Goal: Task Accomplishment & Management: Use online tool/utility

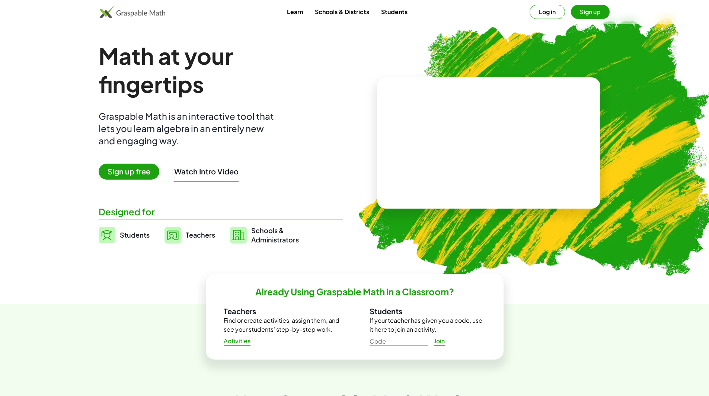
click at [125, 172] on span "Sign up free" at bounding box center [129, 172] width 61 height 16
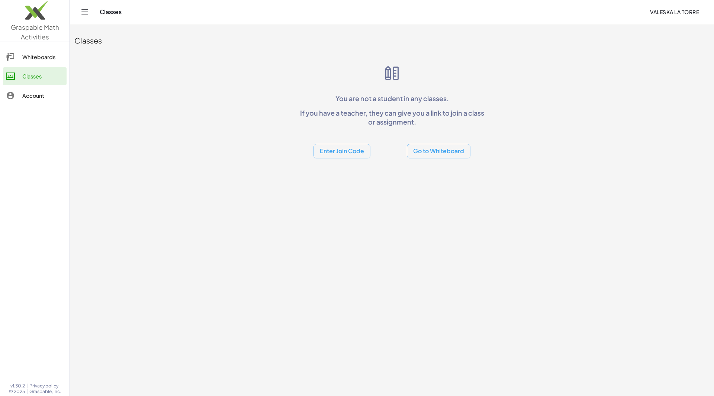
click at [446, 151] on button "Go to Whiteboard" at bounding box center [439, 151] width 64 height 15
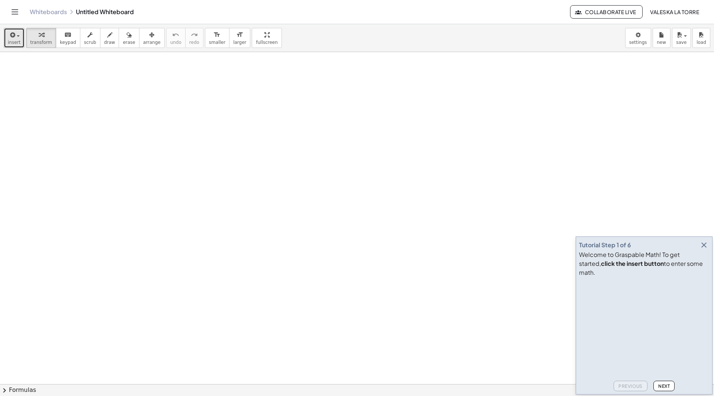
click at [9, 41] on span "insert" at bounding box center [14, 42] width 13 height 5
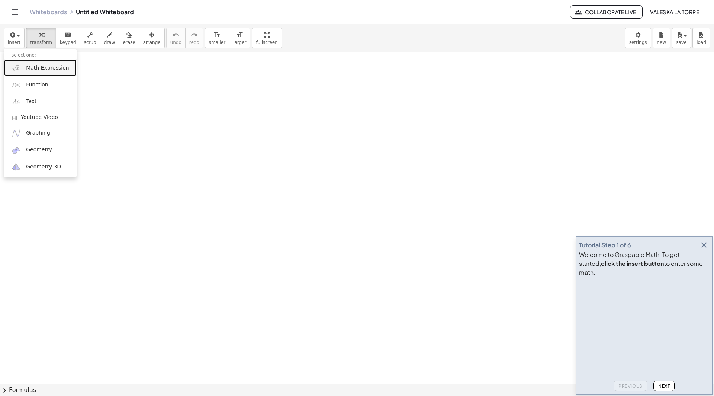
click at [46, 73] on link "Math Expression" at bounding box center [40, 68] width 73 height 17
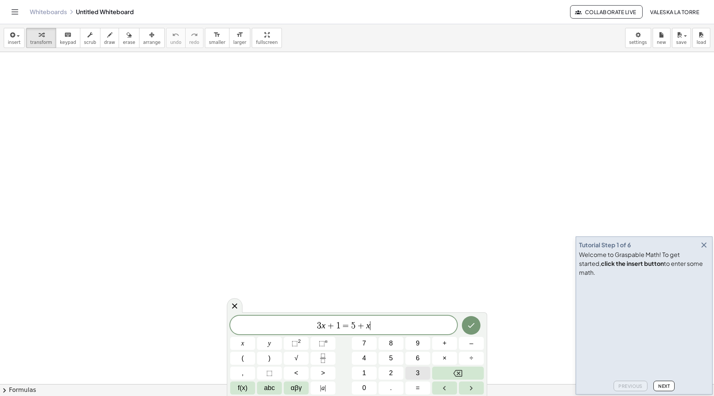
click at [416, 373] on span "3" at bounding box center [418, 373] width 4 height 10
click at [467, 375] on button "Backspace" at bounding box center [458, 373] width 52 height 13
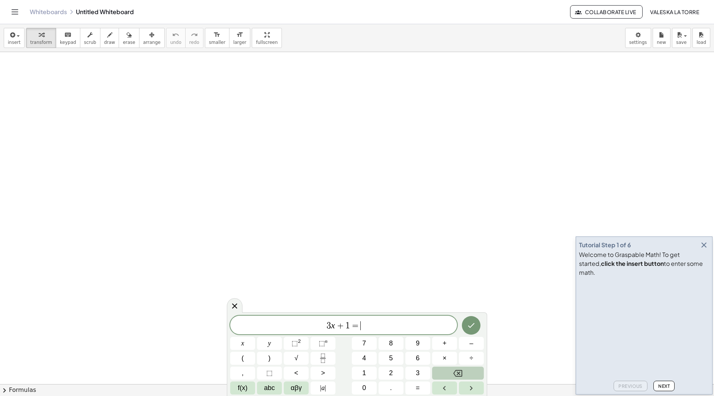
click at [467, 375] on button "Backspace" at bounding box center [458, 373] width 52 height 13
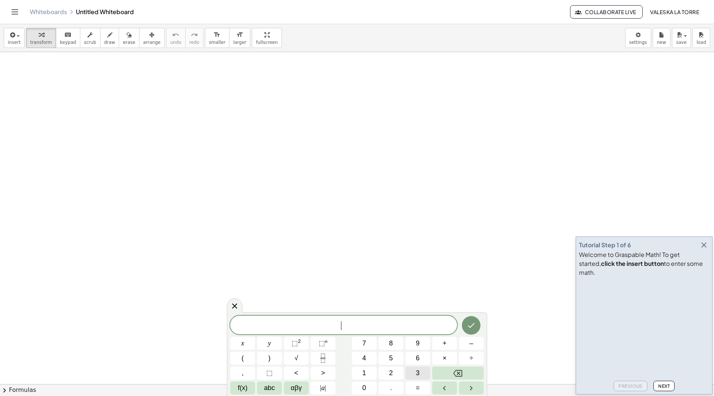
click at [417, 375] on span "3" at bounding box center [418, 373] width 4 height 10
click at [240, 346] on button "x" at bounding box center [242, 343] width 25 height 13
click at [449, 345] on button "+" at bounding box center [444, 343] width 25 height 13
click at [390, 372] on span "2" at bounding box center [391, 373] width 4 height 10
click at [415, 393] on button "=" at bounding box center [418, 388] width 25 height 13
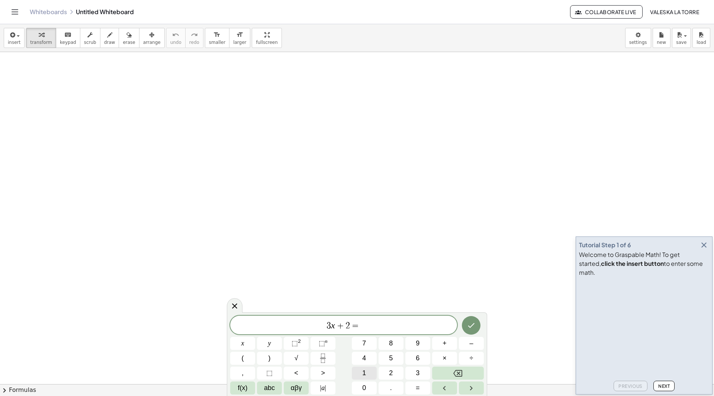
click at [369, 374] on button "1" at bounding box center [364, 373] width 25 height 13
click at [367, 386] on button "0" at bounding box center [364, 388] width 25 height 13
click at [474, 327] on icon "Done" at bounding box center [471, 325] width 9 height 9
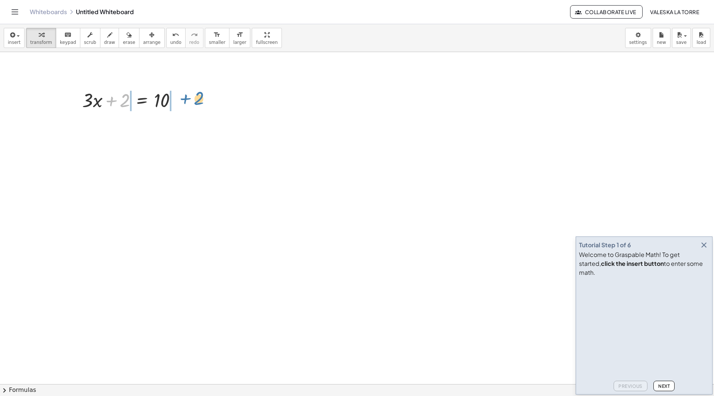
drag, startPoint x: 122, startPoint y: 103, endPoint x: 196, endPoint y: 102, distance: 74.4
click at [204, 128] on div at bounding box center [206, 126] width 8 height 8
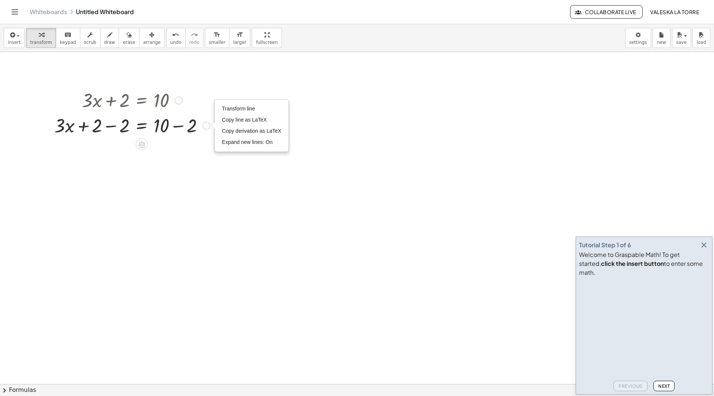
click at [93, 127] on div at bounding box center [132, 124] width 163 height 25
click at [101, 126] on div at bounding box center [132, 124] width 163 height 25
click at [122, 126] on div at bounding box center [132, 124] width 163 height 25
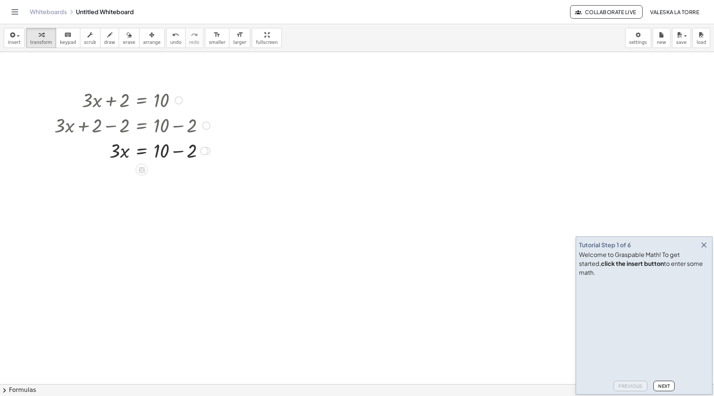
click at [168, 153] on div at bounding box center [132, 150] width 163 height 25
click at [184, 154] on div at bounding box center [132, 150] width 163 height 25
drag, startPoint x: 116, startPoint y: 177, endPoint x: 166, endPoint y: 206, distance: 57.4
click at [116, 200] on div at bounding box center [132, 206] width 163 height 37
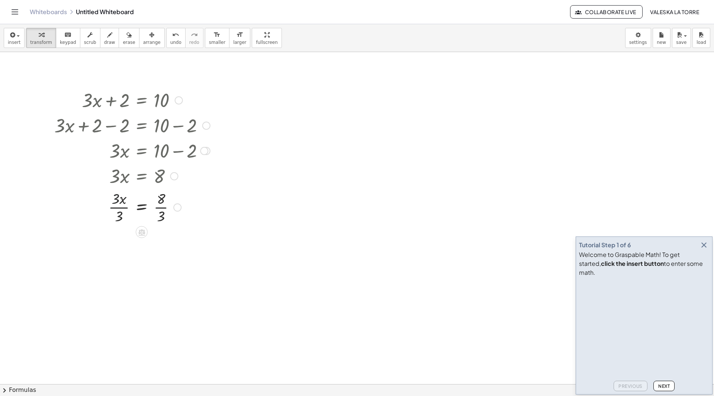
click at [118, 220] on div at bounding box center [132, 206] width 163 height 37
click at [165, 246] on div at bounding box center [132, 243] width 163 height 37
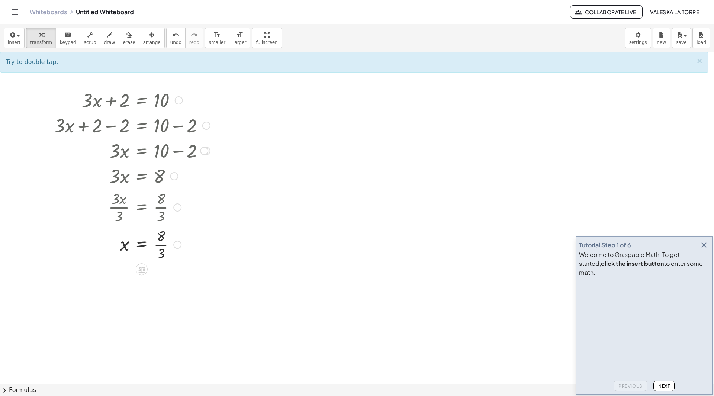
click at [160, 251] on div at bounding box center [132, 243] width 163 height 37
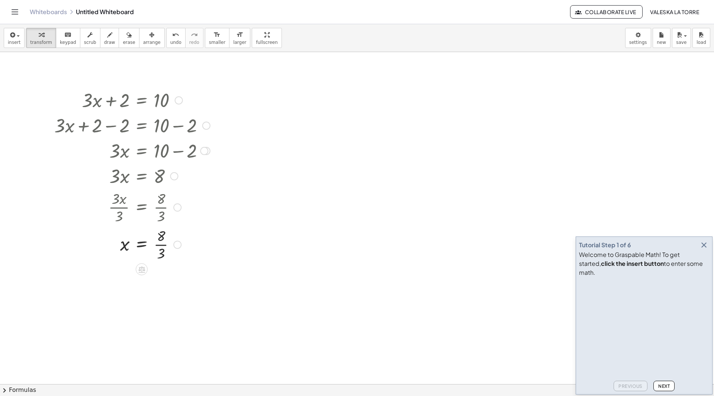
click at [160, 251] on div at bounding box center [132, 243] width 163 height 37
click at [15, 32] on div "button" at bounding box center [14, 34] width 13 height 9
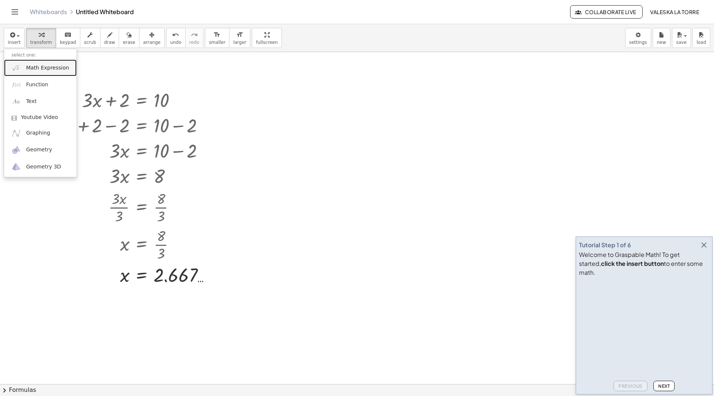
click at [51, 71] on span "Math Expression" at bounding box center [47, 67] width 43 height 7
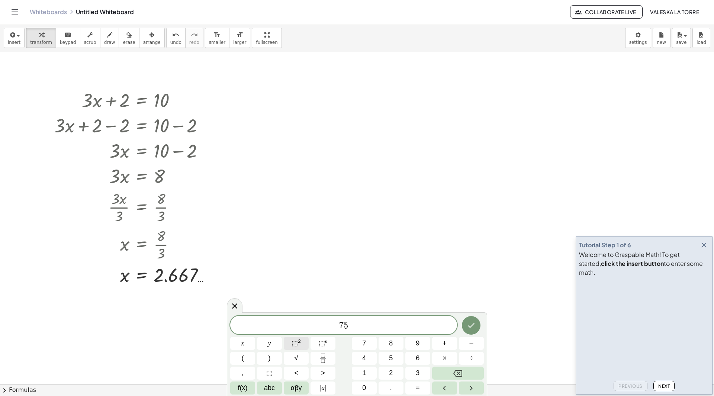
click at [292, 345] on span "⬚" at bounding box center [295, 343] width 6 height 7
click at [472, 348] on span "–" at bounding box center [472, 344] width 4 height 10
click at [397, 376] on button "2" at bounding box center [391, 373] width 25 height 13
click at [398, 363] on button "5" at bounding box center [391, 358] width 25 height 13
click at [297, 342] on span "⬚" at bounding box center [295, 343] width 6 height 7
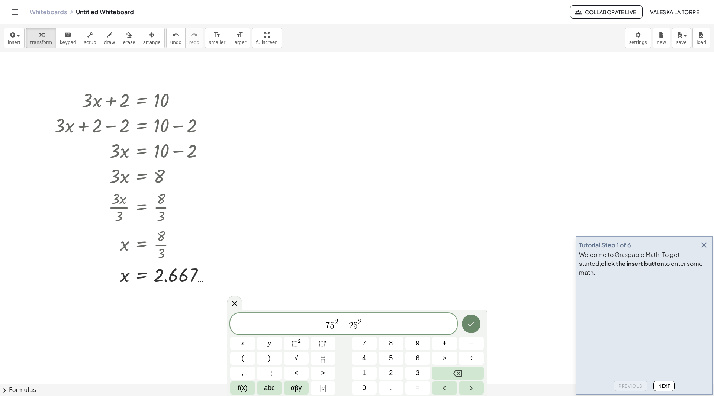
click at [468, 329] on button "Done" at bounding box center [471, 324] width 19 height 19
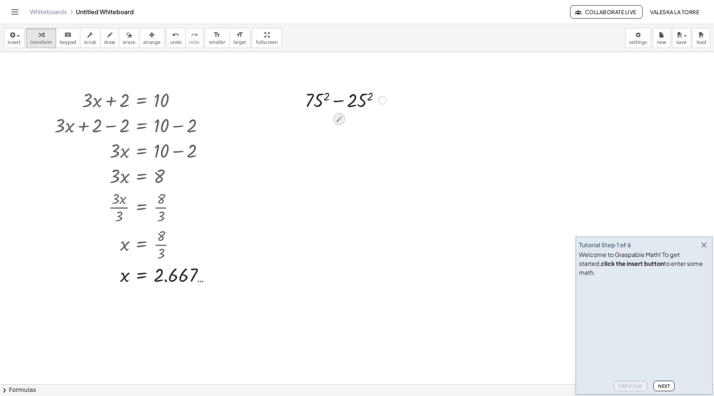
click at [338, 118] on icon at bounding box center [339, 119] width 8 height 8
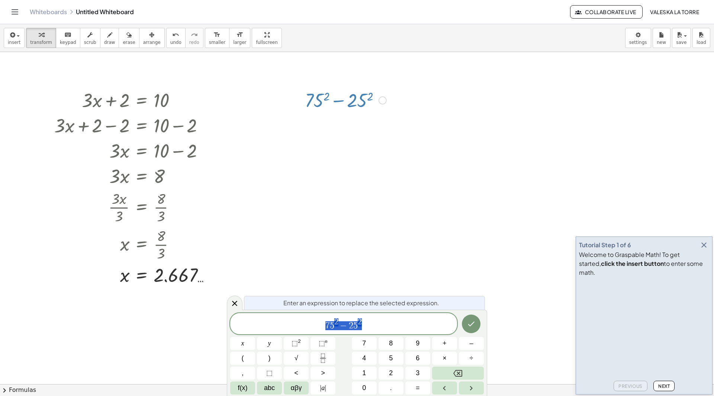
click at [309, 96] on div at bounding box center [345, 99] width 89 height 25
click at [316, 102] on div at bounding box center [345, 99] width 89 height 25
click at [324, 96] on div at bounding box center [345, 99] width 89 height 25
click at [327, 96] on div at bounding box center [345, 99] width 89 height 25
click at [326, 96] on div at bounding box center [345, 99] width 89 height 25
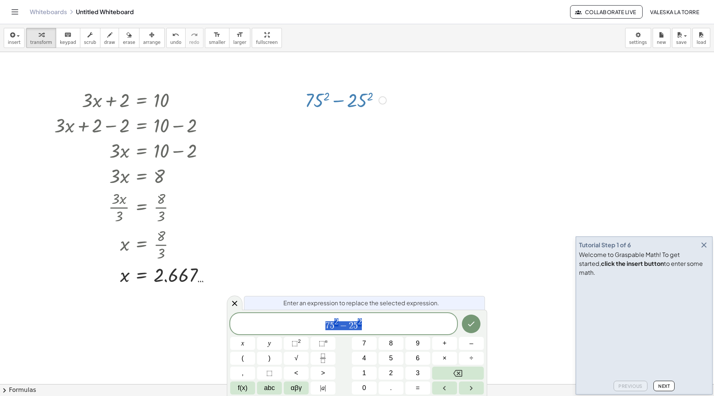
click at [316, 96] on div at bounding box center [345, 99] width 89 height 25
click at [368, 103] on div at bounding box center [345, 99] width 89 height 25
click at [475, 372] on button "Backspace" at bounding box center [458, 373] width 52 height 13
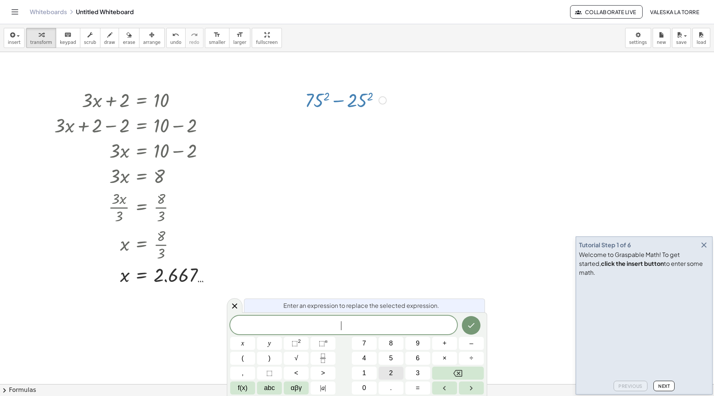
click at [395, 377] on button "2" at bounding box center [391, 373] width 25 height 13
click at [246, 340] on button "x" at bounding box center [242, 343] width 25 height 13
click at [295, 342] on span "⬚" at bounding box center [295, 343] width 6 height 7
click at [473, 348] on span "–" at bounding box center [472, 344] width 4 height 10
click at [270, 348] on span "y" at bounding box center [269, 344] width 3 height 10
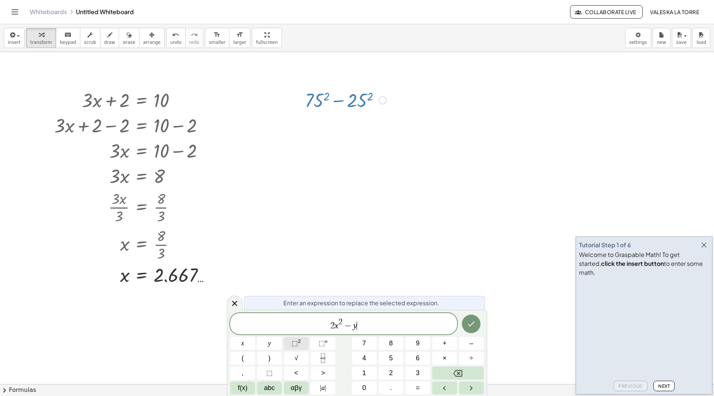
click at [292, 342] on button "⬚ 2" at bounding box center [296, 343] width 25 height 13
click at [421, 392] on button "=" at bounding box center [418, 388] width 25 height 13
click at [357, 375] on button "1" at bounding box center [364, 373] width 25 height 13
click at [360, 340] on button "7" at bounding box center [364, 343] width 25 height 13
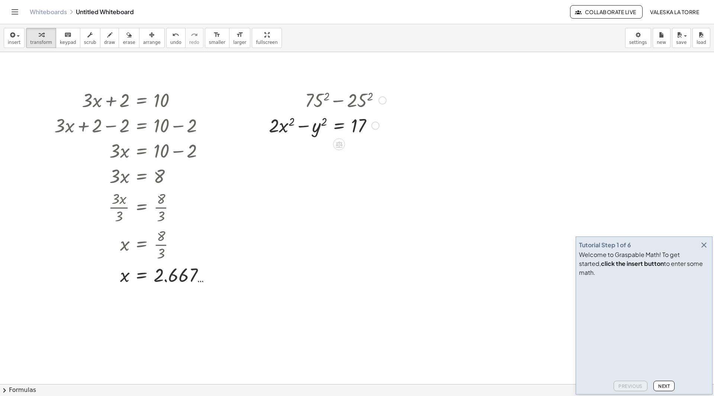
click at [382, 100] on div at bounding box center [383, 100] width 8 height 8
click at [358, 100] on div at bounding box center [327, 99] width 125 height 25
click at [316, 102] on div at bounding box center [327, 99] width 125 height 25
click at [385, 100] on div "Go back to this line Copy line as LaTeX Copy derivation as LaTeX" at bounding box center [383, 100] width 8 height 8
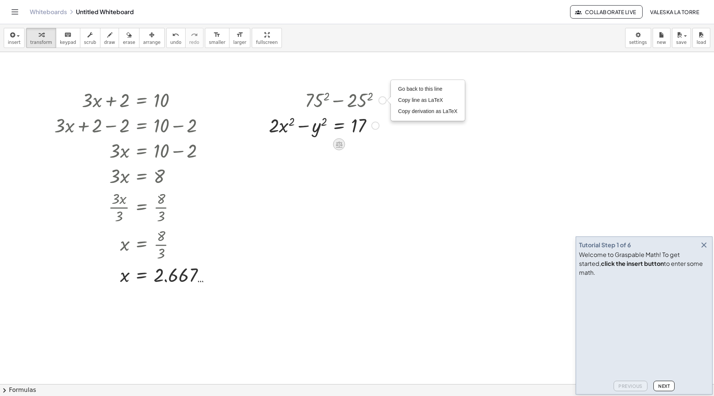
click at [341, 144] on icon at bounding box center [339, 144] width 7 height 6
click at [125, 35] on button "erase" at bounding box center [129, 38] width 20 height 20
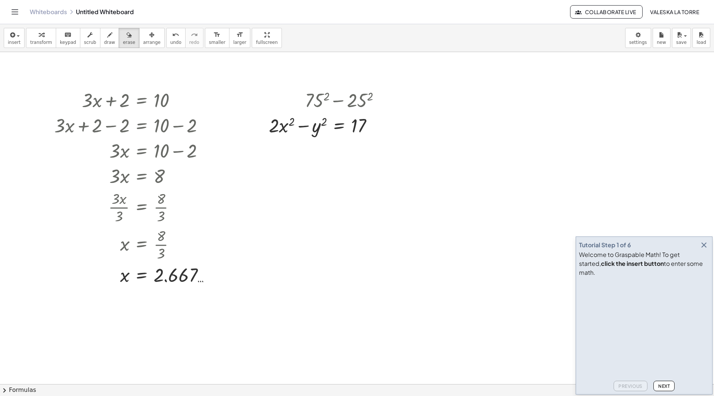
click at [329, 95] on div at bounding box center [357, 384] width 714 height 665
drag, startPoint x: 323, startPoint y: 95, endPoint x: 353, endPoint y: 92, distance: 30.0
click at [353, 92] on div at bounding box center [357, 384] width 714 height 665
drag, startPoint x: 302, startPoint y: 94, endPoint x: 378, endPoint y: 95, distance: 76.6
click at [378, 95] on div at bounding box center [357, 384] width 714 height 665
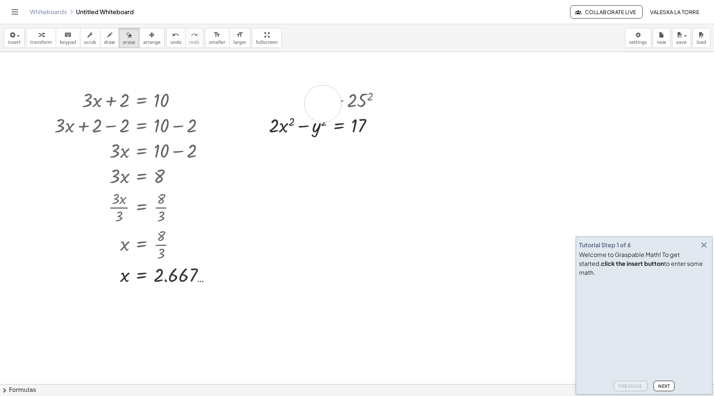
click at [323, 104] on div at bounding box center [357, 384] width 714 height 665
click at [319, 102] on div at bounding box center [357, 384] width 714 height 665
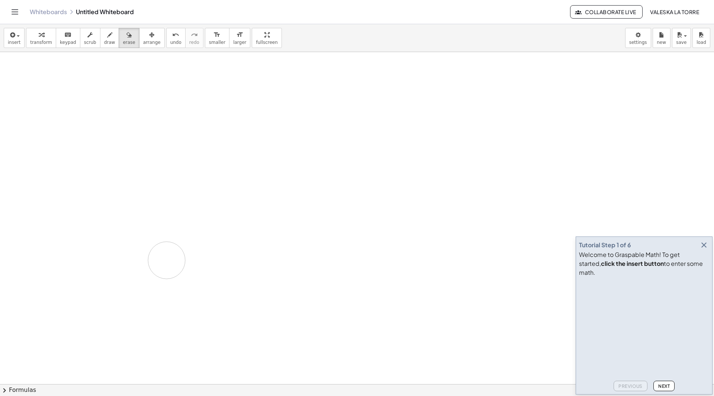
drag, startPoint x: 235, startPoint y: 177, endPoint x: 163, endPoint y: 247, distance: 100.2
click at [163, 247] on div at bounding box center [357, 384] width 714 height 665
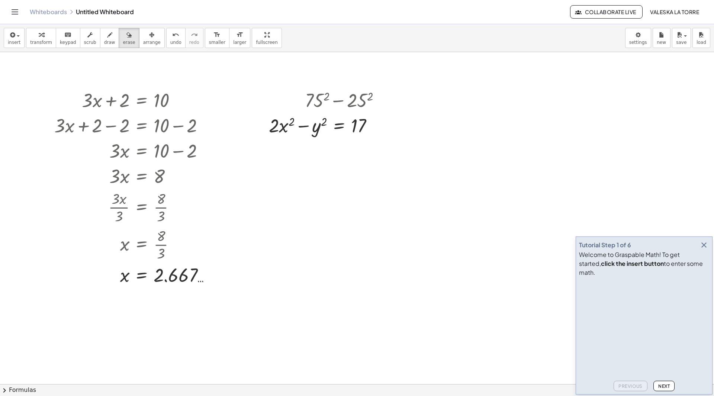
click at [199, 267] on div at bounding box center [357, 384] width 714 height 665
click at [39, 35] on icon "button" at bounding box center [41, 35] width 5 height 9
drag, startPoint x: 319, startPoint y: 190, endPoint x: 357, endPoint y: 215, distance: 45.5
click at [357, 215] on div at bounding box center [357, 384] width 714 height 665
drag, startPoint x: 327, startPoint y: 122, endPoint x: 326, endPoint y: 127, distance: 5.1
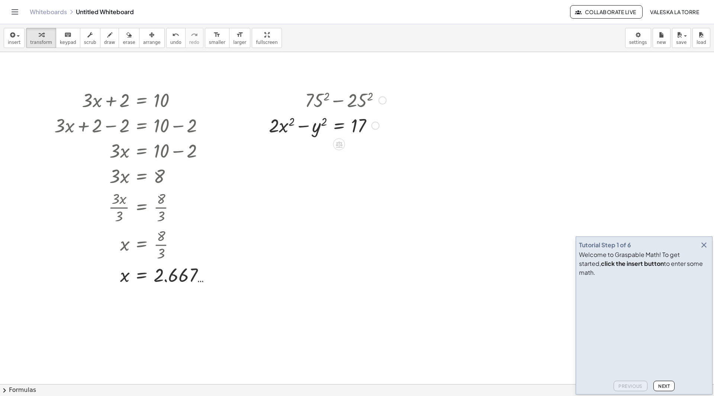
click at [326, 127] on div at bounding box center [327, 124] width 125 height 25
drag, startPoint x: 320, startPoint y: 125, endPoint x: 391, endPoint y: 117, distance: 71.6
click at [16, 39] on button "insert" at bounding box center [14, 38] width 21 height 20
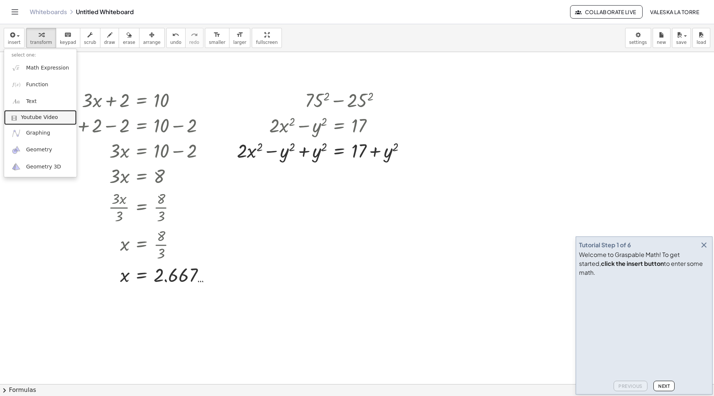
click at [41, 122] on link "Youtube Video" at bounding box center [40, 117] width 73 height 15
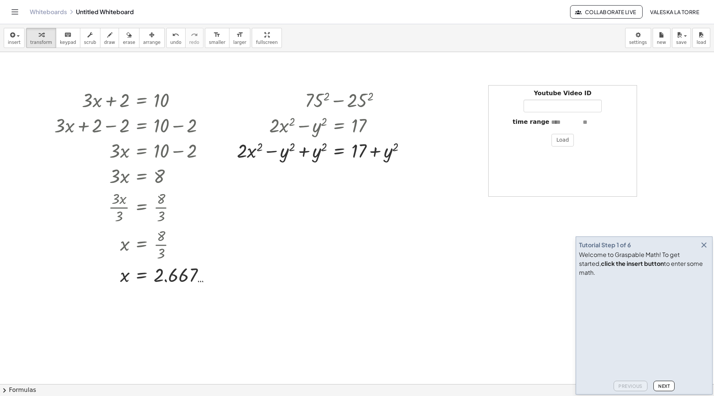
click at [623, 76] on div at bounding box center [357, 384] width 714 height 665
click at [644, 45] on body "Graspable Math Activities Whiteboards Classes Account v1.30.2 | Privacy policy …" at bounding box center [357, 198] width 714 height 396
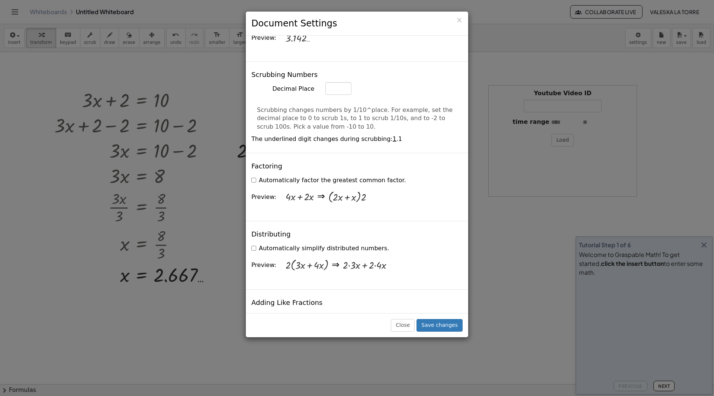
scroll to position [484, 0]
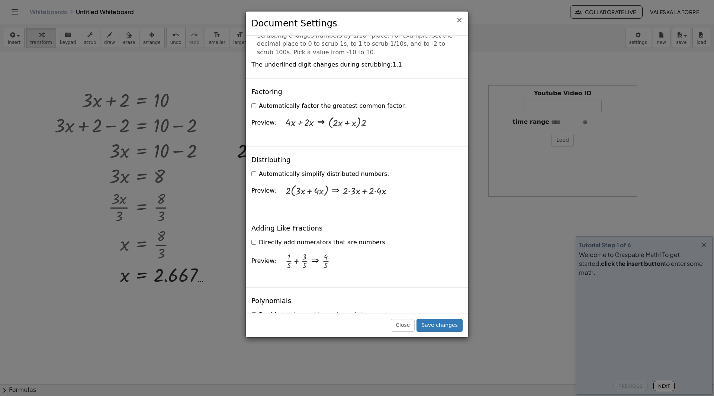
click at [460, 19] on span "×" at bounding box center [459, 20] width 7 height 9
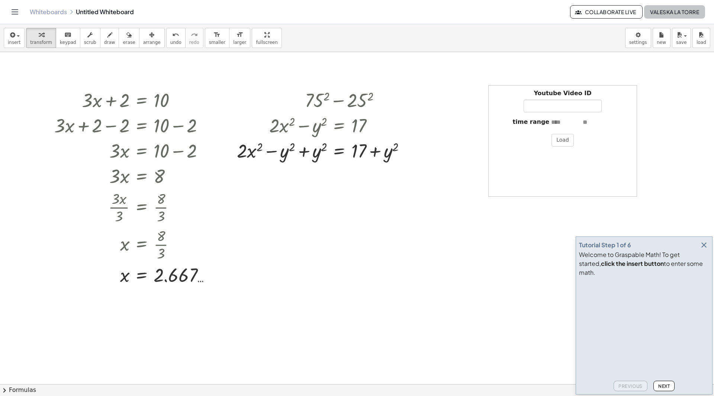
click at [671, 11] on span "Valeska La Torre" at bounding box center [674, 12] width 49 height 7
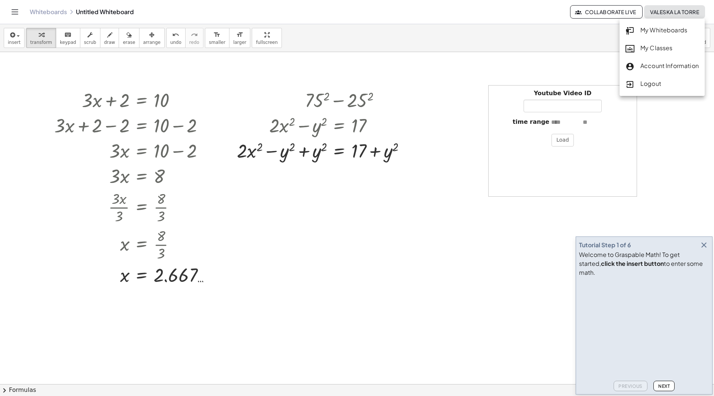
click at [306, 35] on div "insert select one: Math Expression Function Text Youtube Video Graphing Geometr…" at bounding box center [357, 38] width 714 height 28
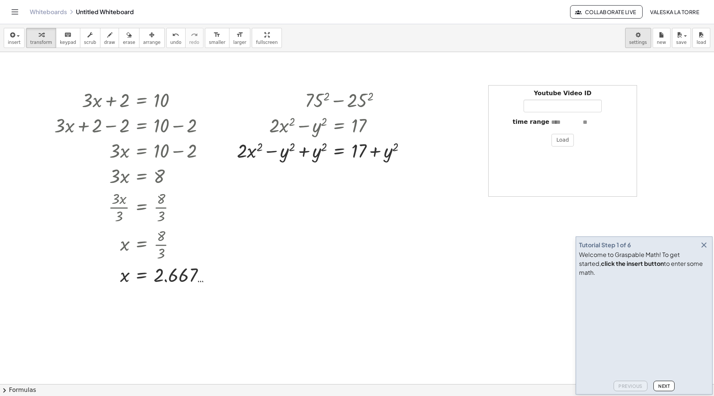
click at [646, 40] on body "Graspable Math Activities Whiteboards Classes Account v1.30.2 | Privacy policy …" at bounding box center [357, 198] width 714 height 396
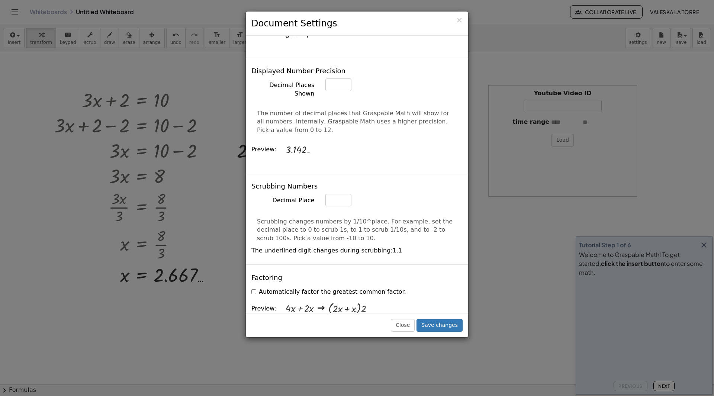
scroll to position [149, 0]
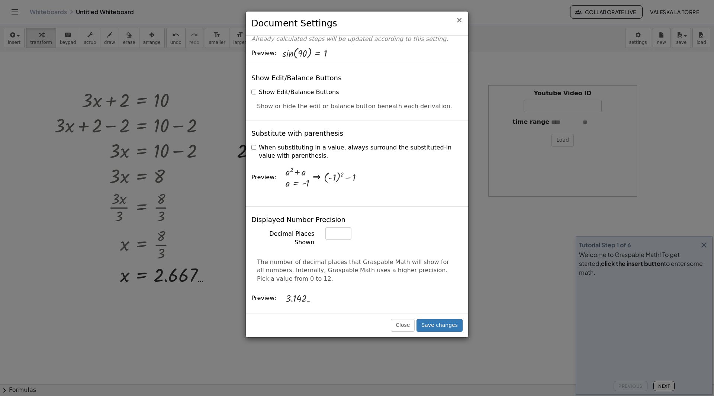
click at [458, 20] on span "×" at bounding box center [459, 20] width 7 height 9
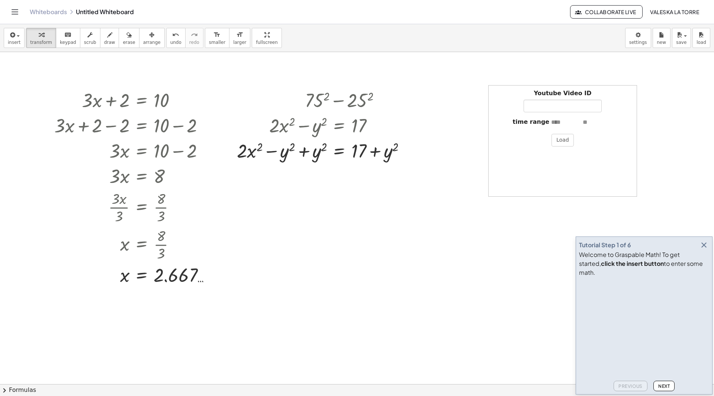
click at [668, 389] on button "Next" at bounding box center [664, 386] width 21 height 10
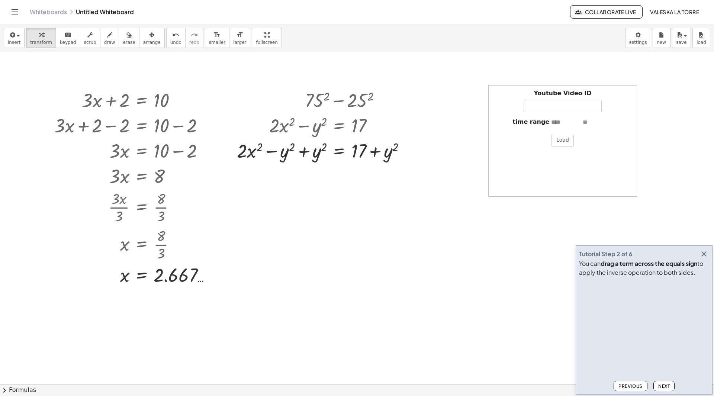
click at [668, 389] on button "Next" at bounding box center [664, 386] width 21 height 10
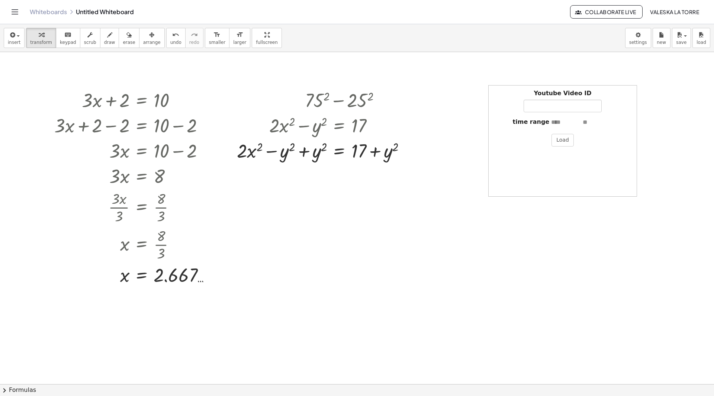
click at [13, 7] on icon "Toggle navigation" at bounding box center [14, 11] width 9 height 9
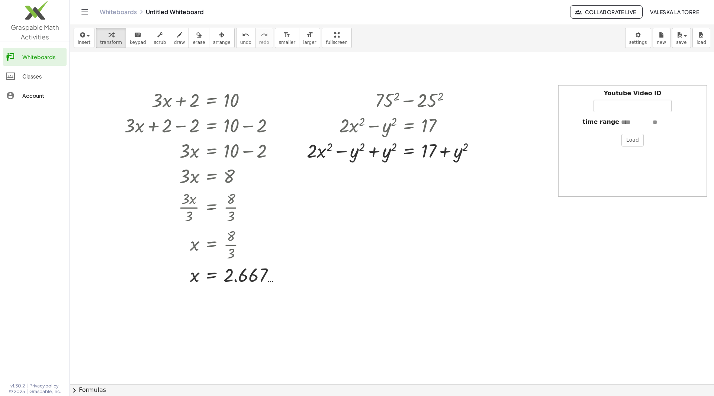
click at [82, 12] on icon "Toggle navigation" at bounding box center [85, 12] width 6 height 4
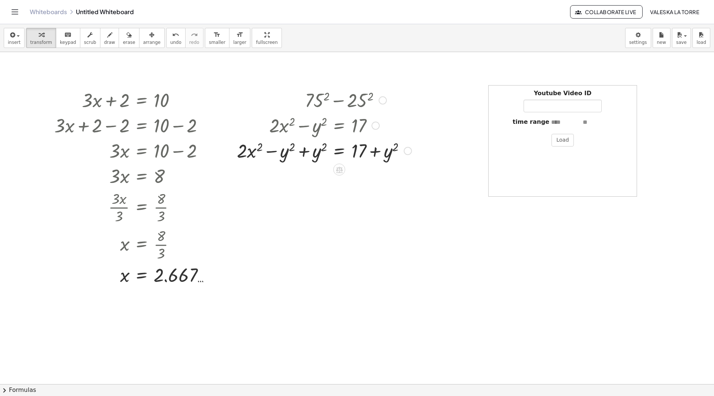
click at [301, 154] on div at bounding box center [324, 150] width 182 height 25
click at [338, 195] on icon at bounding box center [339, 195] width 7 height 6
click at [364, 194] on div at bounding box center [369, 195] width 12 height 12
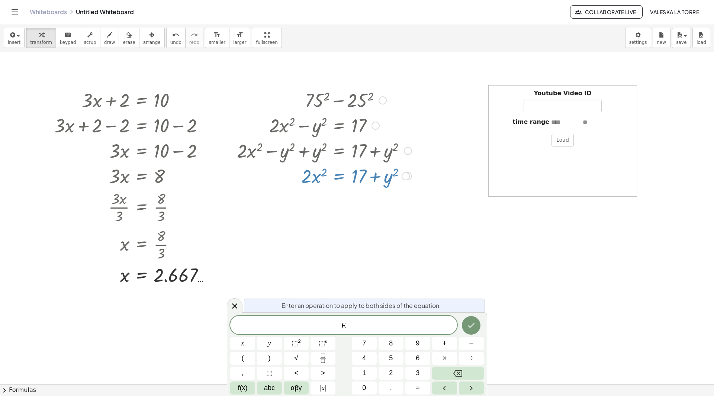
click at [404, 177] on div at bounding box center [406, 176] width 8 height 8
click at [442, 158] on span "Transform line" at bounding box center [438, 159] width 33 height 6
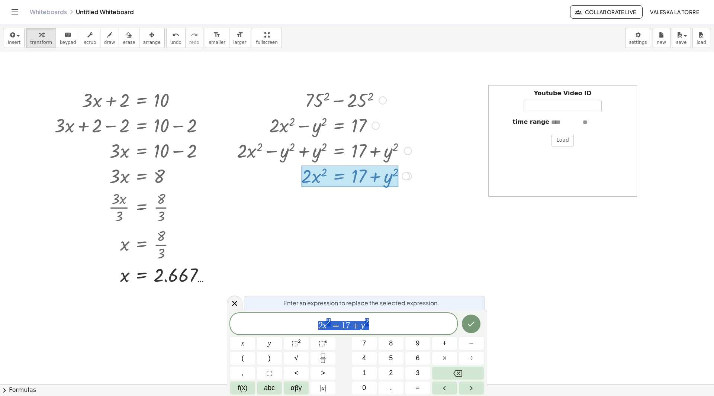
click at [380, 127] on div at bounding box center [324, 124] width 182 height 25
click at [378, 127] on div at bounding box center [376, 126] width 8 height 8
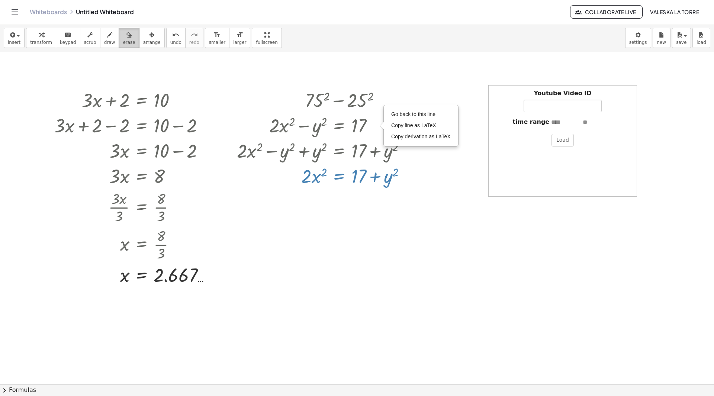
click at [119, 39] on button "erase" at bounding box center [129, 38] width 20 height 20
click at [123, 41] on span "erase" at bounding box center [129, 42] width 12 height 5
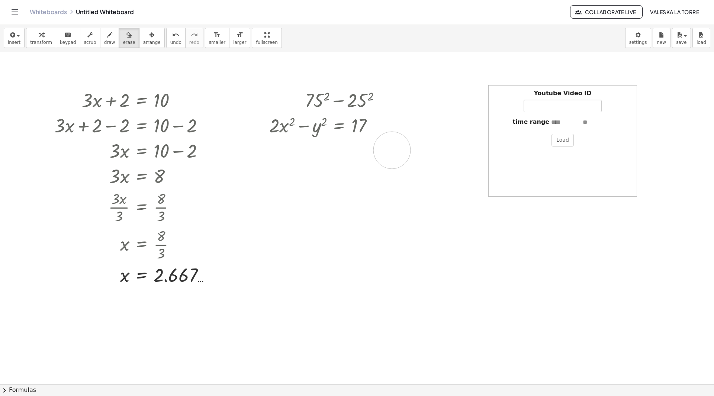
drag, startPoint x: 385, startPoint y: 177, endPoint x: 394, endPoint y: 150, distance: 28.2
click at [393, 150] on div at bounding box center [357, 384] width 714 height 665
drag, startPoint x: 398, startPoint y: 192, endPoint x: 253, endPoint y: 160, distance: 148.6
click at [249, 157] on div at bounding box center [357, 384] width 714 height 665
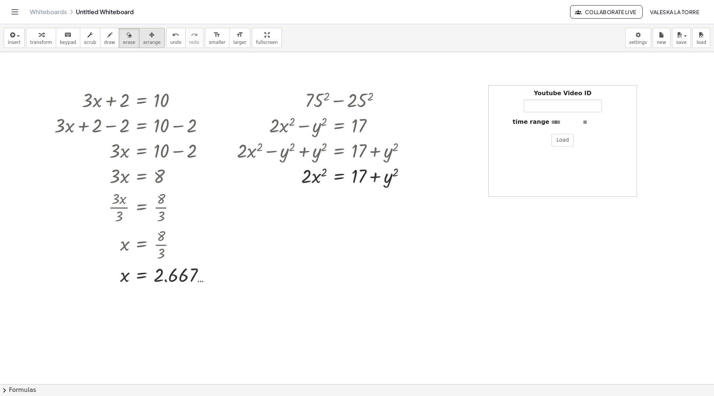
drag, startPoint x: 625, startPoint y: 99, endPoint x: 140, endPoint y: 41, distance: 488.2
click at [143, 41] on span "arrange" at bounding box center [151, 42] width 17 height 5
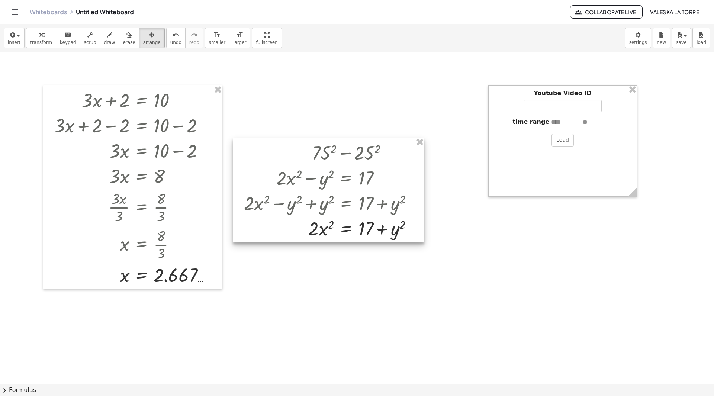
drag, startPoint x: 359, startPoint y: 148, endPoint x: 313, endPoint y: 153, distance: 46.4
click at [366, 202] on div at bounding box center [329, 190] width 192 height 105
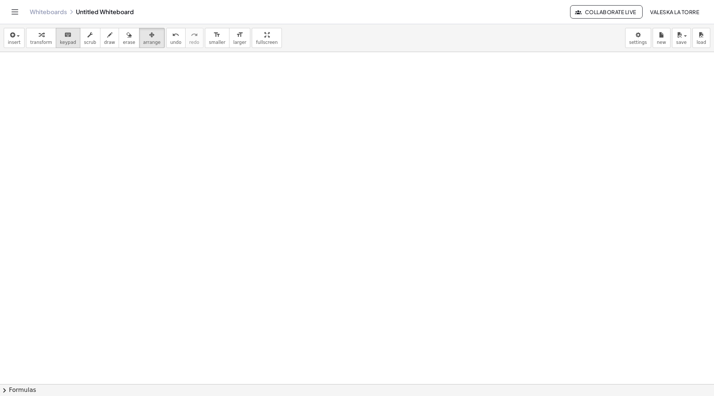
click at [64, 40] on span "keypad" at bounding box center [68, 42] width 16 height 5
click at [75, 68] on div at bounding box center [357, 384] width 714 height 665
drag, startPoint x: 70, startPoint y: 79, endPoint x: 84, endPoint y: 108, distance: 32.6
click at [84, 108] on div at bounding box center [357, 384] width 714 height 665
click at [41, 39] on button "transform" at bounding box center [41, 38] width 30 height 20
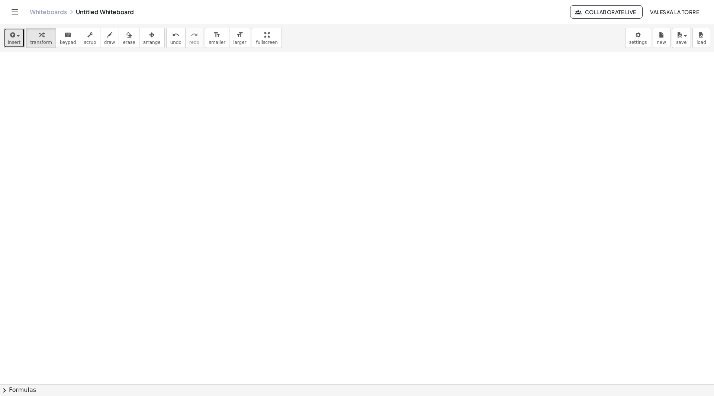
click at [7, 34] on button "insert" at bounding box center [14, 38] width 21 height 20
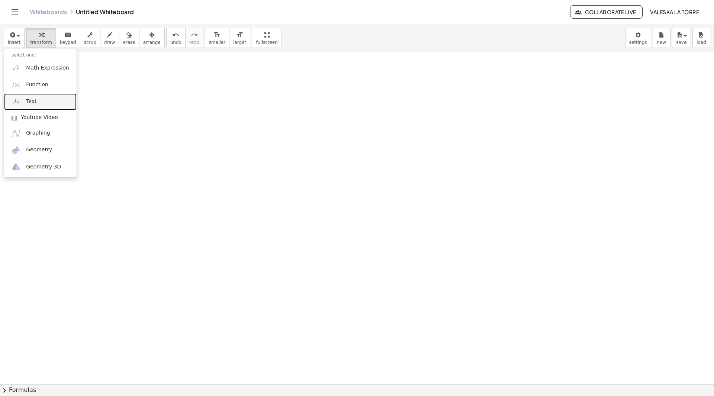
click at [25, 100] on link "Text" at bounding box center [40, 101] width 73 height 17
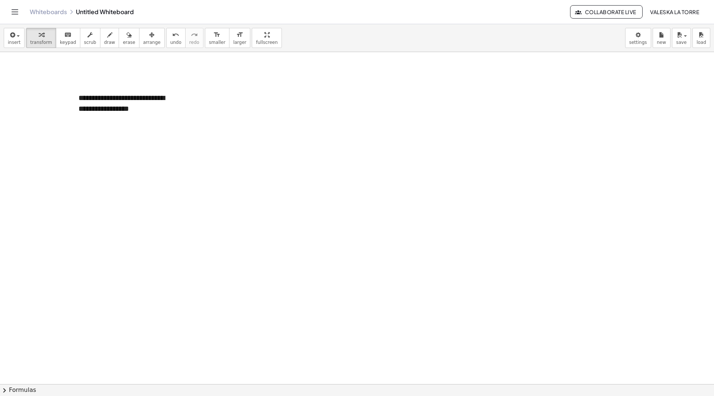
click at [201, 106] on div at bounding box center [357, 384] width 714 height 665
click at [156, 100] on div "**********" at bounding box center [127, 103] width 112 height 36
click at [174, 86] on span "+" at bounding box center [174, 84] width 4 height 6
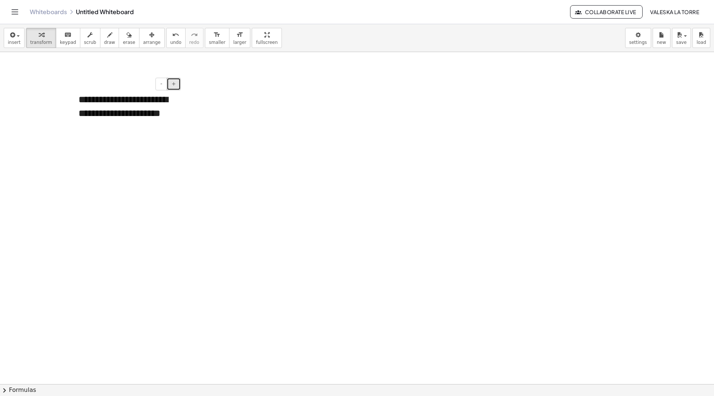
click at [174, 86] on span "+" at bounding box center [174, 84] width 4 height 6
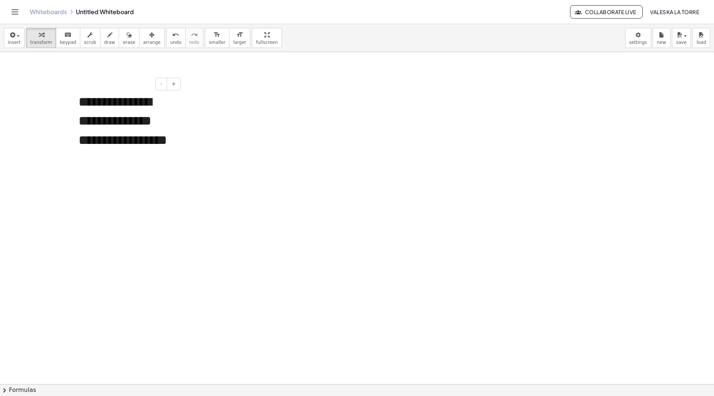
click at [124, 129] on div "**********" at bounding box center [127, 140] width 112 height 111
click at [143, 41] on span "arrange" at bounding box center [151, 42] width 17 height 5
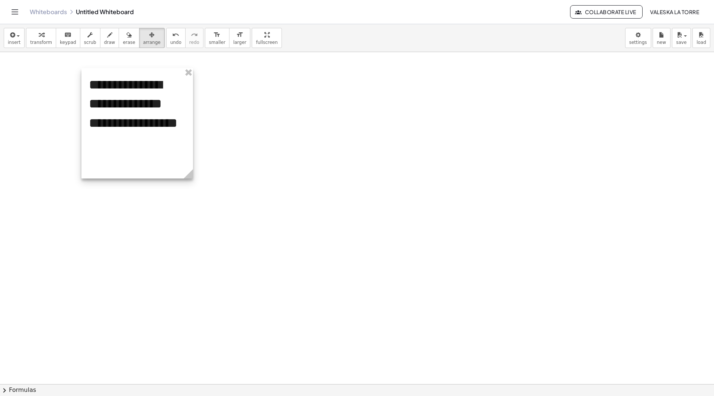
drag, startPoint x: 180, startPoint y: 150, endPoint x: 189, endPoint y: 132, distance: 19.3
click at [189, 132] on div at bounding box center [137, 123] width 112 height 111
click at [139, 111] on div at bounding box center [136, 123] width 112 height 111
click at [133, 123] on div at bounding box center [136, 123] width 112 height 111
click at [243, 137] on div at bounding box center [357, 384] width 714 height 665
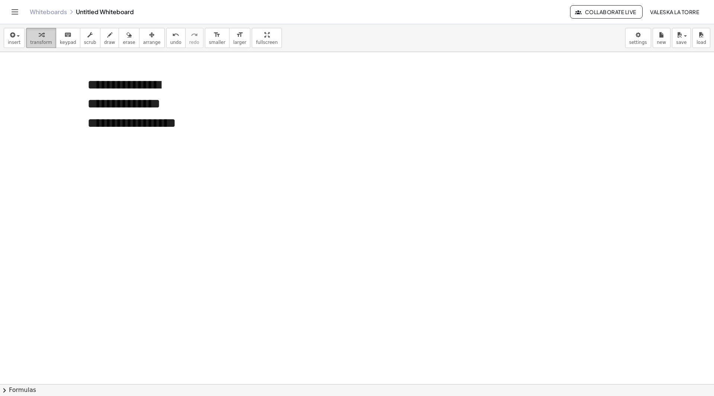
click at [45, 42] on span "transform" at bounding box center [41, 42] width 22 height 5
click at [116, 109] on div "**********" at bounding box center [136, 123] width 112 height 111
click at [171, 72] on button "-" at bounding box center [170, 67] width 12 height 13
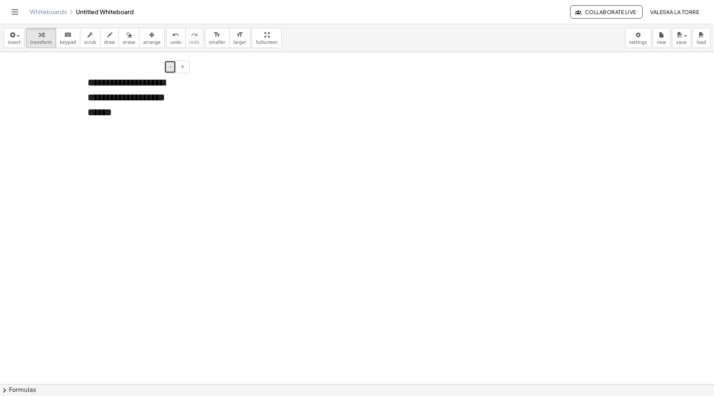
click at [171, 72] on button "-" at bounding box center [170, 67] width 12 height 13
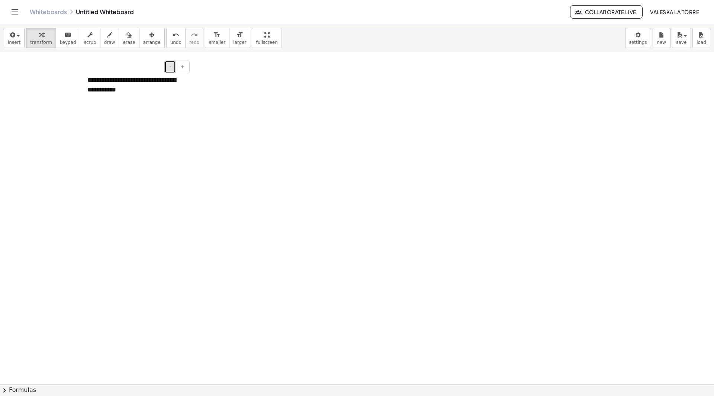
click at [171, 72] on button "-" at bounding box center [170, 67] width 12 height 13
click at [167, 80] on div "**********" at bounding box center [136, 78] width 112 height 21
drag, startPoint x: 182, startPoint y: 83, endPoint x: 80, endPoint y: 80, distance: 102.4
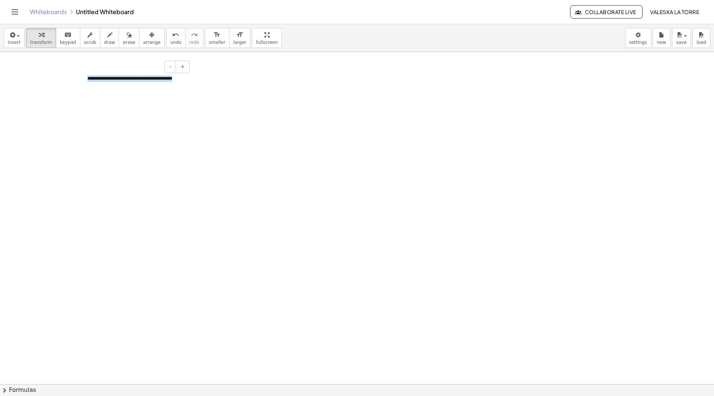
click at [80, 80] on div "**********" at bounding box center [357, 384] width 714 height 665
click at [233, 40] on span "larger" at bounding box center [239, 42] width 13 height 5
click at [182, 113] on div at bounding box center [357, 384] width 714 height 665
click at [236, 37] on icon "format_size" at bounding box center [239, 35] width 7 height 9
click at [152, 76] on div "**********" at bounding box center [136, 78] width 112 height 21
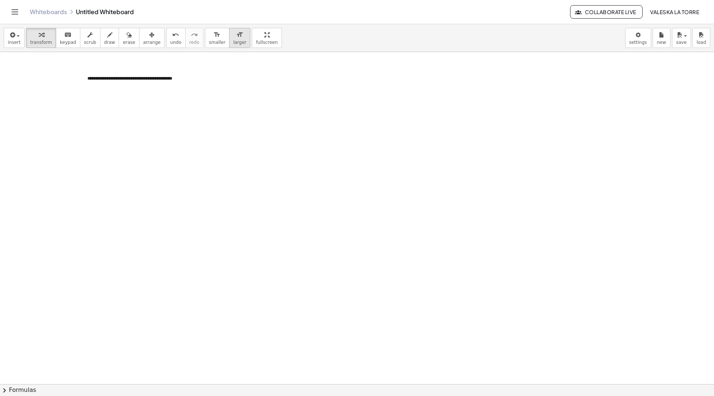
click at [233, 37] on div "format_size" at bounding box center [239, 34] width 13 height 9
click at [143, 37] on div "button" at bounding box center [151, 34] width 17 height 9
click at [236, 38] on icon "format_size" at bounding box center [239, 35] width 7 height 9
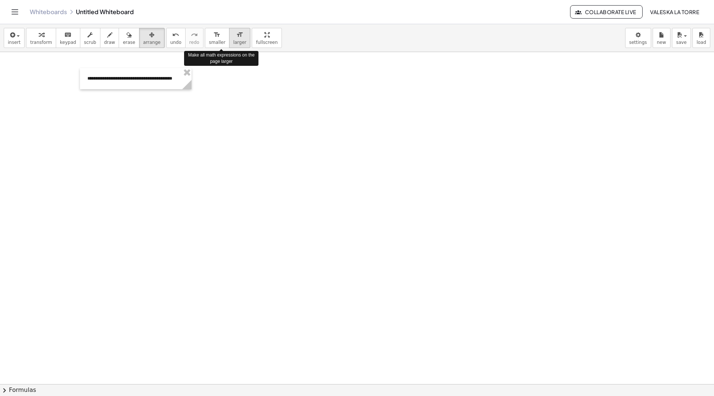
click at [236, 38] on icon "format_size" at bounding box center [239, 35] width 7 height 9
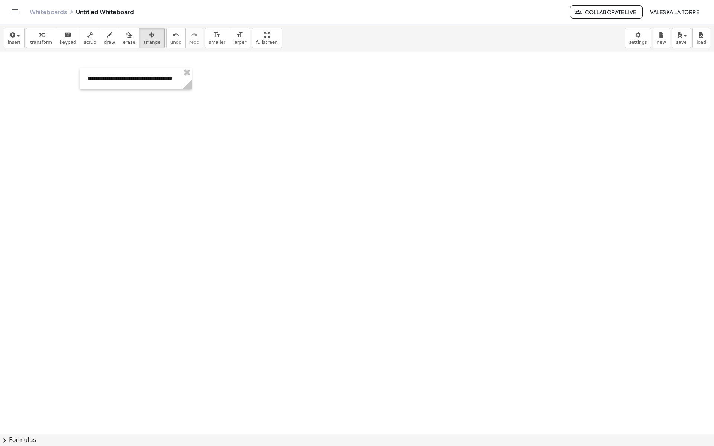
drag, startPoint x: 242, startPoint y: 35, endPoint x: 242, endPoint y: 68, distance: 32.4
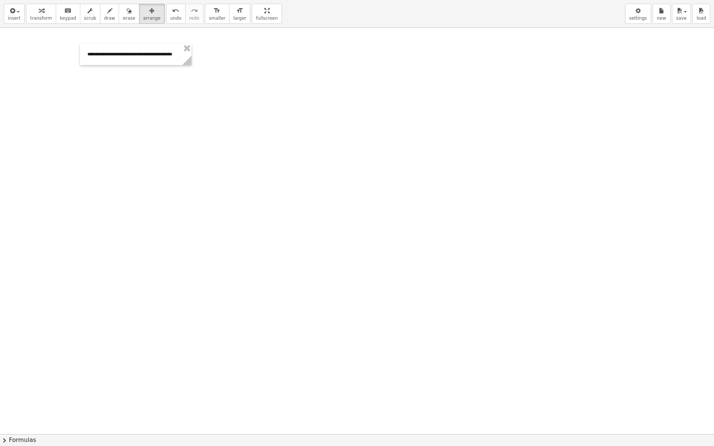
click at [242, 68] on div "**********" at bounding box center [357, 223] width 714 height 446
drag, startPoint x: 244, startPoint y: 15, endPoint x: 244, endPoint y: -17, distance: 32.4
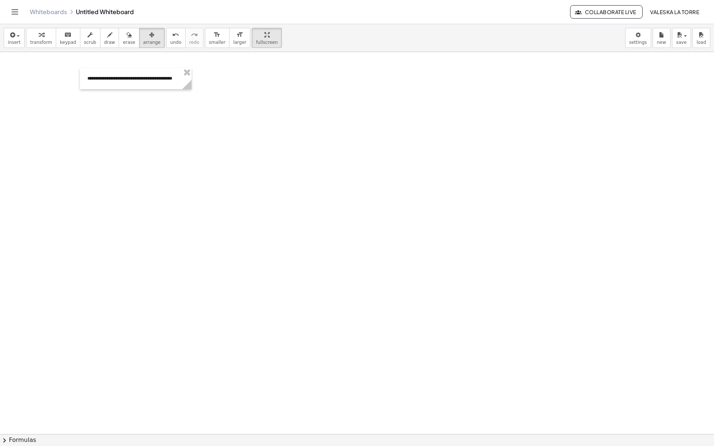
click at [244, 0] on html "**********" at bounding box center [357, 223] width 714 height 446
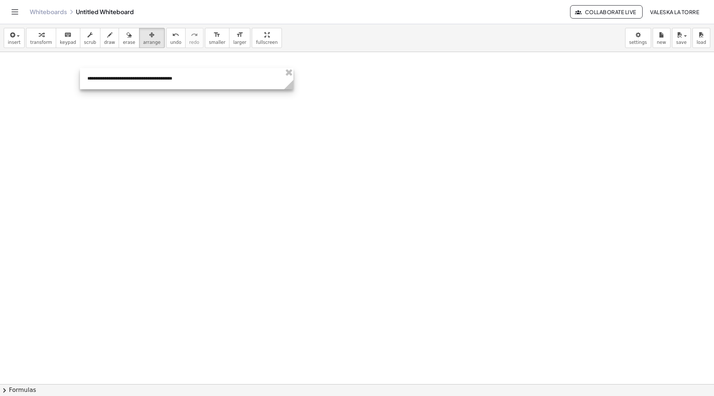
drag, startPoint x: 189, startPoint y: 81, endPoint x: 291, endPoint y: 83, distance: 102.0
click at [291, 83] on g at bounding box center [290, 86] width 13 height 13
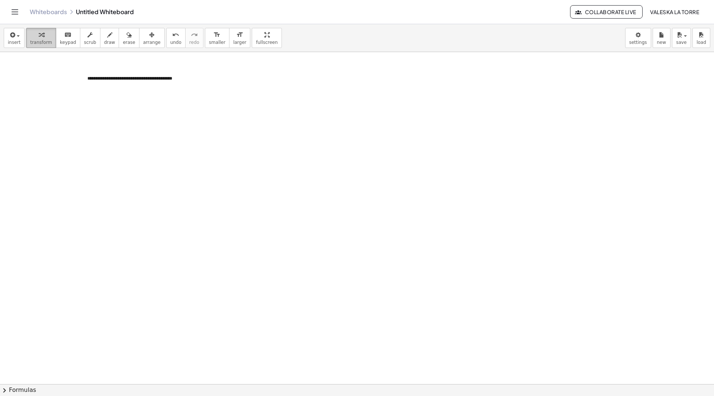
click at [44, 39] on button "transform" at bounding box center [41, 38] width 30 height 20
click at [116, 80] on div "**********" at bounding box center [187, 78] width 214 height 21
click at [284, 70] on span "+" at bounding box center [284, 67] width 4 height 6
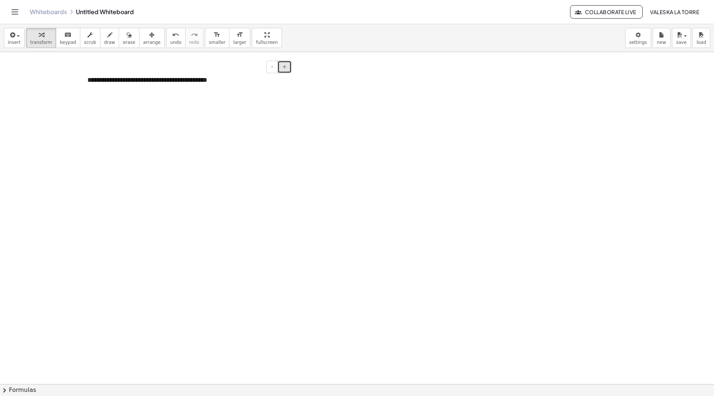
click at [284, 70] on span "+" at bounding box center [284, 67] width 4 height 6
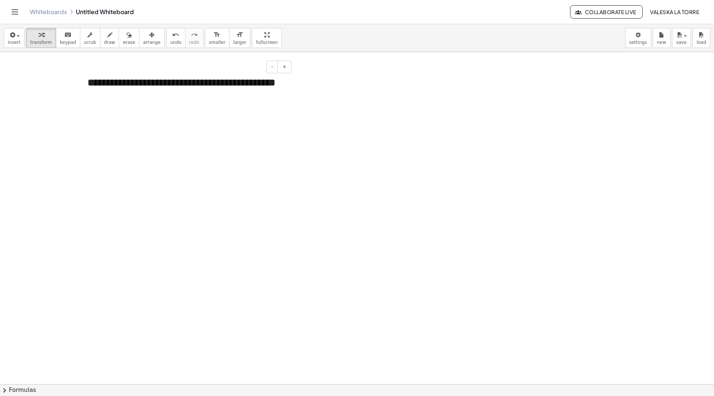
click at [251, 82] on div "**********" at bounding box center [187, 90] width 214 height 45
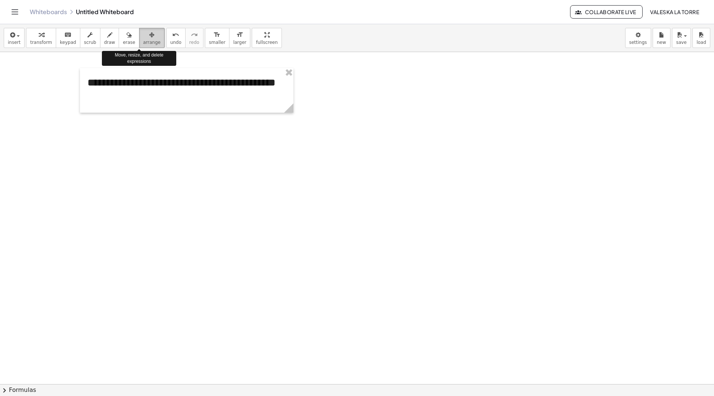
click at [144, 40] on span "arrange" at bounding box center [151, 42] width 17 height 5
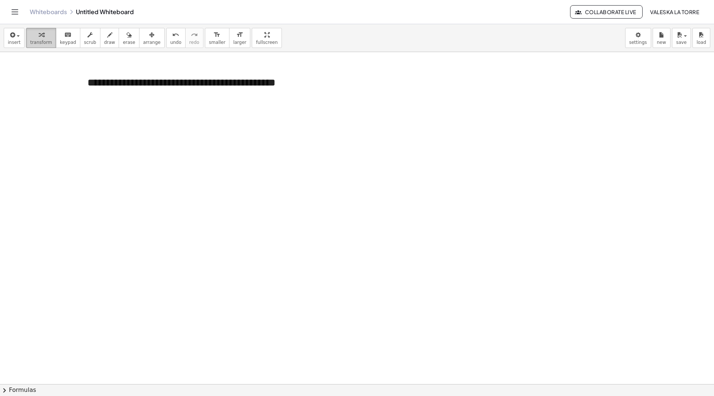
click at [32, 43] on span "transform" at bounding box center [41, 42] width 22 height 5
click at [257, 89] on div "**********" at bounding box center [187, 90] width 214 height 45
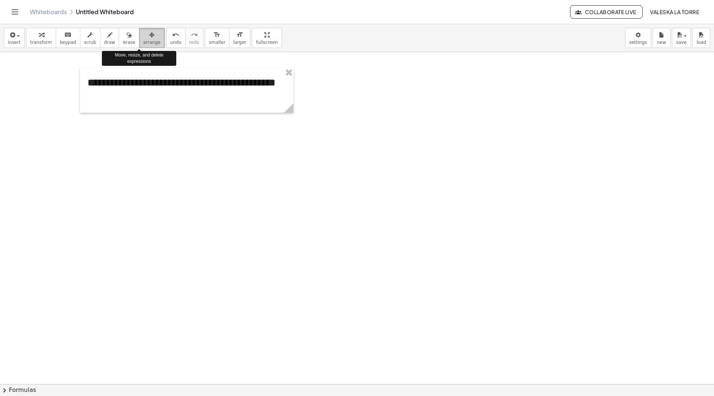
click at [143, 40] on span "arrange" at bounding box center [151, 42] width 17 height 5
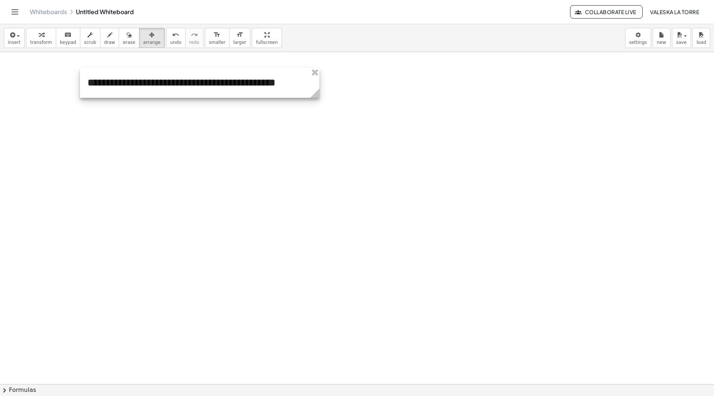
drag, startPoint x: 293, startPoint y: 106, endPoint x: 319, endPoint y: 107, distance: 26.1
click at [319, 107] on div "**********" at bounding box center [357, 384] width 714 height 665
click at [254, 113] on div at bounding box center [357, 384] width 714 height 665
click at [12, 43] on span "insert" at bounding box center [14, 42] width 13 height 5
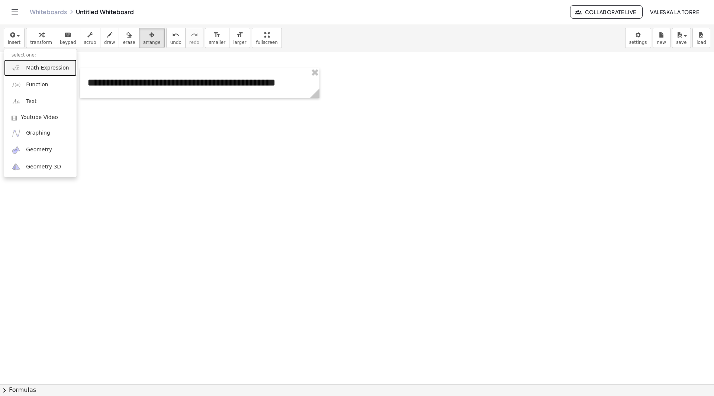
click at [21, 72] on link "Math Expression" at bounding box center [40, 68] width 73 height 17
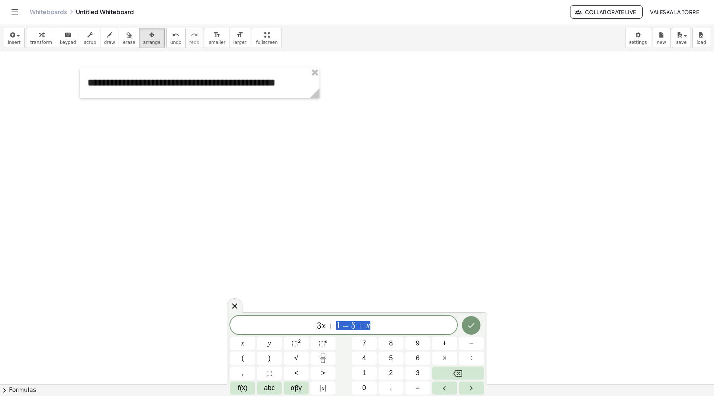
drag, startPoint x: 355, startPoint y: 323, endPoint x: 302, endPoint y: 323, distance: 53.2
click at [302, 323] on span "3 x + 1 = 5 + x" at bounding box center [343, 326] width 227 height 10
click at [395, 375] on button "2" at bounding box center [391, 373] width 25 height 13
click at [241, 342] on button "x" at bounding box center [242, 343] width 25 height 13
click at [293, 340] on span "⬚" at bounding box center [295, 343] width 6 height 7
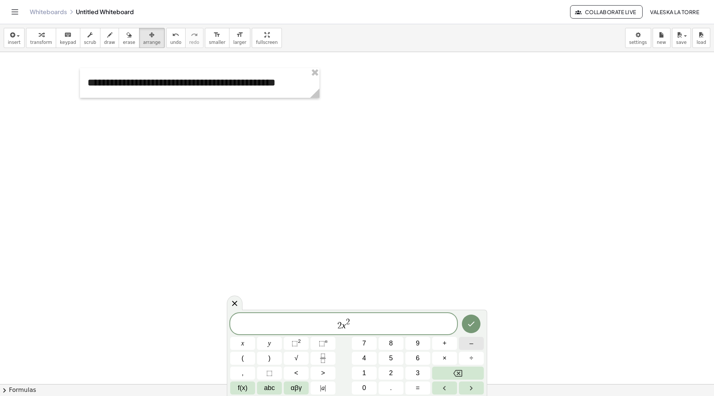
click at [474, 343] on button "–" at bounding box center [471, 343] width 25 height 13
click at [282, 344] on div "2 x 2 − ​ x y ⬚ 2 ⬚ n 7 8 9 + – ( ) √ 4 5 6 × ÷ , ⬚ < > 1 2 3 f(x) abc αβγ | a …" at bounding box center [357, 353] width 254 height 81
click at [276, 342] on button "y" at bounding box center [269, 343] width 25 height 13
click at [289, 342] on button "⬚ 2" at bounding box center [296, 343] width 25 height 13
click at [419, 389] on span "=" at bounding box center [418, 388] width 4 height 10
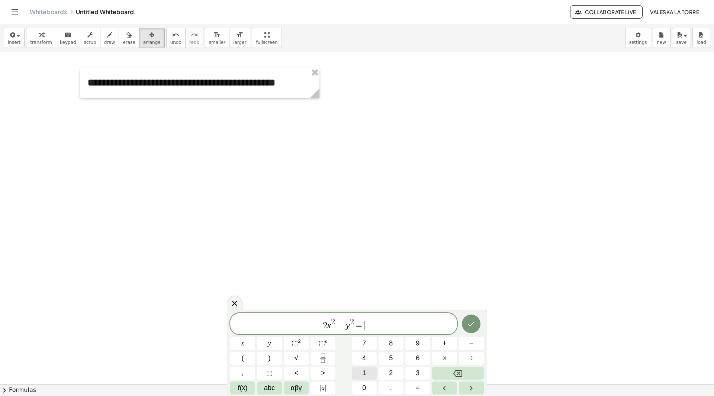
click at [359, 373] on button "1" at bounding box center [364, 373] width 25 height 13
click at [367, 341] on button "7" at bounding box center [364, 343] width 25 height 13
click at [476, 328] on icon "Done" at bounding box center [471, 324] width 9 height 9
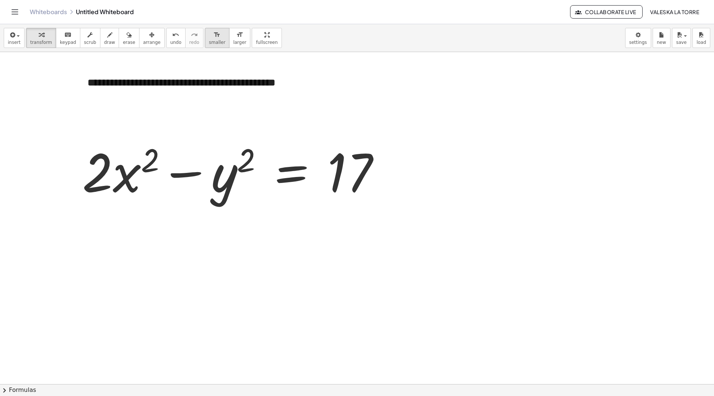
click at [209, 41] on span "smaller" at bounding box center [217, 42] width 16 height 5
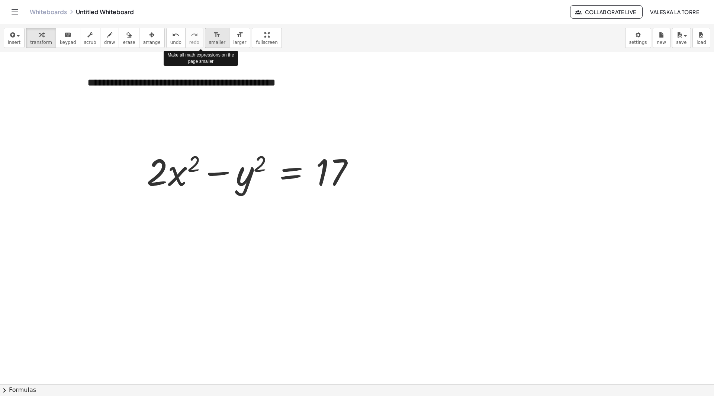
click at [209, 41] on span "smaller" at bounding box center [217, 42] width 16 height 5
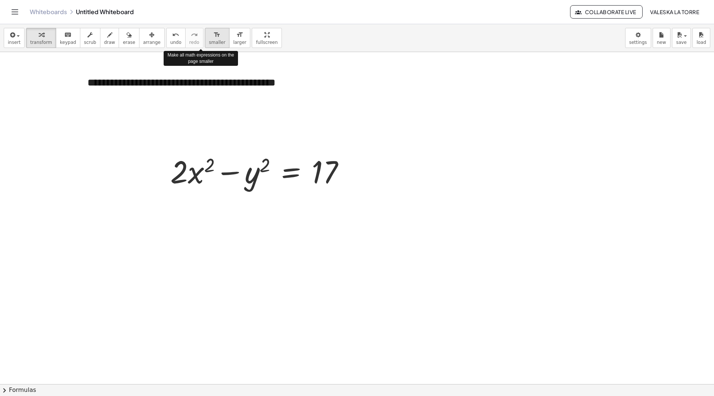
click at [209, 41] on span "smaller" at bounding box center [217, 42] width 16 height 5
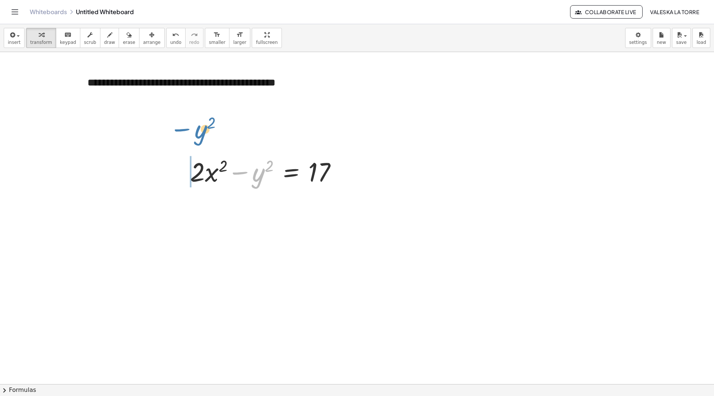
drag, startPoint x: 264, startPoint y: 177, endPoint x: 206, endPoint y: 134, distance: 72.3
click at [144, 44] on span "arrange" at bounding box center [151, 42] width 17 height 5
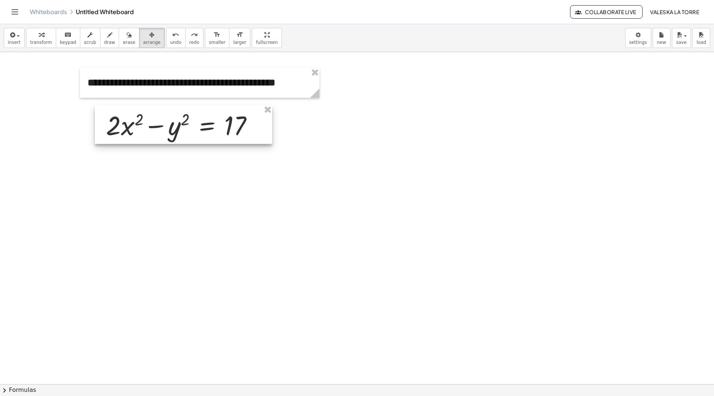
drag, startPoint x: 259, startPoint y: 173, endPoint x: 175, endPoint y: 127, distance: 96.1
click at [175, 127] on div at bounding box center [183, 124] width 177 height 39
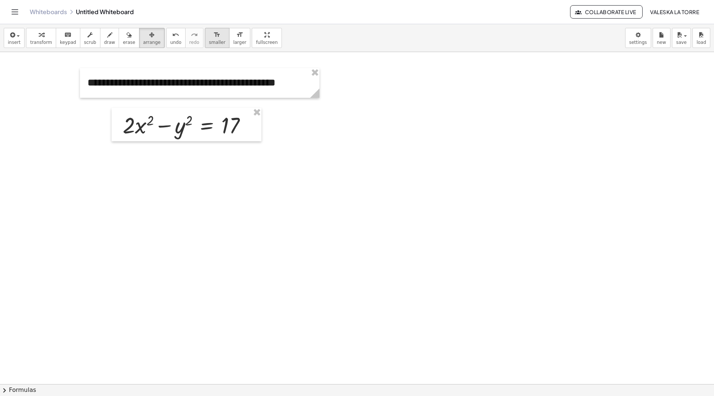
click at [209, 42] on span "smaller" at bounding box center [217, 42] width 16 height 5
click at [191, 91] on div at bounding box center [200, 83] width 240 height 30
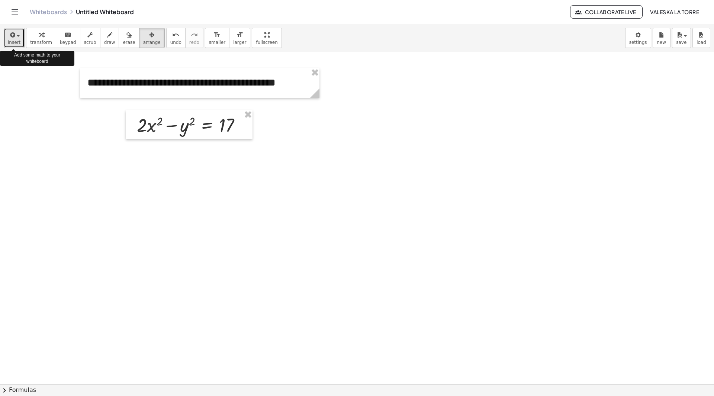
click at [18, 35] on span "button" at bounding box center [18, 35] width 3 height 1
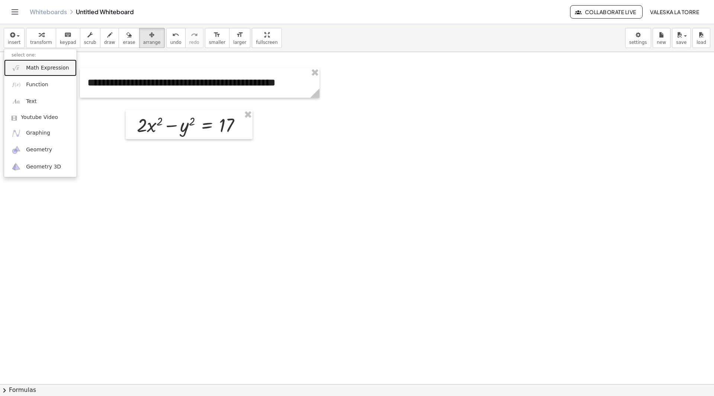
click at [22, 71] on link "Math Expression" at bounding box center [40, 68] width 73 height 17
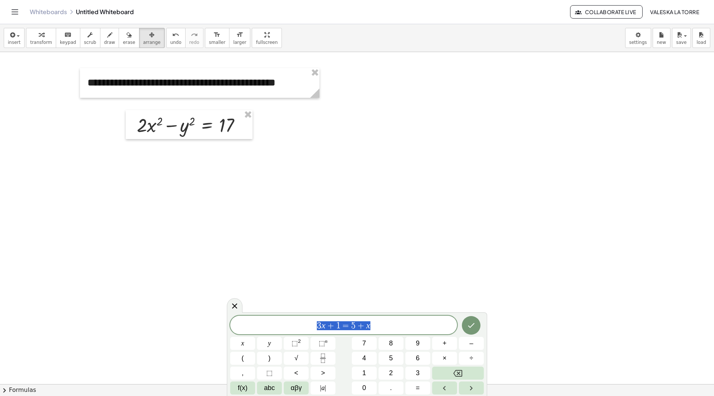
drag, startPoint x: 385, startPoint y: 330, endPoint x: 294, endPoint y: 321, distance: 92.0
click at [294, 321] on span "3 x + 1 = 5 + x" at bounding box center [343, 326] width 227 height 10
click at [250, 343] on button "x" at bounding box center [242, 343] width 25 height 13
click at [448, 343] on button "+" at bounding box center [444, 343] width 25 height 13
click at [391, 372] on span "2" at bounding box center [391, 373] width 4 height 10
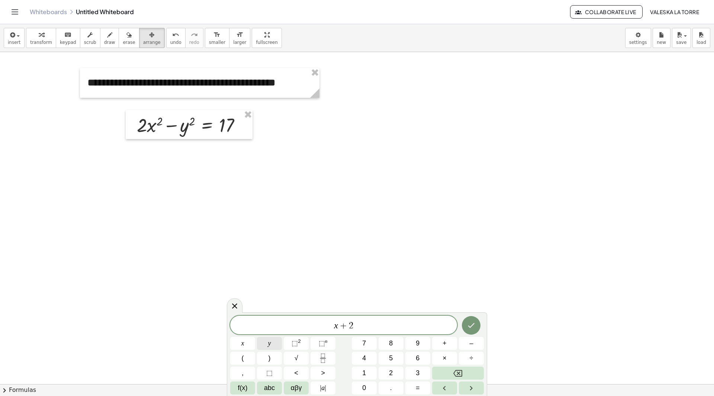
click at [266, 342] on button "y" at bounding box center [269, 343] width 25 height 13
click at [416, 389] on span "=" at bounding box center [418, 388] width 4 height 10
click at [364, 369] on span "1" at bounding box center [364, 373] width 4 height 10
click at [470, 326] on icon "Done" at bounding box center [471, 325] width 9 height 9
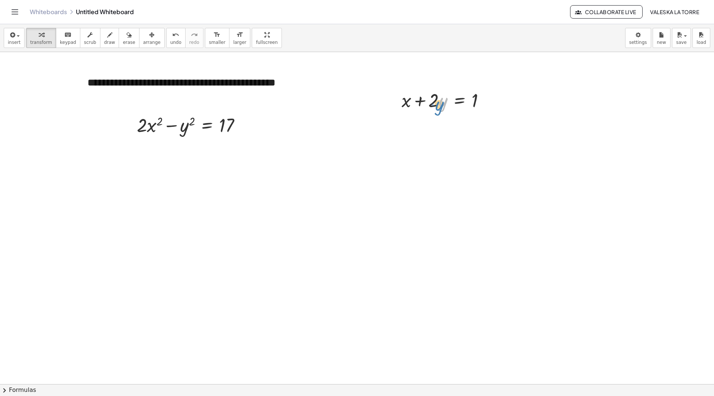
click at [441, 99] on div at bounding box center [446, 99] width 97 height 25
click at [146, 38] on div "button" at bounding box center [151, 34] width 17 height 9
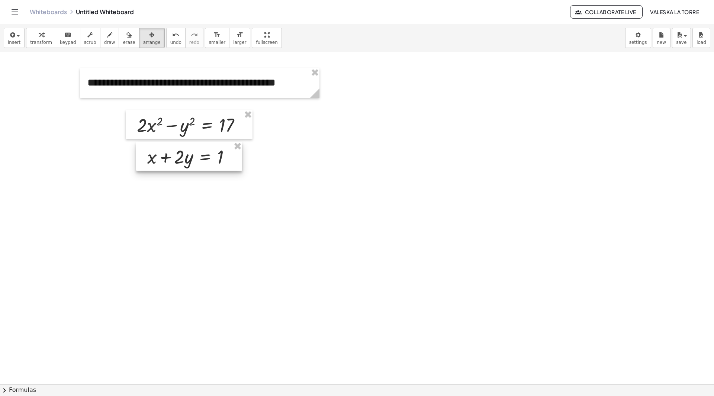
drag, startPoint x: 419, startPoint y: 107, endPoint x: 164, endPoint y: 163, distance: 261.1
click at [164, 163] on div at bounding box center [189, 156] width 106 height 29
click at [256, 156] on div at bounding box center [357, 384] width 714 height 665
click at [39, 39] on icon "button" at bounding box center [41, 35] width 5 height 9
click at [144, 36] on div "button" at bounding box center [151, 34] width 17 height 9
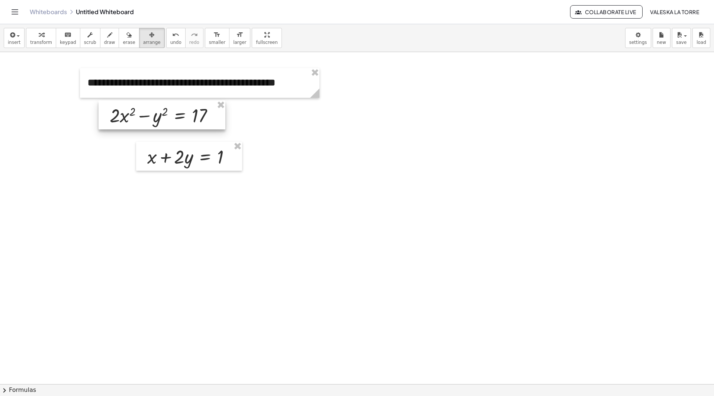
drag, startPoint x: 202, startPoint y: 126, endPoint x: 175, endPoint y: 116, distance: 28.8
click at [175, 116] on div at bounding box center [162, 114] width 127 height 29
drag, startPoint x: 185, startPoint y: 155, endPoint x: 157, endPoint y: 146, distance: 29.3
click at [157, 146] on div at bounding box center [161, 147] width 106 height 29
click at [233, 142] on div at bounding box center [357, 384] width 714 height 665
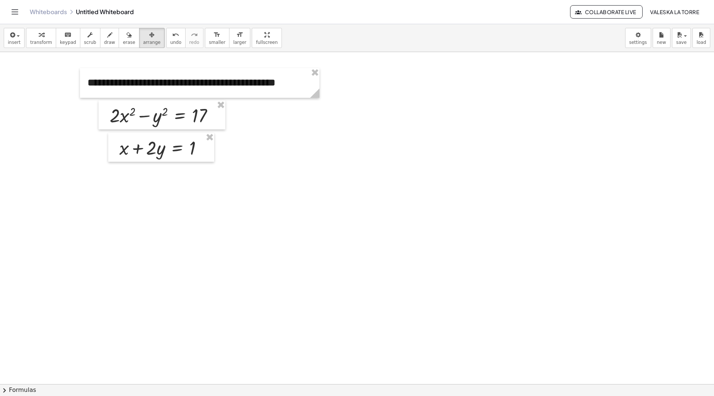
click at [232, 142] on div at bounding box center [357, 384] width 714 height 665
click at [41, 43] on span "transform" at bounding box center [41, 42] width 22 height 5
drag, startPoint x: 217, startPoint y: 116, endPoint x: 275, endPoint y: 116, distance: 58.4
click at [275, 116] on div "**********" at bounding box center [357, 384] width 714 height 665
click at [143, 41] on span "arrange" at bounding box center [151, 42] width 17 height 5
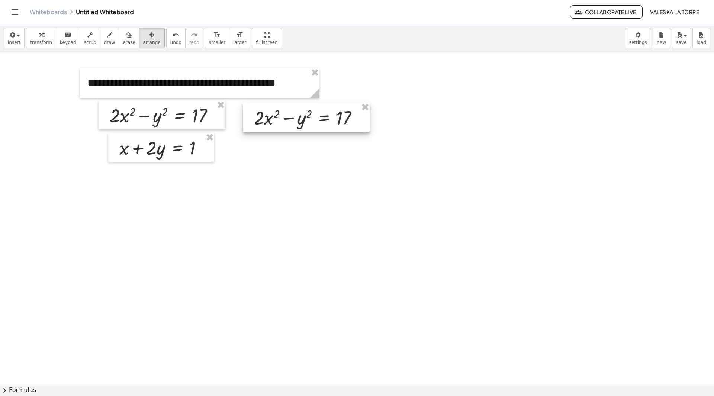
drag, startPoint x: 236, startPoint y: 117, endPoint x: 329, endPoint y: 122, distance: 93.9
click at [329, 122] on div at bounding box center [306, 117] width 127 height 29
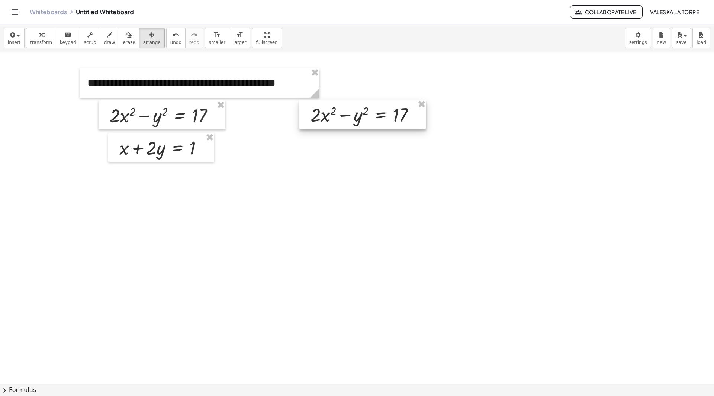
drag, startPoint x: 292, startPoint y: 117, endPoint x: 352, endPoint y: 145, distance: 66.1
click at [352, 129] on div at bounding box center [363, 114] width 127 height 29
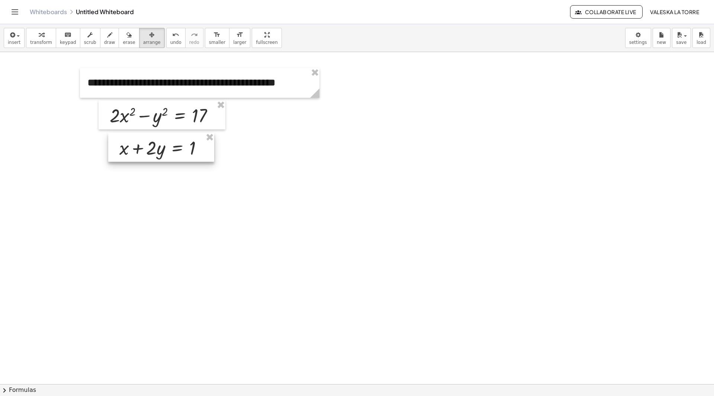
click at [155, 148] on div at bounding box center [161, 147] width 106 height 29
click at [221, 148] on div at bounding box center [357, 384] width 714 height 665
click at [149, 38] on icon "button" at bounding box center [151, 35] width 5 height 9
click at [39, 35] on icon "button" at bounding box center [41, 35] width 5 height 9
drag, startPoint x: 203, startPoint y: 147, endPoint x: 249, endPoint y: 148, distance: 45.8
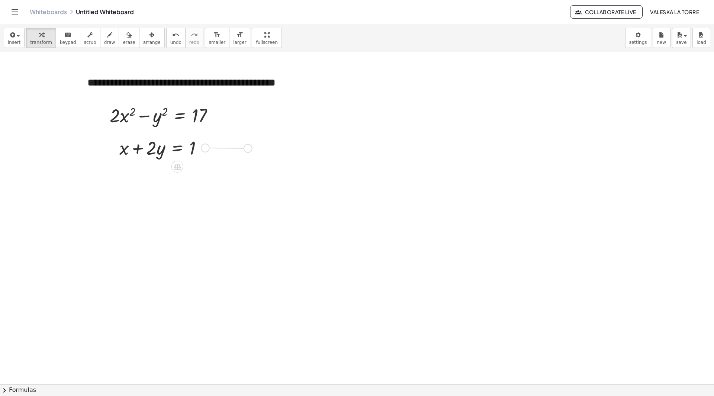
click at [249, 148] on div "**********" at bounding box center [357, 384] width 714 height 665
click at [141, 47] on button "arrange" at bounding box center [152, 38] width 26 height 20
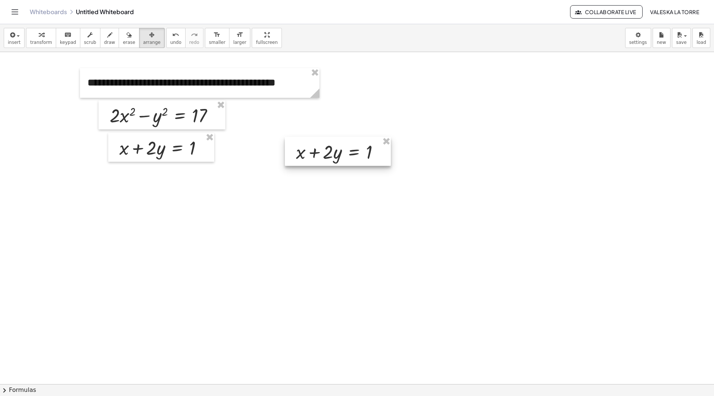
drag, startPoint x: 216, startPoint y: 148, endPoint x: 356, endPoint y: 155, distance: 140.1
click at [356, 155] on div at bounding box center [338, 151] width 106 height 29
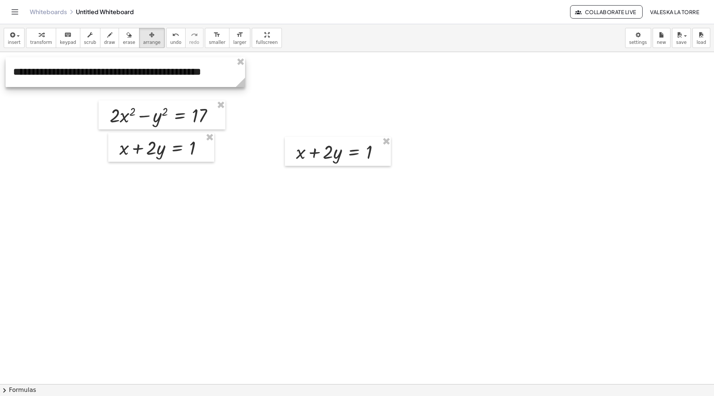
drag, startPoint x: 134, startPoint y: 85, endPoint x: 63, endPoint y: 83, distance: 70.7
click at [60, 75] on div at bounding box center [126, 72] width 240 height 30
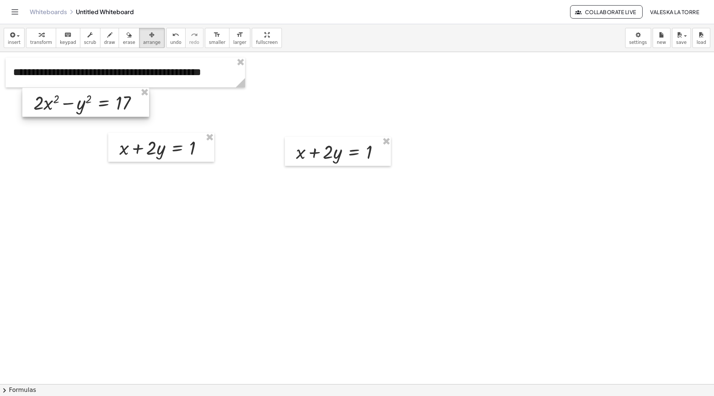
drag, startPoint x: 132, startPoint y: 118, endPoint x: 52, endPoint y: 107, distance: 81.5
click at [52, 107] on div at bounding box center [85, 102] width 127 height 29
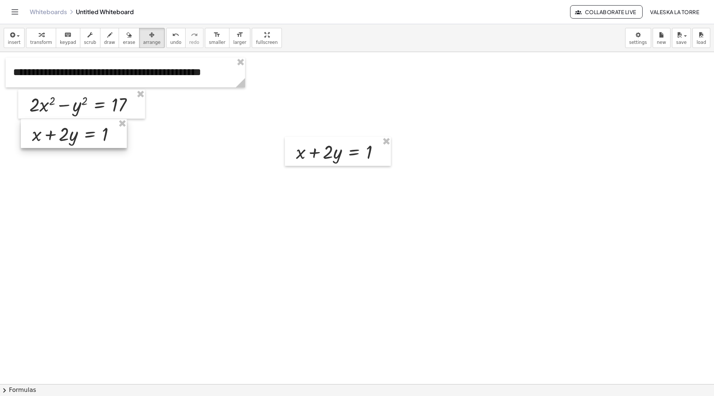
drag, startPoint x: 128, startPoint y: 150, endPoint x: 39, endPoint y: 137, distance: 89.5
click at [39, 137] on div at bounding box center [74, 133] width 106 height 29
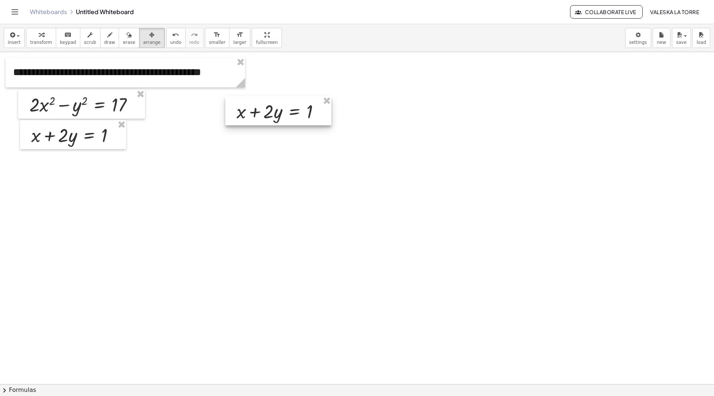
drag, startPoint x: 311, startPoint y: 156, endPoint x: 252, endPoint y: 115, distance: 72.0
click at [252, 115] on div at bounding box center [278, 110] width 106 height 29
click at [34, 38] on div "button" at bounding box center [41, 34] width 22 height 9
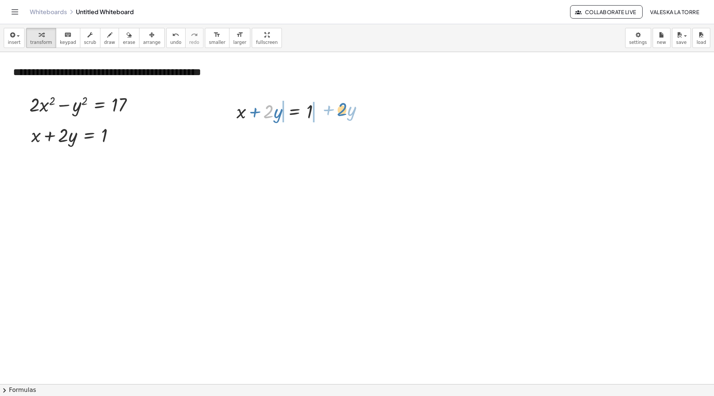
drag, startPoint x: 268, startPoint y: 115, endPoint x: 341, endPoint y: 113, distance: 73.3
click at [255, 137] on div at bounding box center [281, 136] width 170 height 25
click at [321, 135] on div at bounding box center [281, 136] width 170 height 25
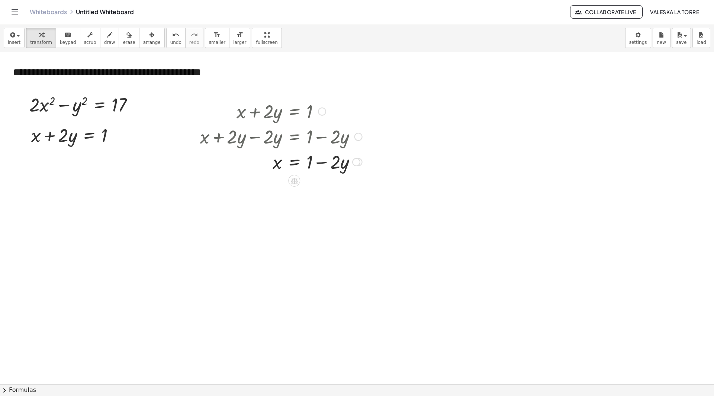
click at [323, 161] on div at bounding box center [281, 161] width 170 height 25
click at [359, 163] on div at bounding box center [356, 162] width 8 height 8
drag, startPoint x: 138, startPoint y: 108, endPoint x: 135, endPoint y: 208, distance: 100.5
click at [135, 208] on div "**********" at bounding box center [357, 384] width 714 height 665
click at [90, 218] on icon at bounding box center [91, 218] width 7 height 6
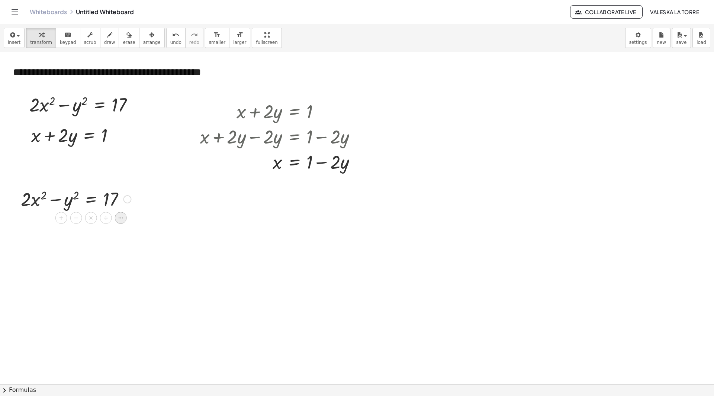
click at [120, 218] on icon at bounding box center [121, 218] width 7 height 7
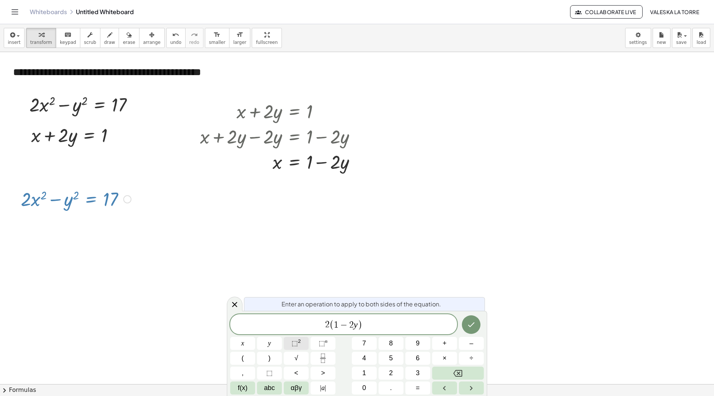
click at [304, 345] on button "⬚ 2" at bounding box center [296, 343] width 25 height 13
click at [303, 344] on button "⬚ 2" at bounding box center [296, 343] width 25 height 13
click at [475, 323] on icon "Done" at bounding box center [471, 323] width 9 height 9
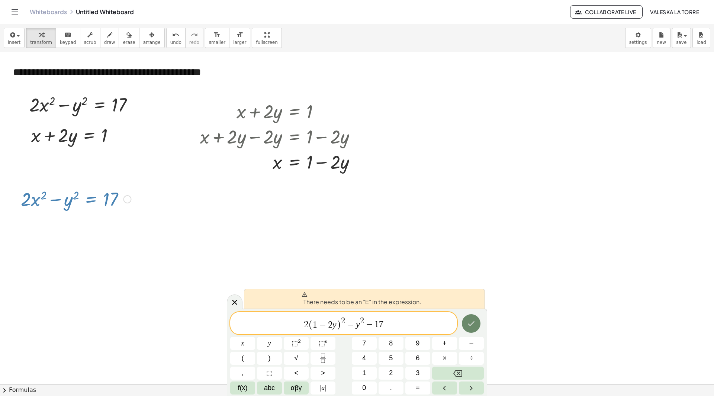
click at [473, 323] on icon "Done" at bounding box center [471, 323] width 9 height 9
click at [455, 271] on div at bounding box center [357, 384] width 714 height 665
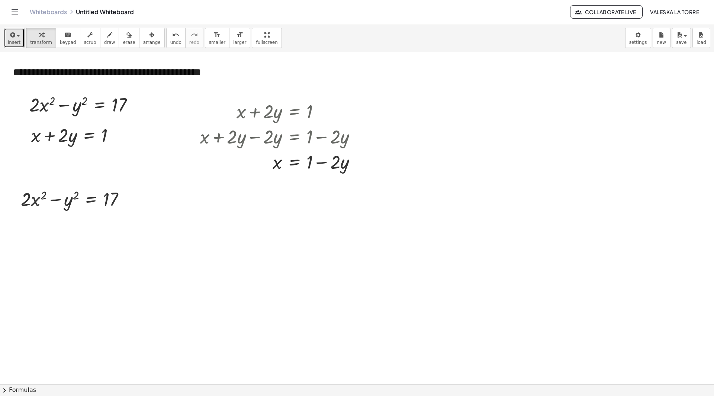
click at [11, 35] on icon "button" at bounding box center [12, 35] width 7 height 9
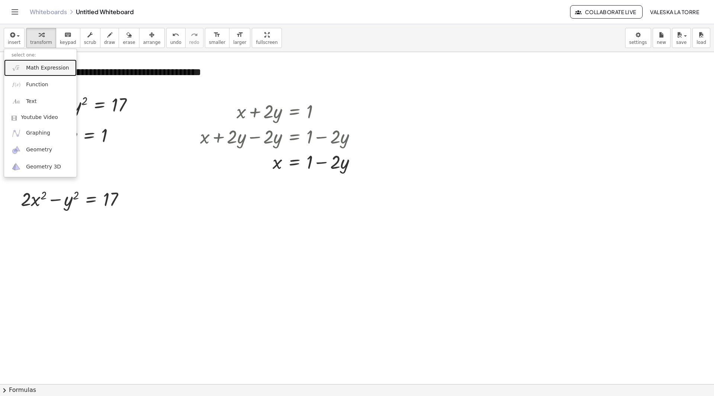
click at [29, 70] on span "Math Expression" at bounding box center [47, 67] width 43 height 7
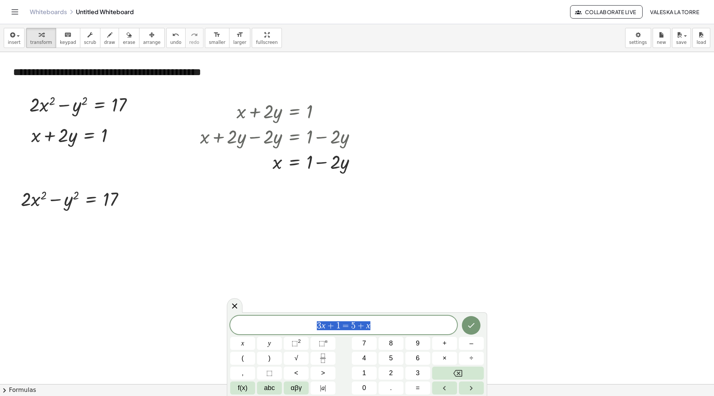
drag, startPoint x: 380, startPoint y: 329, endPoint x: 285, endPoint y: 329, distance: 95.2
click at [285, 329] on span "3 x + 1 = 5 + x" at bounding box center [343, 326] width 227 height 10
click at [294, 341] on span "⬚" at bounding box center [295, 343] width 6 height 7
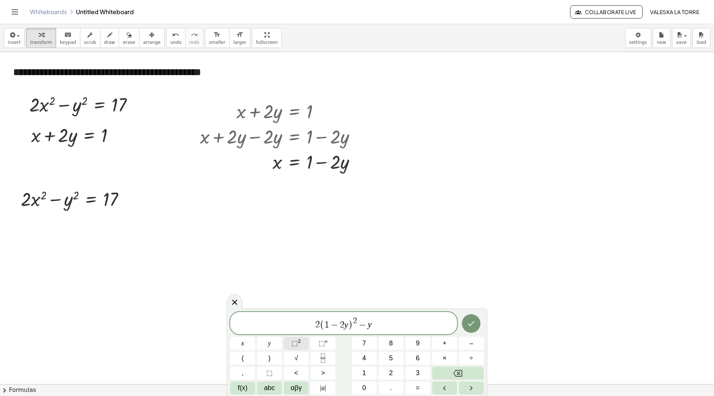
click at [294, 341] on span "⬚" at bounding box center [295, 343] width 6 height 7
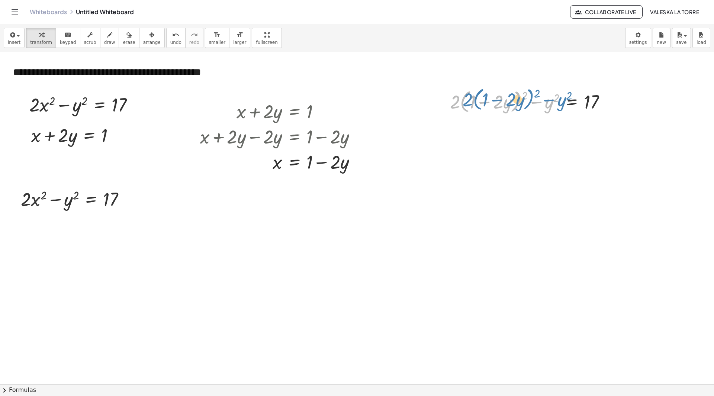
drag, startPoint x: 535, startPoint y: 105, endPoint x: 546, endPoint y: 104, distance: 11.2
click at [546, 103] on div at bounding box center [530, 101] width 169 height 28
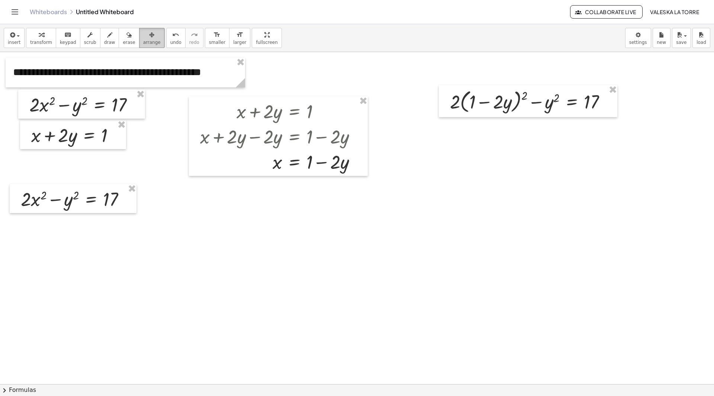
click at [143, 33] on div "button" at bounding box center [151, 34] width 17 height 9
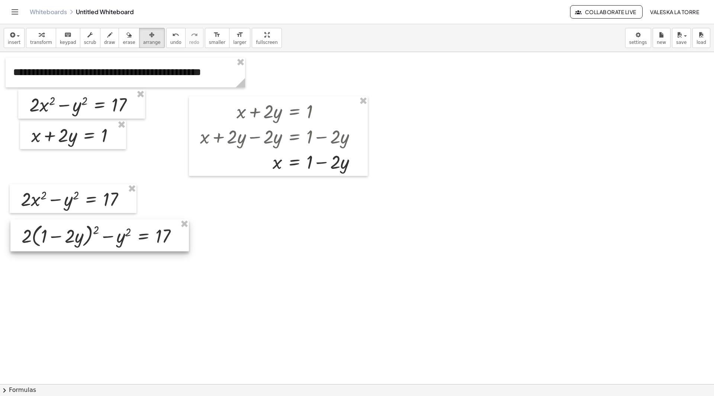
drag, startPoint x: 525, startPoint y: 99, endPoint x: 96, endPoint y: 234, distance: 449.5
click at [96, 234] on div at bounding box center [99, 236] width 179 height 32
click at [119, 268] on div at bounding box center [357, 384] width 714 height 665
click at [209, 289] on div at bounding box center [357, 384] width 714 height 665
click at [209, 35] on div "format_size" at bounding box center [217, 34] width 16 height 9
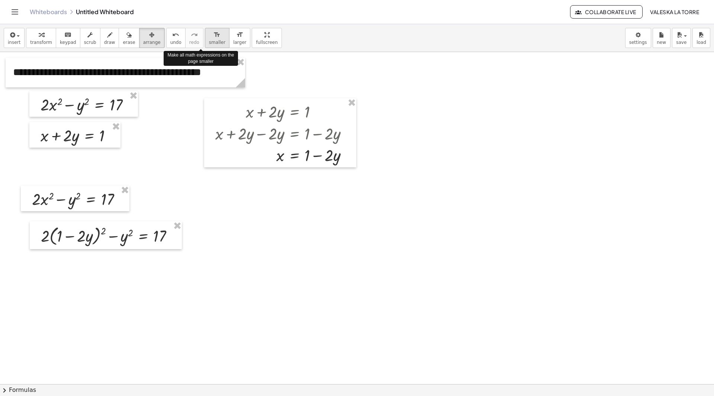
click at [209, 35] on div "format_size" at bounding box center [217, 34] width 16 height 9
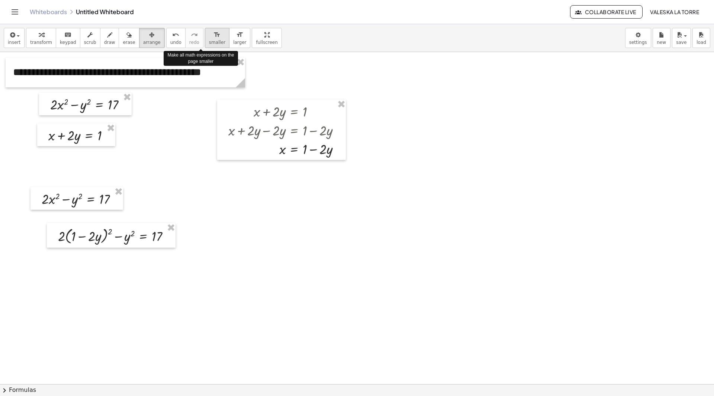
click at [209, 35] on div "format_size" at bounding box center [217, 34] width 16 height 9
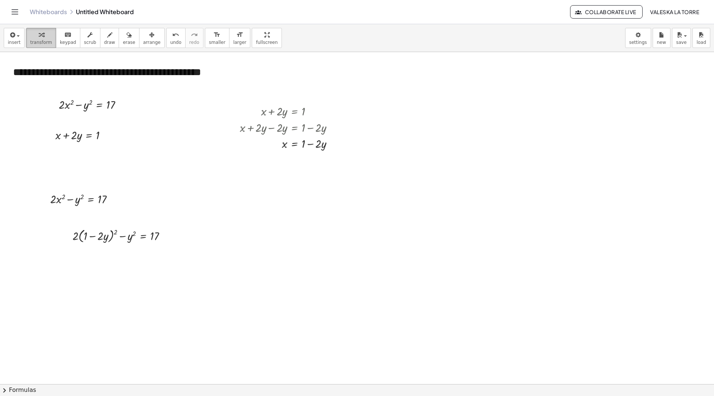
click at [45, 38] on div "button" at bounding box center [41, 34] width 22 height 9
click at [99, 239] on div at bounding box center [122, 236] width 107 height 18
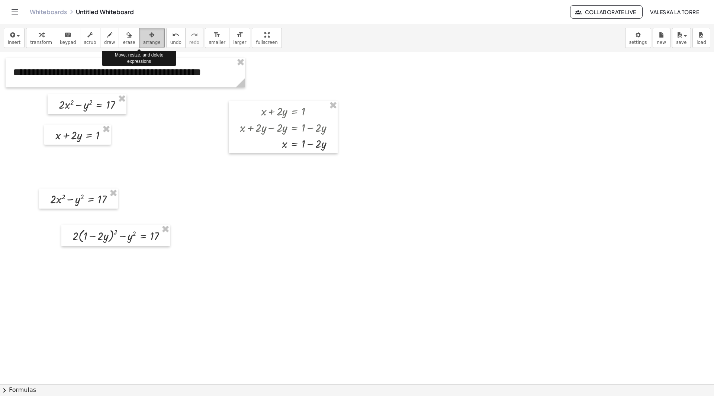
click at [149, 33] on icon "button" at bounding box center [151, 35] width 5 height 9
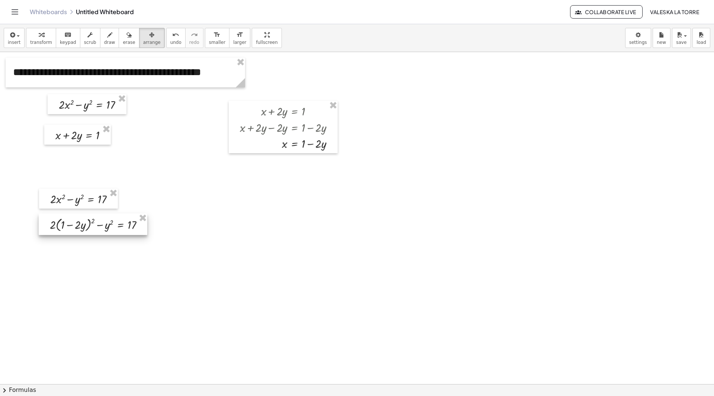
drag, startPoint x: 128, startPoint y: 232, endPoint x: 105, endPoint y: 221, distance: 25.3
click at [105, 221] on div at bounding box center [93, 225] width 109 height 22
drag, startPoint x: 89, startPoint y: 131, endPoint x: 100, endPoint y: 122, distance: 13.2
click at [100, 122] on div at bounding box center [88, 126] width 67 height 20
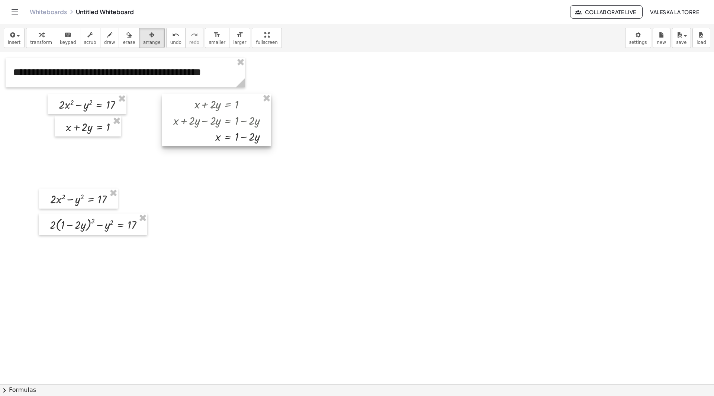
drag, startPoint x: 287, startPoint y: 134, endPoint x: 222, endPoint y: 127, distance: 65.5
click at [222, 127] on div at bounding box center [216, 120] width 109 height 52
click at [128, 229] on div at bounding box center [93, 225] width 109 height 22
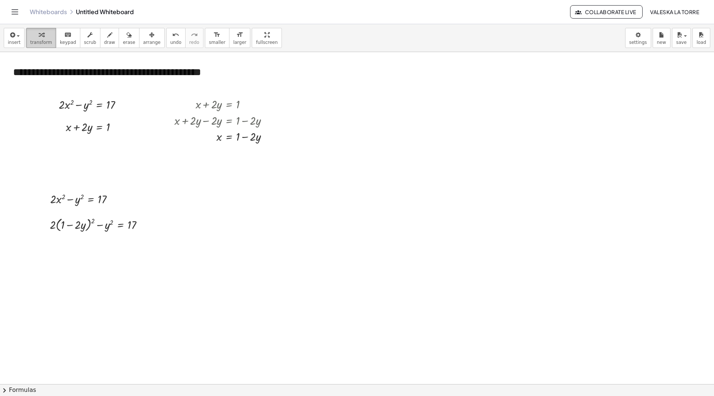
click at [44, 42] on span "transform" at bounding box center [41, 42] width 22 height 5
click at [94, 221] on div at bounding box center [99, 224] width 107 height 18
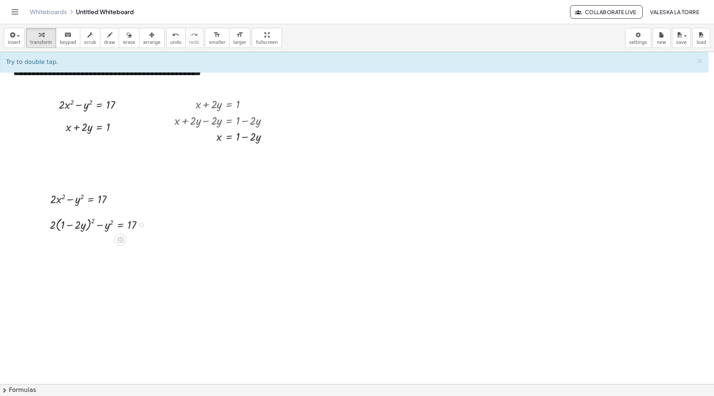
click at [89, 221] on div at bounding box center [99, 224] width 107 height 18
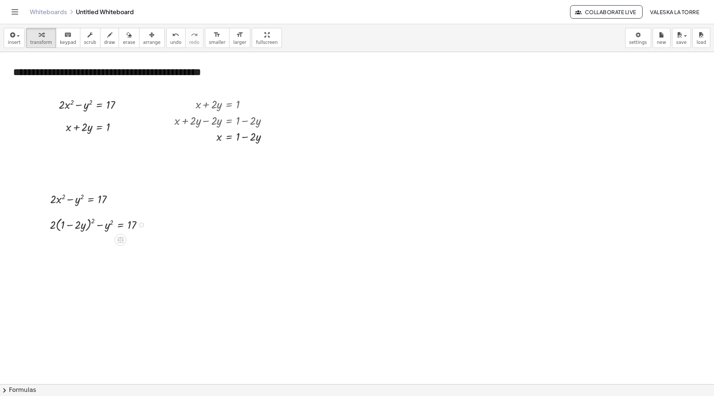
click at [83, 223] on div at bounding box center [99, 224] width 107 height 18
click at [29, 388] on button "chevron_right Formulas" at bounding box center [357, 390] width 714 height 12
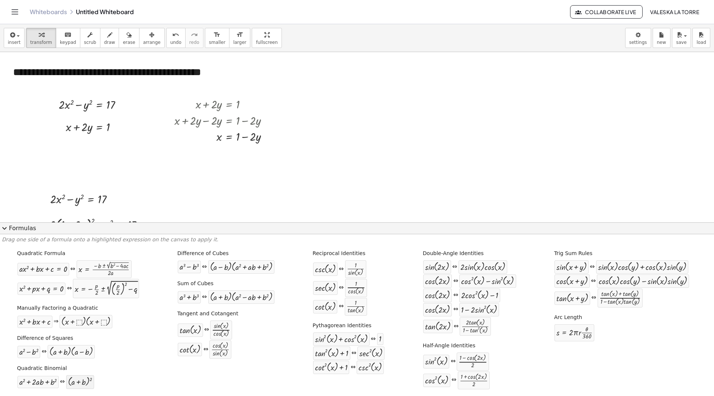
click at [77, 384] on div at bounding box center [80, 382] width 24 height 10
drag, startPoint x: 77, startPoint y: 384, endPoint x: 69, endPoint y: 385, distance: 8.6
click at [76, 386] on div at bounding box center [80, 382] width 24 height 10
click at [77, 386] on div at bounding box center [80, 382] width 24 height 10
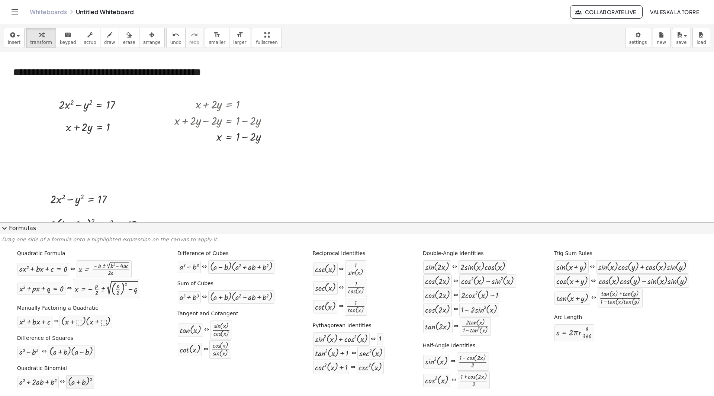
click at [77, 386] on div at bounding box center [80, 382] width 24 height 10
click at [7, 230] on span "expand_more" at bounding box center [4, 228] width 9 height 9
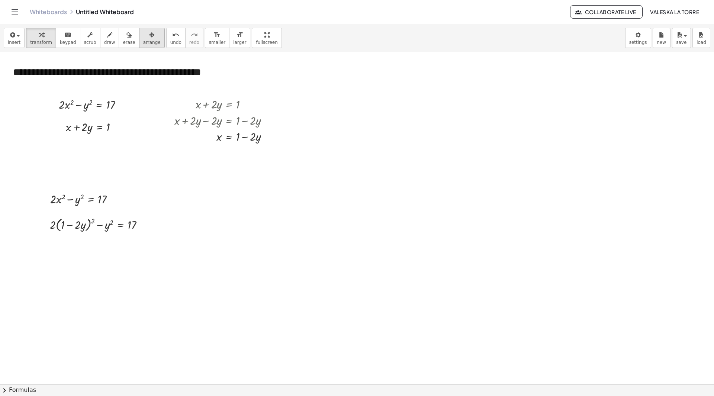
click at [149, 38] on icon "button" at bounding box center [151, 35] width 5 height 9
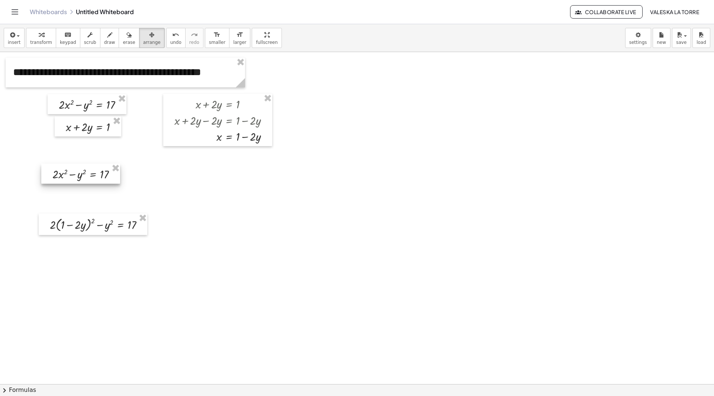
drag, startPoint x: 93, startPoint y: 205, endPoint x: 95, endPoint y: 180, distance: 25.0
click at [95, 180] on div at bounding box center [80, 174] width 79 height 20
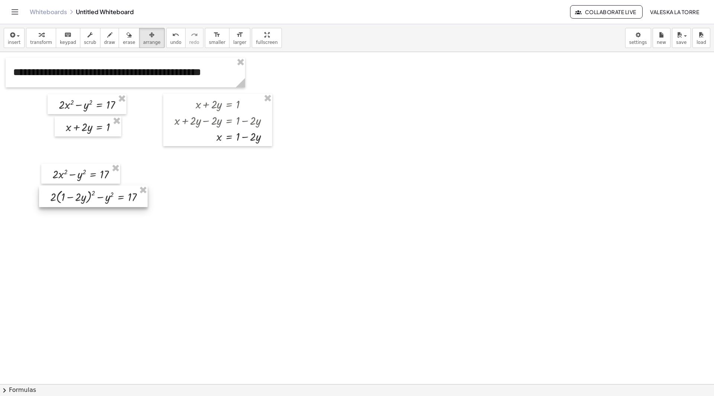
drag, startPoint x: 91, startPoint y: 216, endPoint x: 92, endPoint y: 188, distance: 27.9
click at [92, 188] on div at bounding box center [93, 197] width 109 height 22
click at [92, 198] on div at bounding box center [93, 197] width 109 height 22
click at [36, 41] on span "transform" at bounding box center [41, 42] width 22 height 5
click at [92, 193] on div at bounding box center [100, 197] width 107 height 18
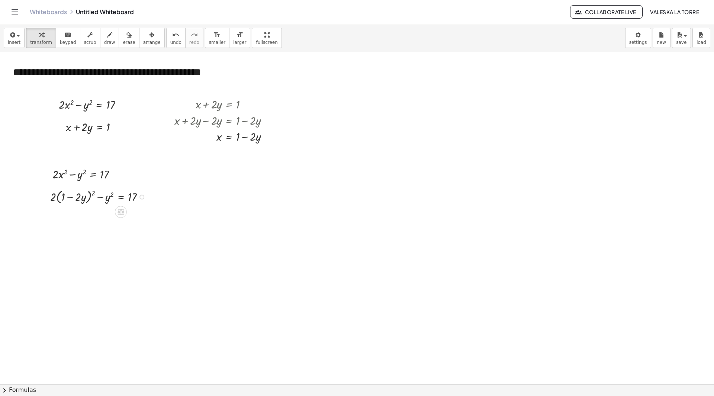
click at [83, 195] on div at bounding box center [100, 197] width 107 height 18
click at [91, 193] on div at bounding box center [100, 197] width 107 height 18
click at [80, 198] on div at bounding box center [100, 197] width 107 height 18
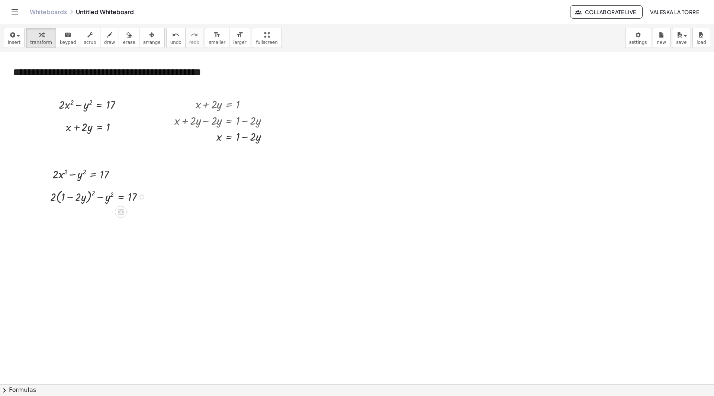
click at [80, 198] on div at bounding box center [100, 197] width 107 height 18
click at [26, 387] on button "chevron_right Formulas" at bounding box center [357, 390] width 714 height 12
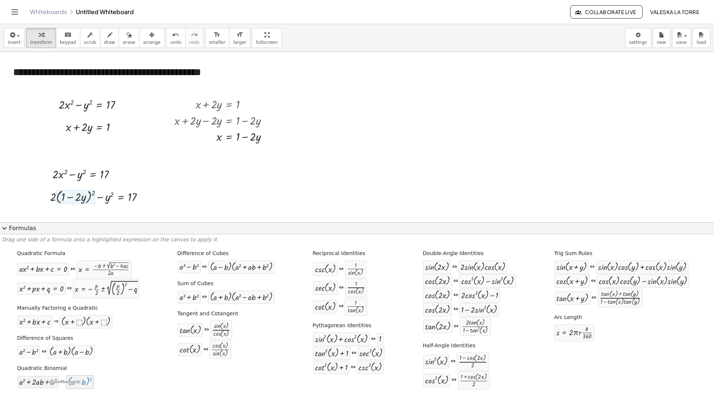
drag, startPoint x: 84, startPoint y: 381, endPoint x: 48, endPoint y: 382, distance: 36.1
click at [48, 382] on div at bounding box center [38, 382] width 38 height 9
drag, startPoint x: 48, startPoint y: 382, endPoint x: 78, endPoint y: 196, distance: 188.9
click at [78, 196] on div at bounding box center [100, 197] width 107 height 18
click at [80, 196] on div at bounding box center [100, 197] width 107 height 18
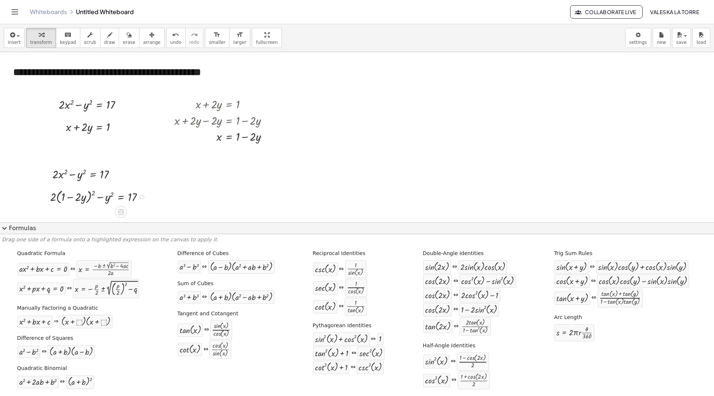
click at [142, 199] on div at bounding box center [142, 197] width 5 height 5
click at [121, 212] on icon at bounding box center [121, 212] width 7 height 6
click at [150, 211] on icon at bounding box center [150, 212] width 7 height 7
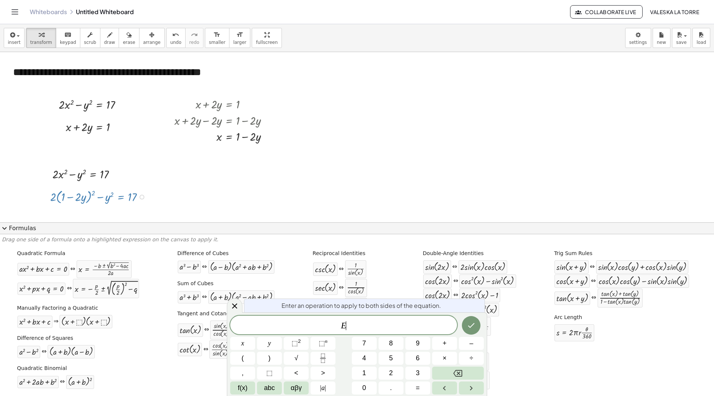
click at [152, 193] on div at bounding box center [100, 197] width 107 height 18
click at [5, 232] on span "expand_more" at bounding box center [4, 228] width 9 height 9
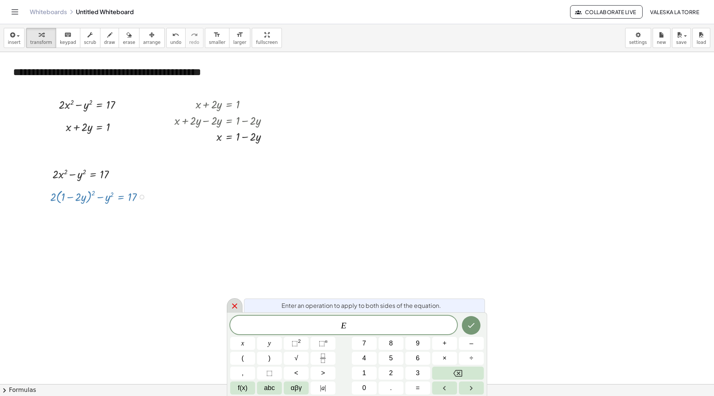
click at [237, 307] on icon at bounding box center [234, 306] width 9 height 9
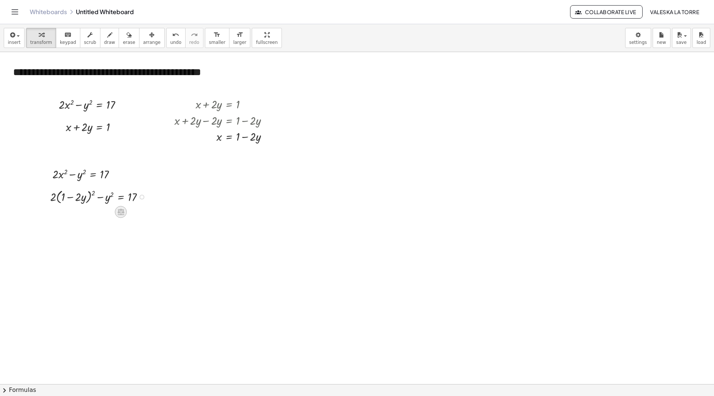
click at [124, 211] on icon at bounding box center [121, 212] width 8 height 8
click at [164, 204] on div at bounding box center [357, 384] width 714 height 665
click at [107, 45] on button "draw" at bounding box center [109, 38] width 19 height 20
drag, startPoint x: 185, startPoint y: 202, endPoint x: 244, endPoint y: 256, distance: 80.3
click at [244, 256] on div at bounding box center [357, 384] width 714 height 665
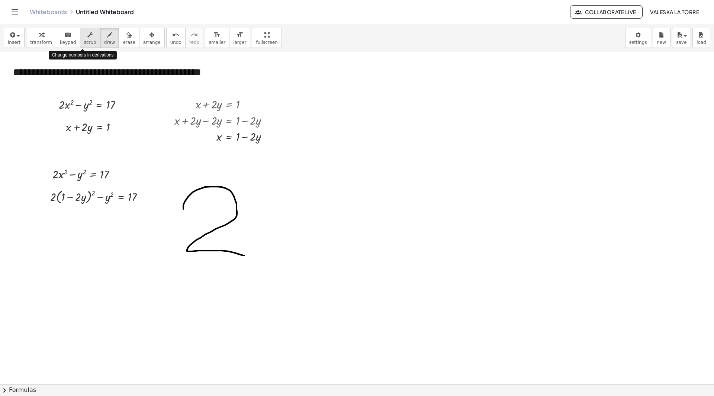
click at [87, 33] on icon "button" at bounding box center [89, 35] width 5 height 9
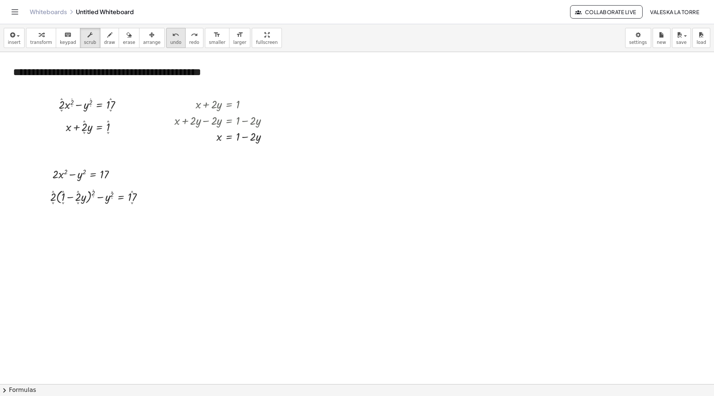
click at [166, 36] on button "undo undo" at bounding box center [175, 38] width 19 height 20
click at [80, 41] on button "scrub" at bounding box center [90, 38] width 20 height 20
click at [49, 41] on button "transform" at bounding box center [41, 38] width 30 height 20
click at [69, 199] on div at bounding box center [100, 197] width 107 height 18
click at [85, 198] on div at bounding box center [100, 197] width 107 height 18
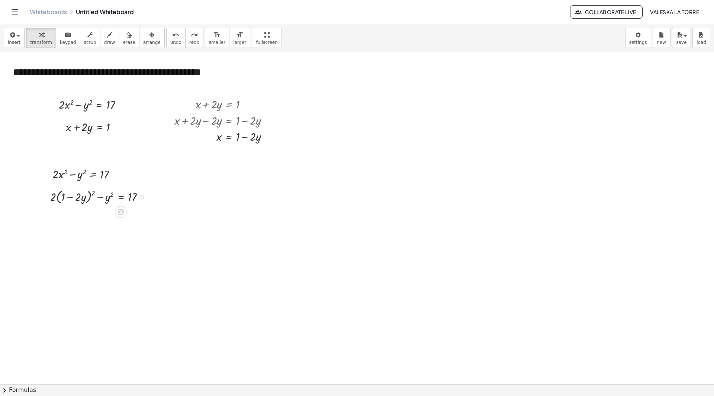
click at [92, 193] on div at bounding box center [100, 197] width 107 height 18
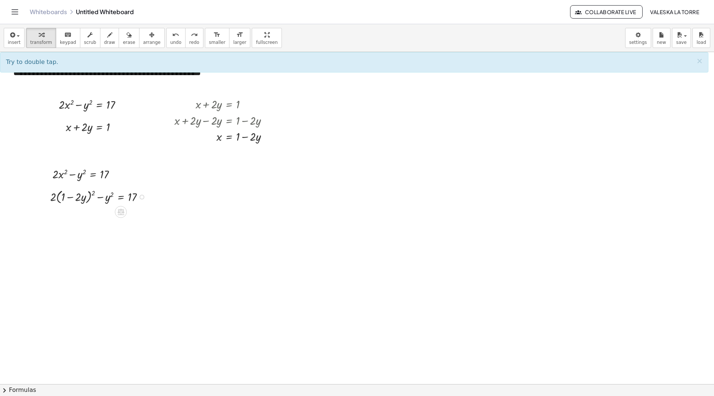
click at [82, 195] on div at bounding box center [100, 197] width 107 height 18
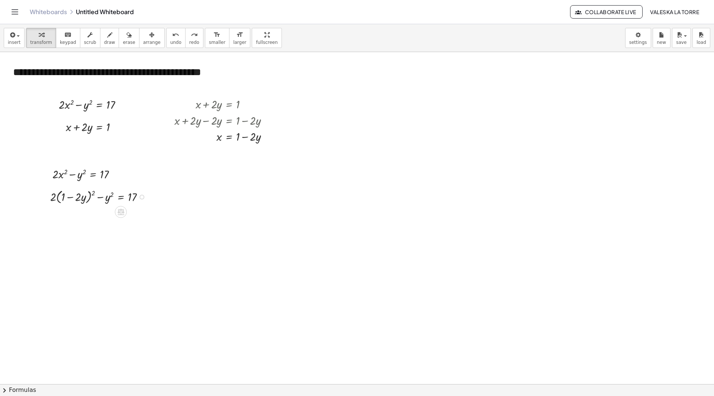
click at [93, 194] on div at bounding box center [100, 197] width 107 height 18
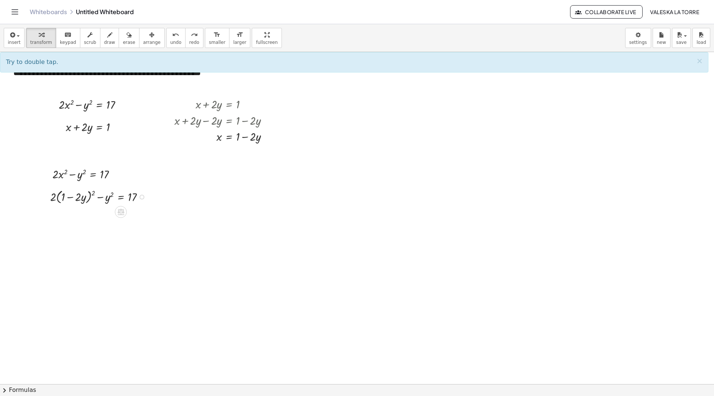
click at [93, 194] on div at bounding box center [100, 197] width 107 height 18
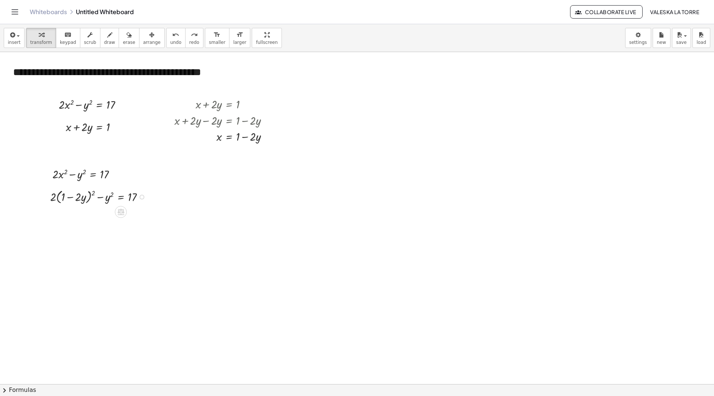
click at [93, 194] on div at bounding box center [100, 197] width 107 height 18
click at [4, 390] on span "chevron_right" at bounding box center [4, 390] width 9 height 9
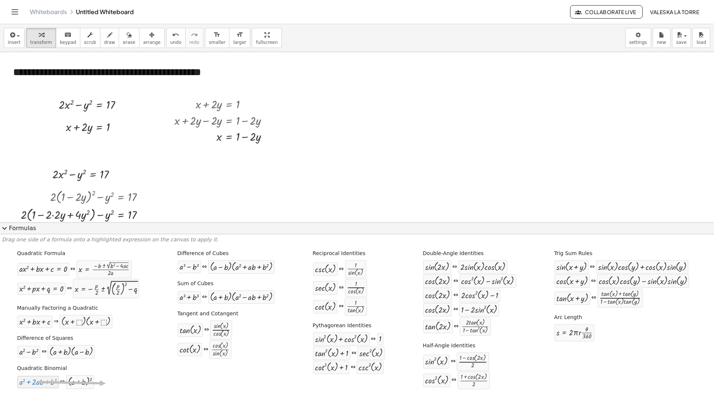
drag, startPoint x: 51, startPoint y: 381, endPoint x: 105, endPoint y: 384, distance: 54.4
drag, startPoint x: 89, startPoint y: 381, endPoint x: 45, endPoint y: 383, distance: 43.6
drag, startPoint x: 45, startPoint y: 383, endPoint x: 206, endPoint y: 180, distance: 259.0
click at [206, 180] on div at bounding box center [357, 384] width 714 height 665
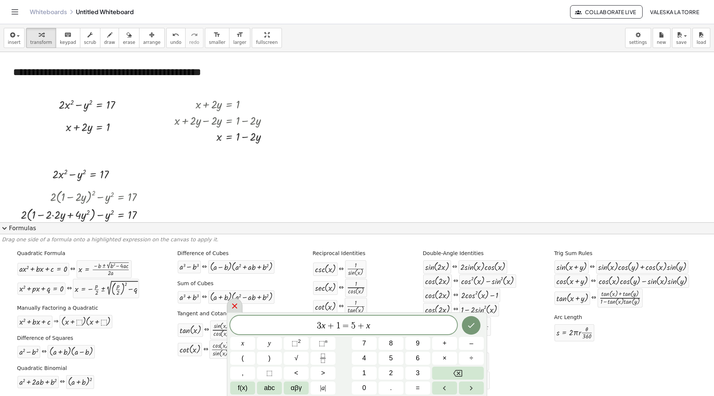
click at [233, 304] on icon at bounding box center [234, 306] width 5 height 5
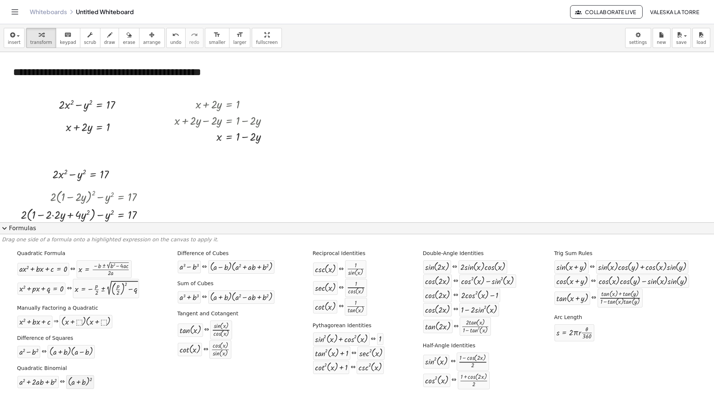
click at [79, 380] on div at bounding box center [80, 382] width 24 height 10
drag, startPoint x: 79, startPoint y: 381, endPoint x: 70, endPoint y: 388, distance: 11.9
drag, startPoint x: 72, startPoint y: 383, endPoint x: 26, endPoint y: 381, distance: 46.6
drag, startPoint x: 72, startPoint y: 385, endPoint x: 70, endPoint y: 217, distance: 167.4
click at [171, 210] on div at bounding box center [357, 384] width 714 height 665
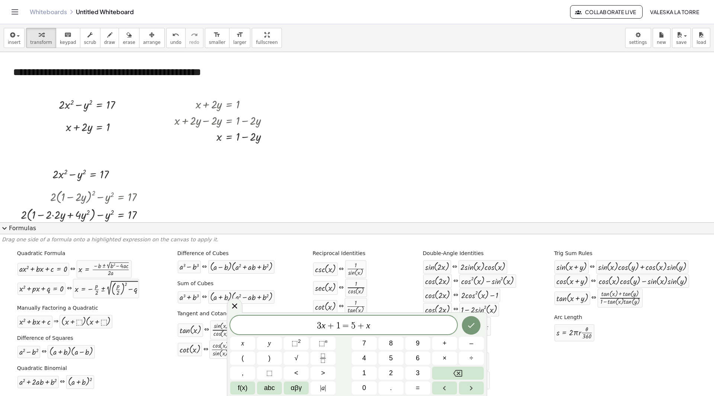
click at [4, 226] on span "expand_more" at bounding box center [4, 228] width 9 height 9
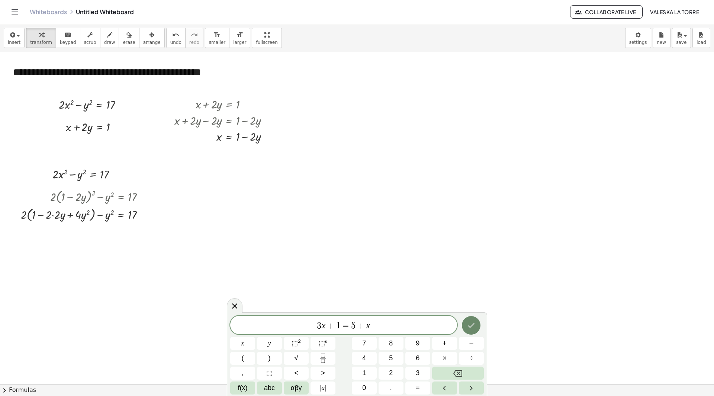
click at [475, 324] on icon "Done" at bounding box center [471, 325] width 9 height 9
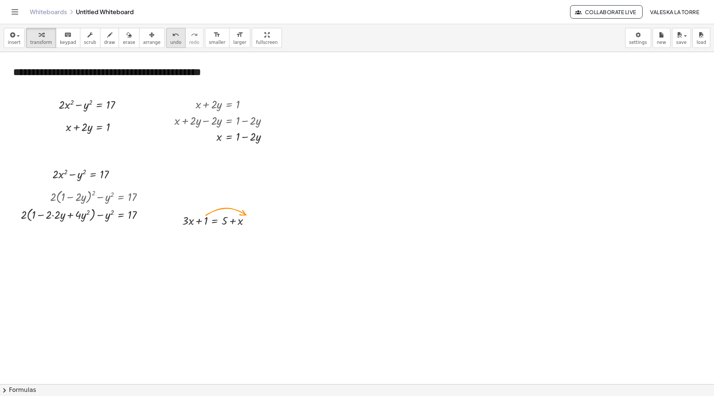
click at [172, 39] on icon "undo" at bounding box center [175, 35] width 7 height 9
click at [55, 215] on div at bounding box center [85, 214] width 137 height 18
drag, startPoint x: 31, startPoint y: 235, endPoint x: 42, endPoint y: 233, distance: 10.7
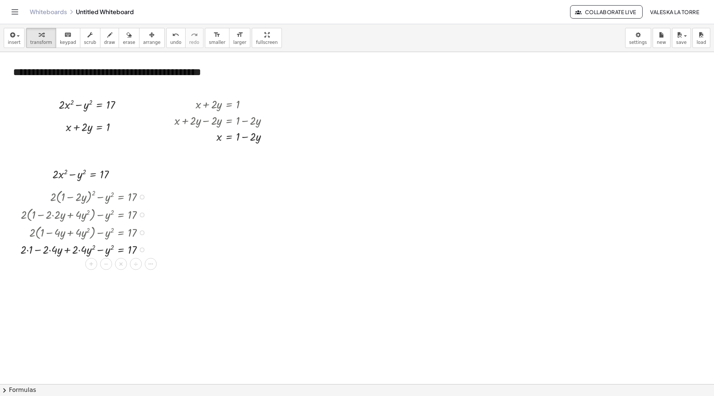
click at [119, 264] on span "×" at bounding box center [121, 264] width 4 height 11
click at [39, 252] on div at bounding box center [96, 249] width 137 height 16
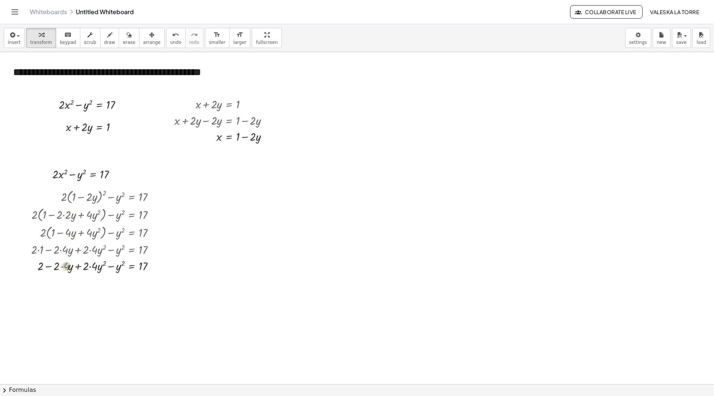
click at [62, 268] on div at bounding box center [96, 265] width 137 height 16
click at [132, 279] on icon at bounding box center [131, 280] width 7 height 6
click at [162, 282] on icon at bounding box center [161, 280] width 7 height 7
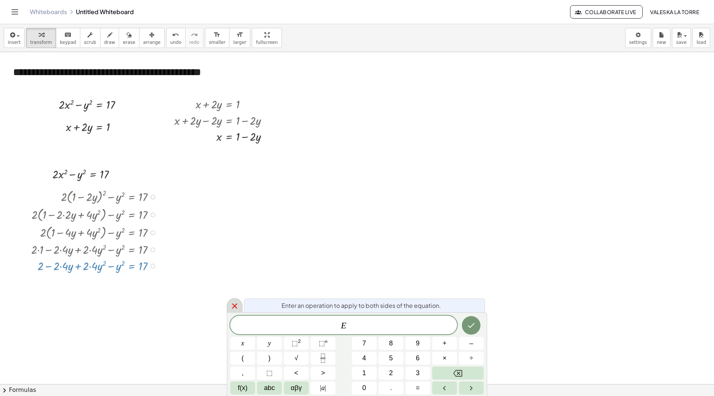
click at [237, 304] on icon at bounding box center [234, 306] width 5 height 5
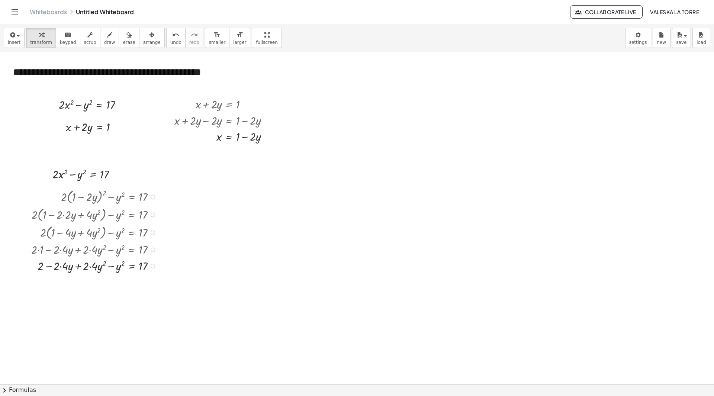
click at [60, 268] on div at bounding box center [96, 265] width 137 height 16
click at [90, 267] on div at bounding box center [96, 265] width 137 height 16
click at [111, 266] on div at bounding box center [96, 265] width 137 height 16
drag, startPoint x: 143, startPoint y: 283, endPoint x: 124, endPoint y: 284, distance: 18.6
click at [124, 284] on div at bounding box center [96, 281] width 137 height 16
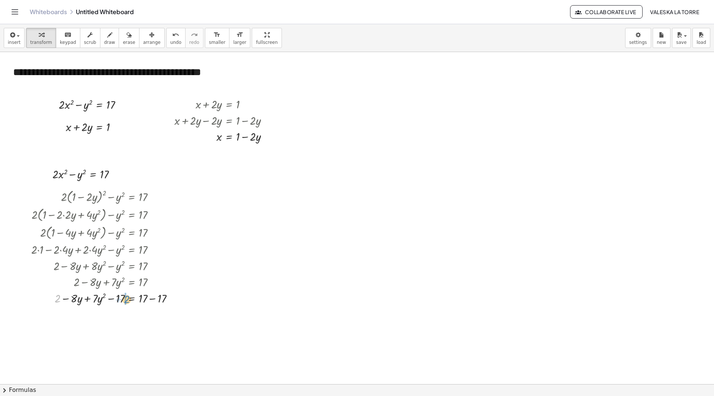
drag, startPoint x: 58, startPoint y: 299, endPoint x: 127, endPoint y: 299, distance: 68.5
click at [127, 299] on div at bounding box center [106, 298] width 156 height 16
click at [153, 315] on div at bounding box center [106, 314] width 156 height 16
click at [132, 327] on icon at bounding box center [131, 329] width 7 height 6
click at [131, 333] on span "×" at bounding box center [131, 329] width 4 height 11
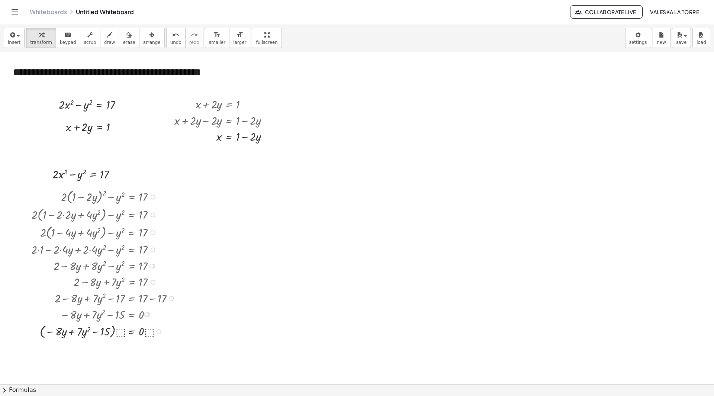
click at [124, 332] on div at bounding box center [106, 331] width 156 height 18
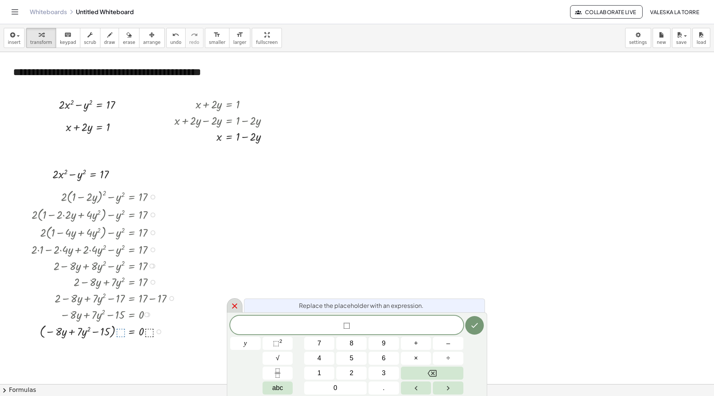
click at [237, 305] on icon at bounding box center [234, 306] width 9 height 9
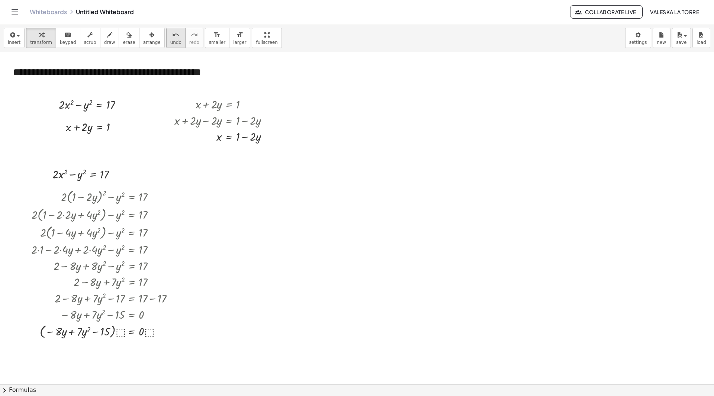
click at [172, 36] on icon "undo" at bounding box center [175, 35] width 7 height 9
click at [121, 318] on div at bounding box center [110, 314] width 125 height 16
click at [149, 315] on div at bounding box center [147, 315] width 5 height 5
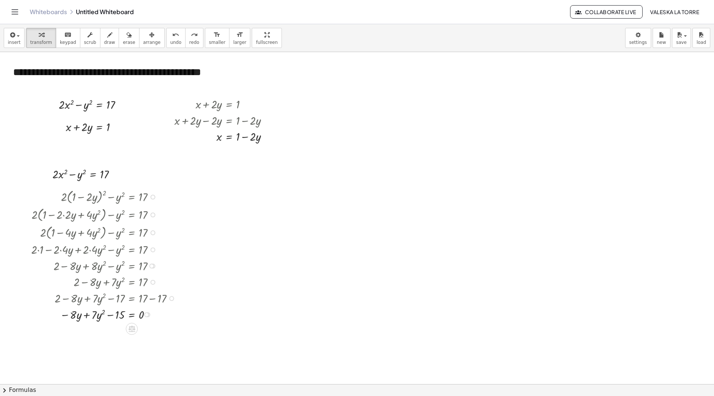
click at [148, 315] on div "Transform line Copy line as LaTeX Copy derivation as LaTeX Expand new lines: On" at bounding box center [146, 315] width 5 height 5
click at [182, 300] on span "Transform line" at bounding box center [176, 298] width 33 height 6
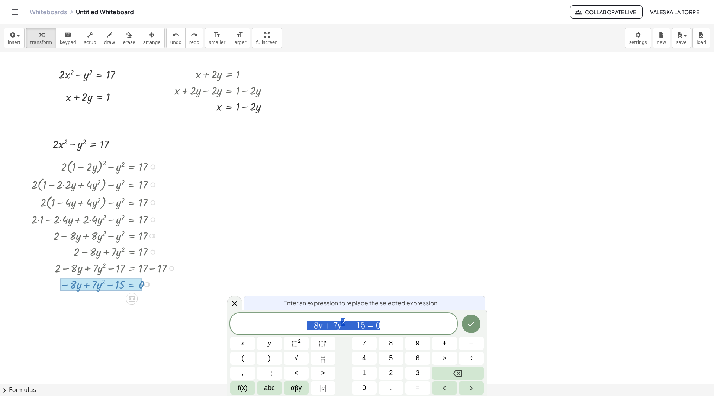
scroll to position [30, 0]
click at [406, 322] on span "− 8 y + 7 y 2 − 1 5 = 0" at bounding box center [343, 324] width 227 height 13
click at [235, 302] on icon at bounding box center [234, 303] width 9 height 9
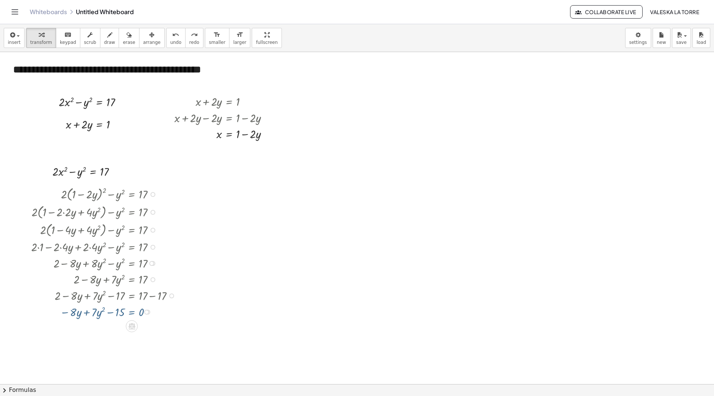
scroll to position [0, 0]
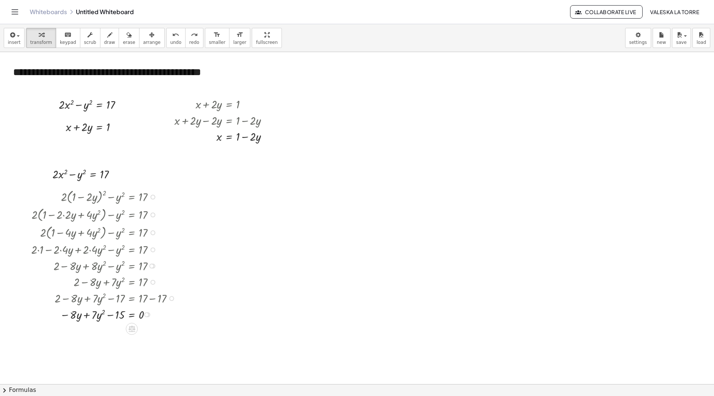
click at [100, 316] on div at bounding box center [106, 314] width 156 height 16
click at [90, 317] on div at bounding box center [106, 314] width 156 height 16
click at [78, 317] on div at bounding box center [106, 314] width 156 height 16
click at [117, 317] on div at bounding box center [106, 314] width 156 height 16
click at [66, 317] on div at bounding box center [106, 314] width 156 height 16
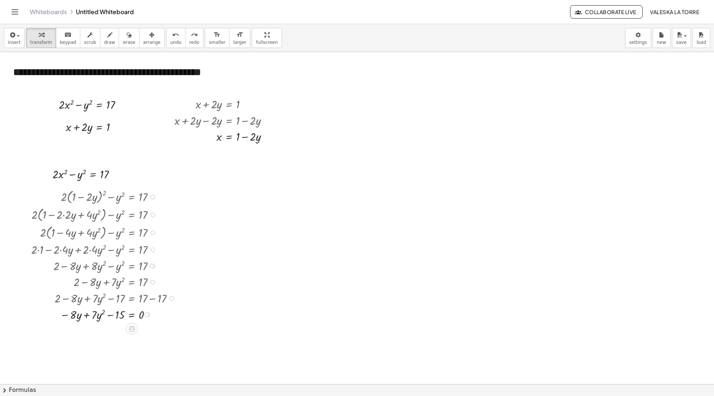
click at [66, 315] on div at bounding box center [106, 314] width 156 height 16
click at [83, 317] on div at bounding box center [106, 314] width 156 height 16
click at [124, 317] on div at bounding box center [106, 314] width 156 height 16
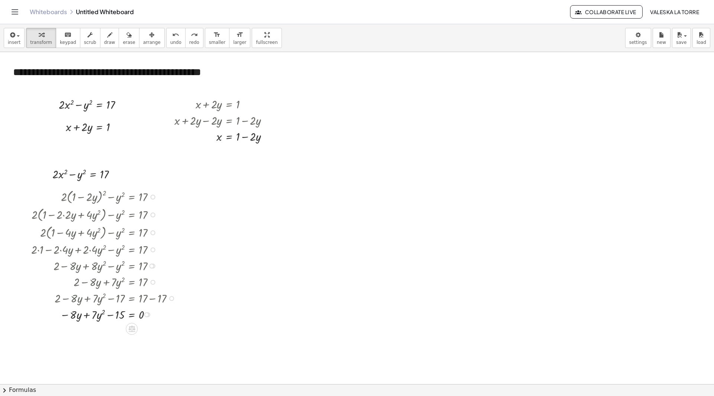
click at [141, 315] on div at bounding box center [106, 314] width 156 height 16
click at [132, 314] on div at bounding box center [106, 314] width 156 height 16
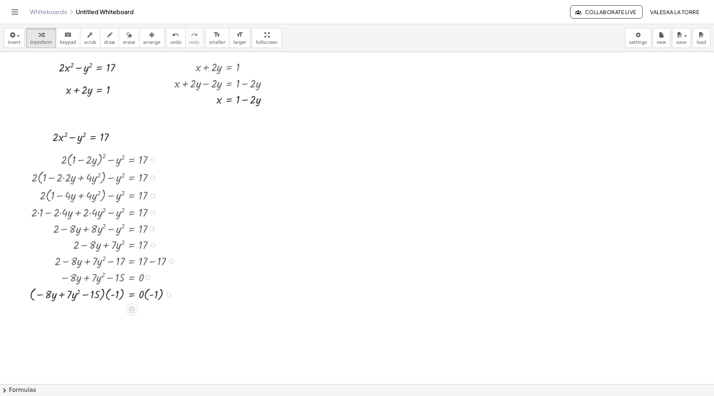
click at [112, 295] on div at bounding box center [104, 294] width 157 height 18
click at [106, 293] on div at bounding box center [104, 294] width 157 height 18
click at [106, 293] on div at bounding box center [106, 294] width 156 height 18
click at [107, 311] on div at bounding box center [104, 312] width 157 height 18
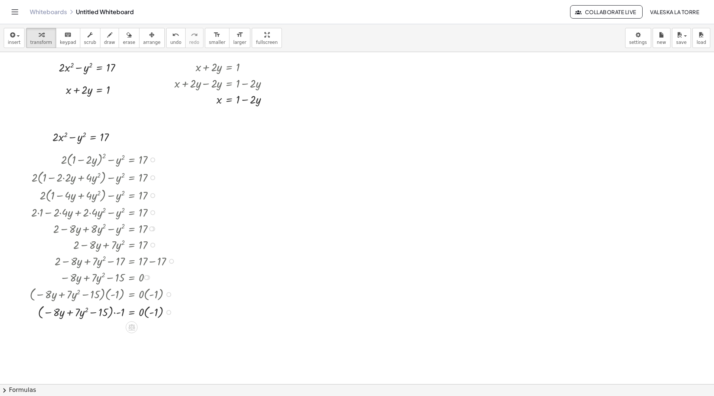
click at [103, 311] on div at bounding box center [104, 312] width 157 height 18
click at [51, 313] on div at bounding box center [104, 312] width 157 height 18
drag, startPoint x: 119, startPoint y: 316, endPoint x: 48, endPoint y: 316, distance: 70.3
click at [48, 316] on div at bounding box center [104, 312] width 157 height 18
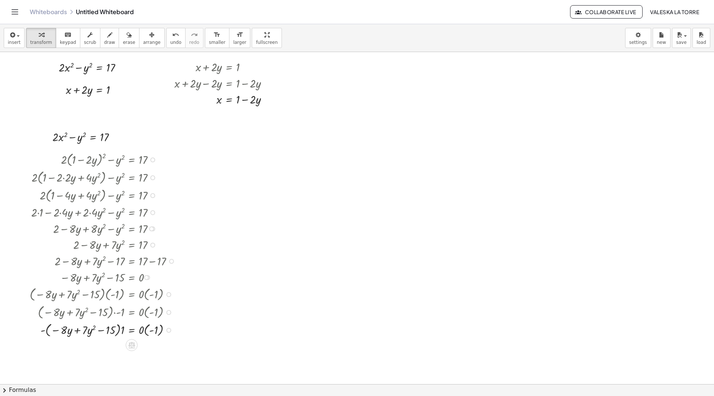
click at [55, 330] on div at bounding box center [104, 330] width 157 height 18
drag, startPoint x: 45, startPoint y: 331, endPoint x: 54, endPoint y: 330, distance: 9.3
click at [121, 348] on div at bounding box center [104, 348] width 157 height 18
click at [124, 348] on div at bounding box center [104, 348] width 157 height 18
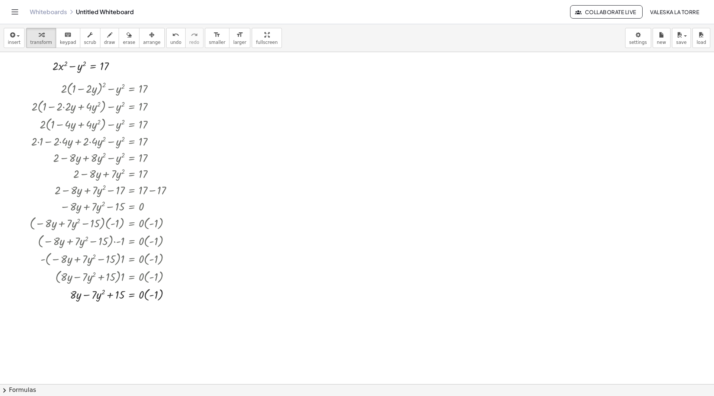
scroll to position [112, 0]
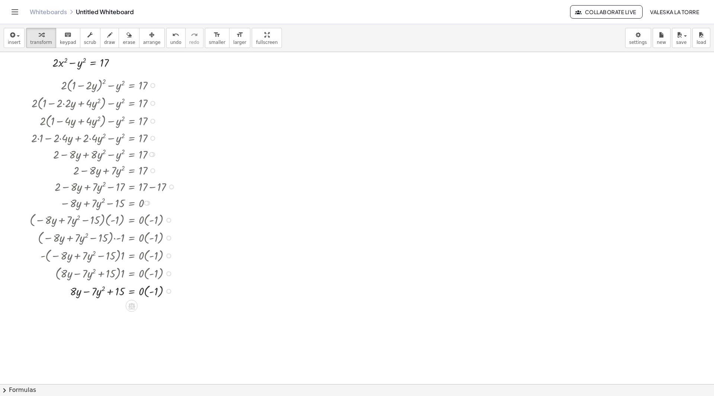
click at [148, 293] on div at bounding box center [104, 290] width 157 height 17
click at [148, 293] on div at bounding box center [104, 291] width 157 height 16
click at [146, 310] on div at bounding box center [104, 308] width 157 height 16
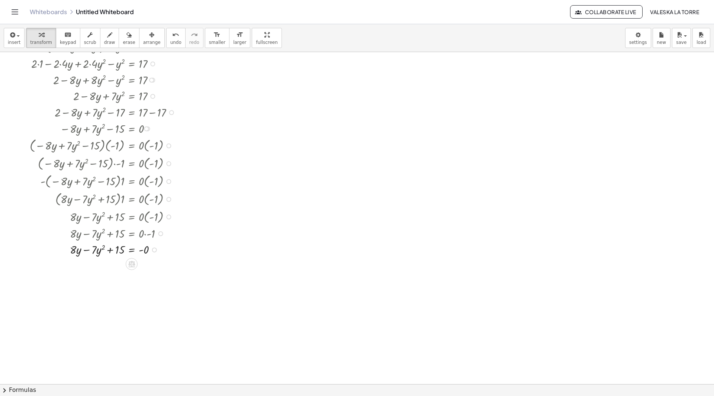
click at [142, 251] on div at bounding box center [104, 249] width 157 height 16
click at [145, 249] on div at bounding box center [104, 249] width 157 height 16
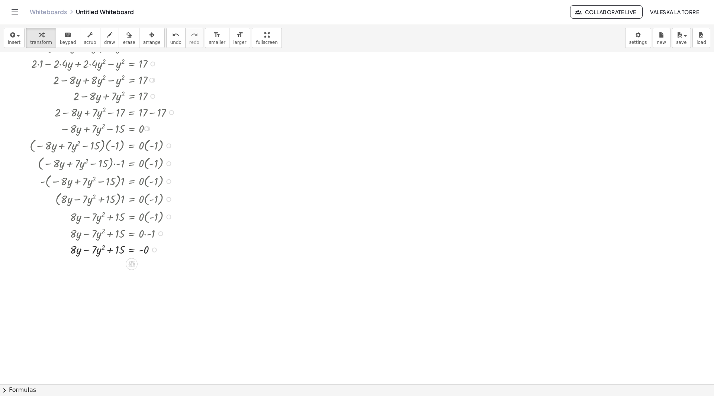
click at [145, 249] on div at bounding box center [104, 249] width 157 height 16
click at [87, 38] on icon "button" at bounding box center [89, 35] width 5 height 9
click at [142, 252] on div at bounding box center [104, 249] width 157 height 16
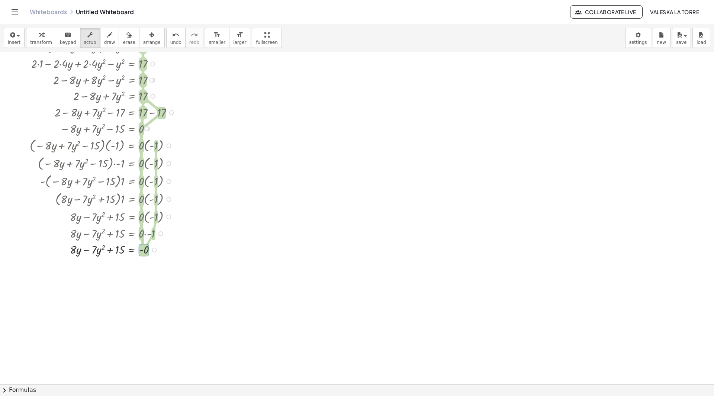
click at [142, 252] on div at bounding box center [104, 249] width 157 height 16
click at [87, 38] on icon "button" at bounding box center [89, 35] width 5 height 9
click at [45, 37] on div "button" at bounding box center [41, 34] width 22 height 9
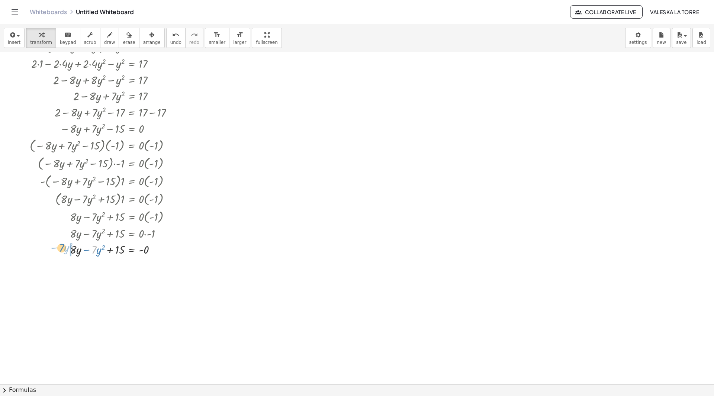
drag, startPoint x: 93, startPoint y: 252, endPoint x: 61, endPoint y: 249, distance: 32.4
click at [61, 249] on div at bounding box center [104, 249] width 157 height 16
click at [118, 265] on div at bounding box center [104, 265] width 157 height 16
click at [170, 43] on span "undo" at bounding box center [175, 42] width 11 height 5
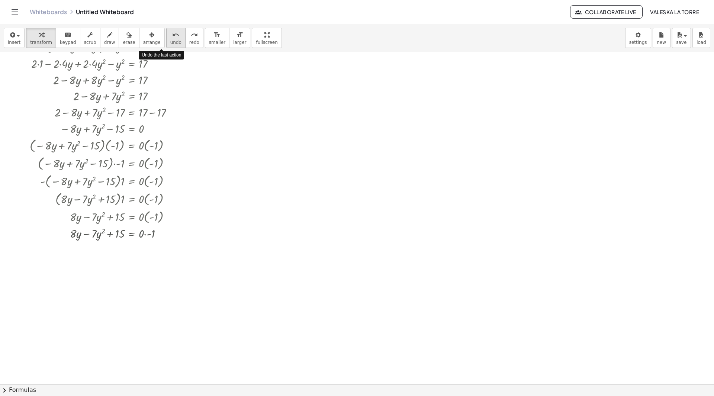
click at [170, 43] on span "undo" at bounding box center [175, 42] width 11 height 5
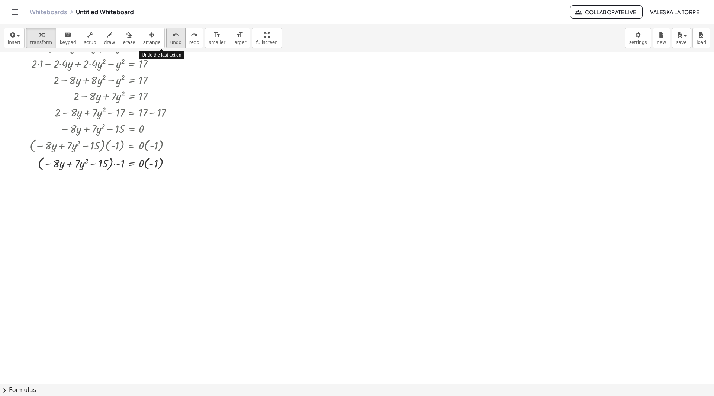
click at [170, 43] on span "undo" at bounding box center [175, 42] width 11 height 5
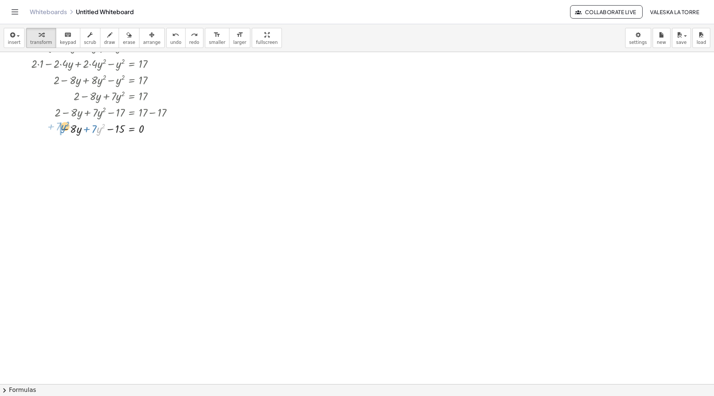
drag, startPoint x: 97, startPoint y: 130, endPoint x: 59, endPoint y: 128, distance: 38.4
click at [59, 128] on div at bounding box center [106, 128] width 156 height 16
click at [24, 388] on button "chevron_right Formulas" at bounding box center [357, 390] width 714 height 12
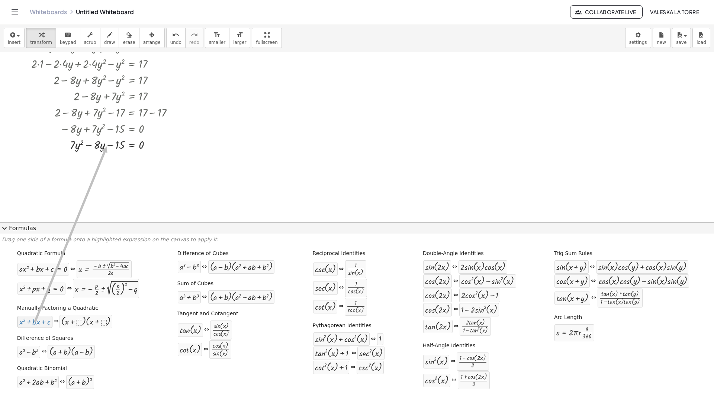
drag, startPoint x: 46, startPoint y: 325, endPoint x: 106, endPoint y: 147, distance: 188.0
drag, startPoint x: 64, startPoint y: 327, endPoint x: 104, endPoint y: 145, distance: 186.2
click at [104, 145] on div at bounding box center [106, 144] width 156 height 16
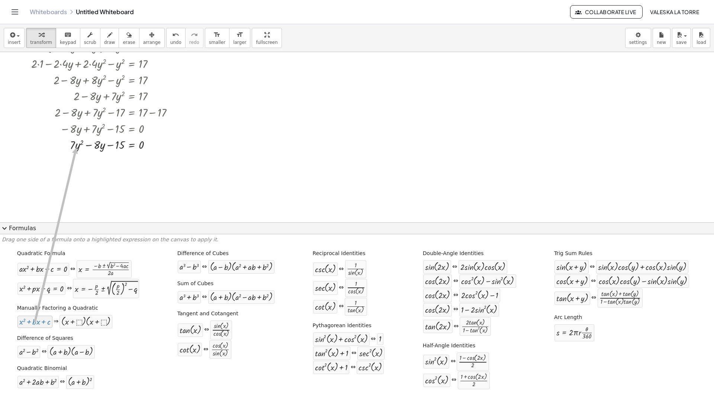
drag, startPoint x: 26, startPoint y: 326, endPoint x: 76, endPoint y: 147, distance: 185.3
click at [76, 147] on div at bounding box center [106, 144] width 156 height 16
click at [113, 146] on div at bounding box center [106, 144] width 156 height 16
drag, startPoint x: 138, startPoint y: 142, endPoint x: 121, endPoint y: 145, distance: 18.1
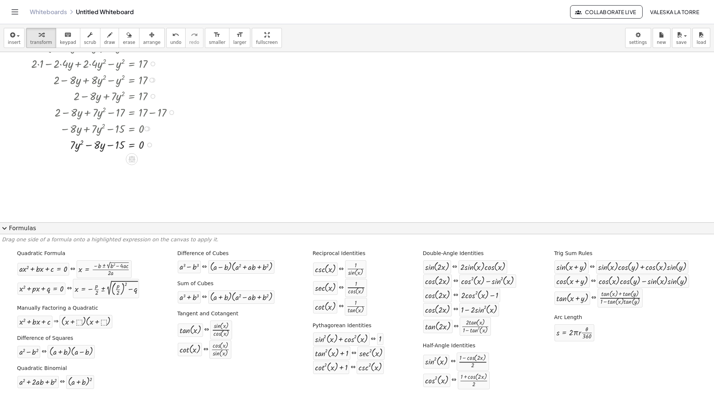
click at [121, 145] on div at bounding box center [106, 144] width 156 height 16
click at [119, 168] on div at bounding box center [357, 198] width 714 height 665
click at [92, 150] on div at bounding box center [106, 144] width 156 height 16
click at [84, 143] on div at bounding box center [106, 144] width 156 height 16
click at [4, 228] on span "expand_more" at bounding box center [4, 228] width 9 height 9
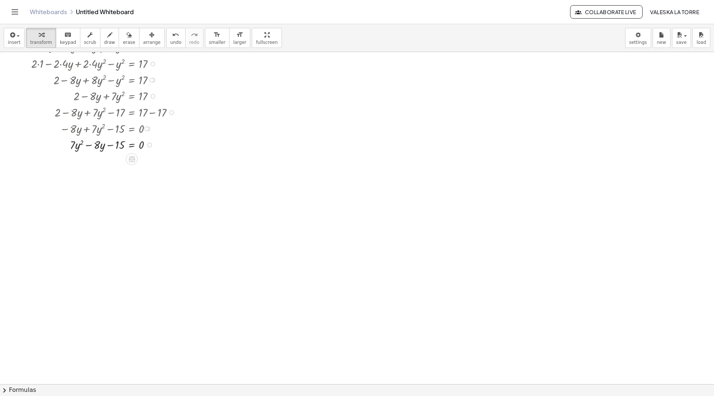
click at [79, 148] on div at bounding box center [106, 144] width 156 height 16
click at [74, 146] on div at bounding box center [106, 144] width 156 height 16
click at [150, 144] on div at bounding box center [149, 145] width 5 height 5
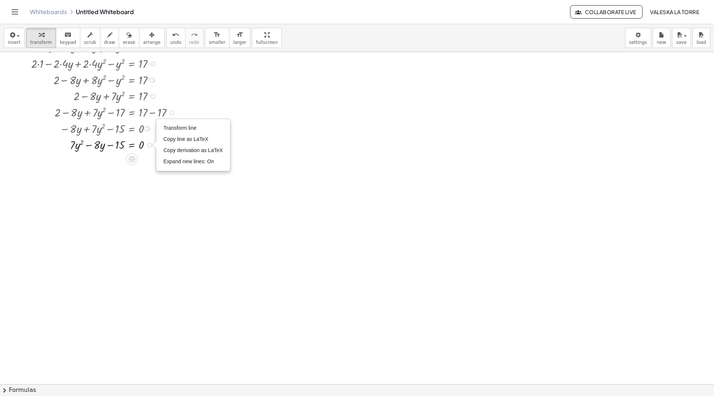
click at [122, 144] on div at bounding box center [106, 144] width 156 height 16
click at [131, 158] on icon at bounding box center [132, 159] width 8 height 8
click at [163, 160] on icon at bounding box center [161, 159] width 7 height 7
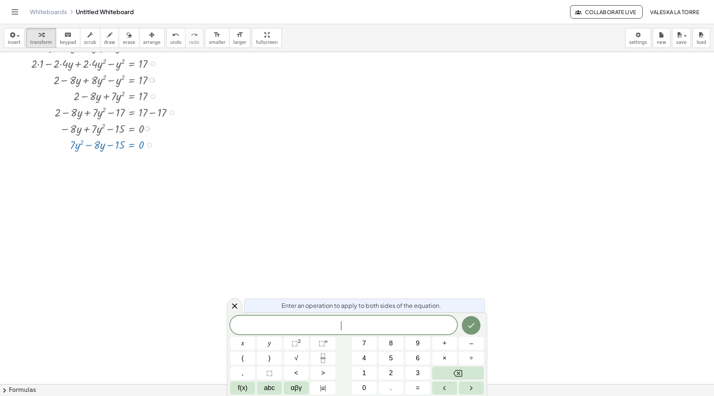
click at [305, 327] on span "​" at bounding box center [343, 326] width 227 height 10
click at [271, 341] on span "y" at bounding box center [269, 344] width 3 height 10
click at [289, 338] on button "⬚ 2" at bounding box center [296, 343] width 25 height 13
click at [470, 343] on span "–" at bounding box center [472, 344] width 4 height 10
click at [382, 342] on button "8" at bounding box center [391, 343] width 25 height 13
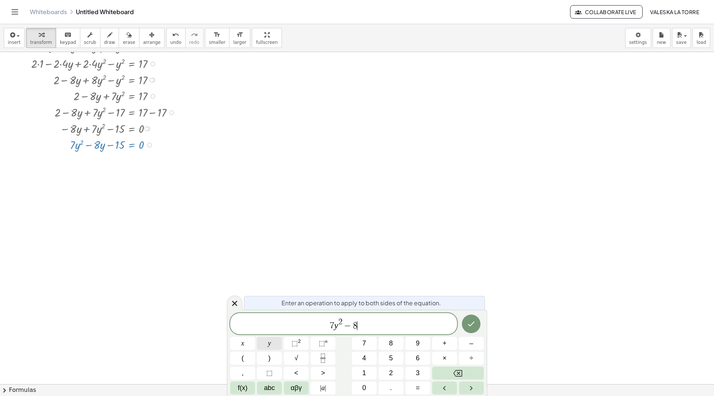
click at [274, 345] on button "y" at bounding box center [269, 343] width 25 height 13
click at [470, 346] on span "–" at bounding box center [472, 344] width 4 height 10
click at [358, 372] on button "1" at bounding box center [364, 373] width 25 height 13
click at [396, 358] on button "5" at bounding box center [391, 358] width 25 height 13
click at [422, 386] on button "=" at bounding box center [418, 388] width 25 height 13
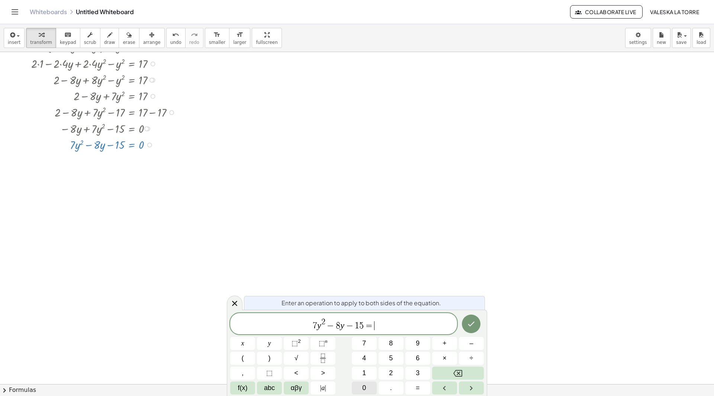
click at [364, 390] on span "0" at bounding box center [364, 388] width 4 height 10
click at [473, 330] on button "Done" at bounding box center [471, 324] width 19 height 19
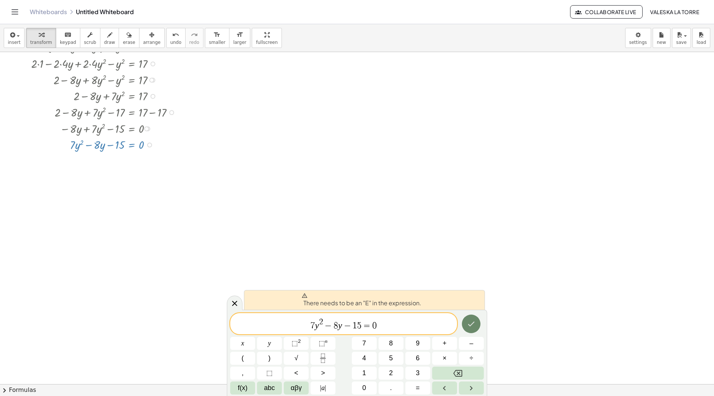
click at [468, 325] on icon "Done" at bounding box center [471, 324] width 9 height 9
click at [232, 305] on icon at bounding box center [234, 303] width 9 height 9
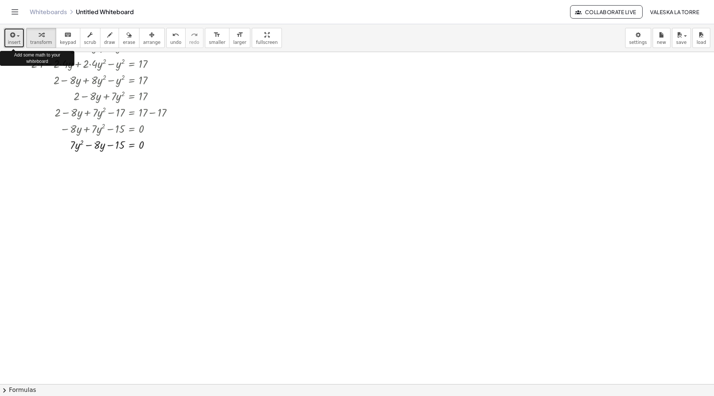
click at [15, 39] on div "button" at bounding box center [14, 34] width 13 height 9
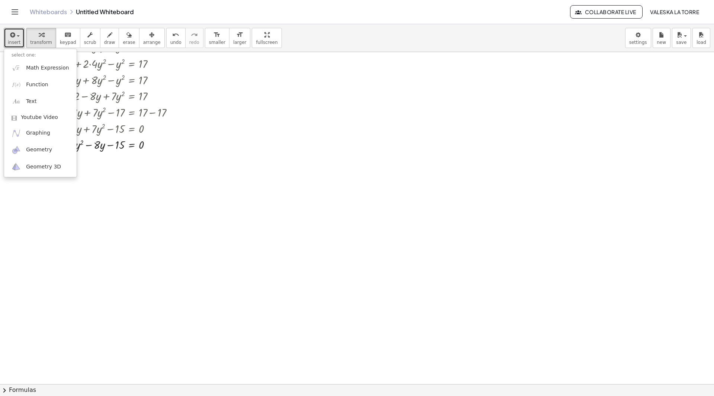
click at [174, 198] on div at bounding box center [357, 198] width 714 height 665
click at [120, 139] on div at bounding box center [106, 144] width 156 height 16
drag, startPoint x: 151, startPoint y: 146, endPoint x: 238, endPoint y: 68, distance: 116.7
click at [238, 68] on div "**********" at bounding box center [357, 198] width 714 height 665
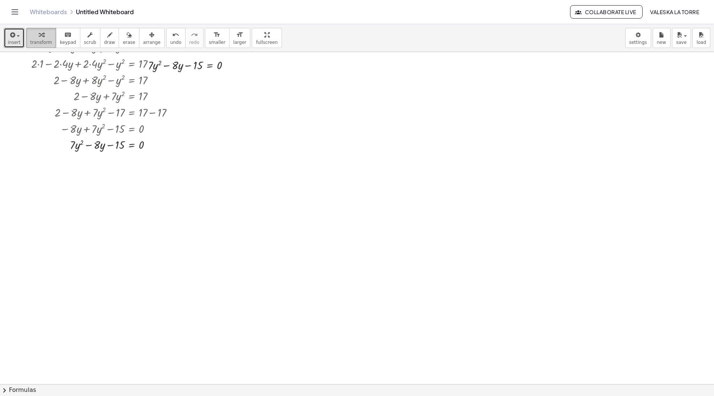
click at [33, 40] on span "transform" at bounding box center [41, 42] width 22 height 5
click at [145, 40] on span "arrange" at bounding box center [151, 42] width 17 height 5
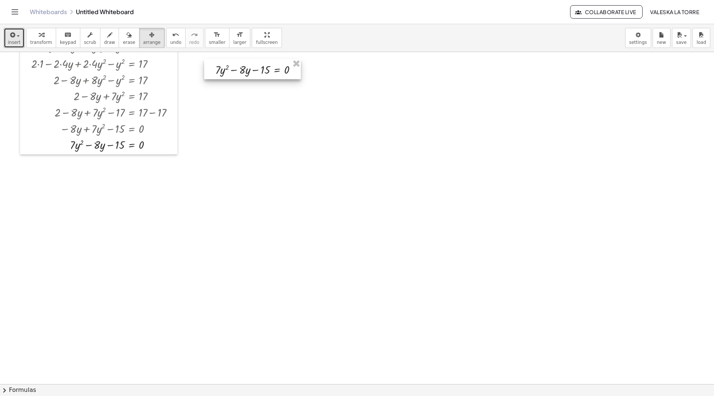
drag, startPoint x: 191, startPoint y: 65, endPoint x: 255, endPoint y: 68, distance: 64.4
click at [257, 69] on div at bounding box center [252, 69] width 97 height 20
click at [255, 68] on div at bounding box center [252, 69] width 97 height 20
click at [253, 92] on div at bounding box center [357, 198] width 714 height 665
click at [247, 73] on div at bounding box center [252, 69] width 97 height 20
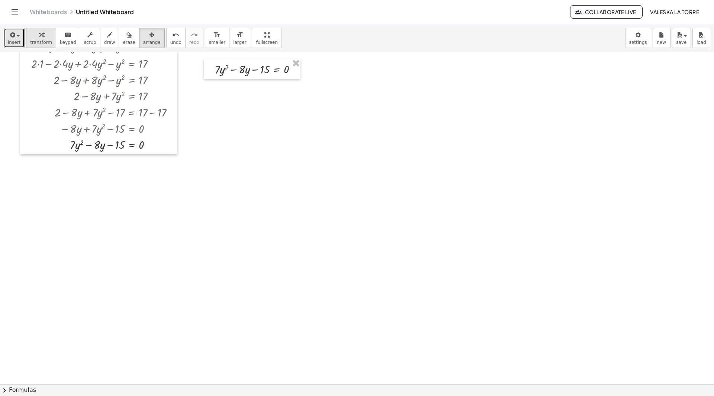
click at [39, 36] on icon "button" at bounding box center [41, 35] width 5 height 9
click at [256, 72] on div at bounding box center [258, 69] width 95 height 16
click at [227, 73] on div at bounding box center [258, 69] width 95 height 16
click at [221, 71] on div at bounding box center [258, 69] width 95 height 16
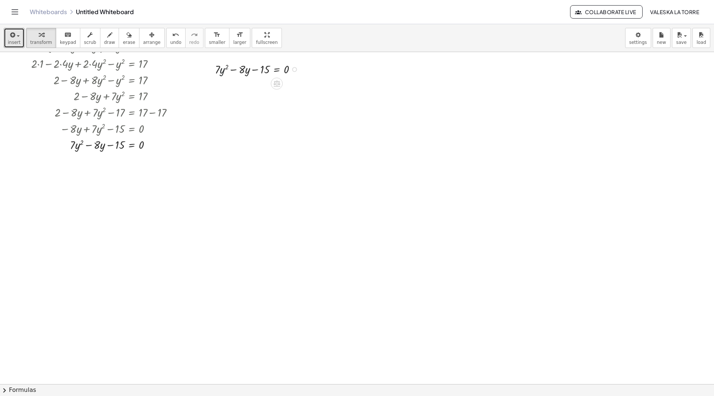
drag, startPoint x: 221, startPoint y: 71, endPoint x: 242, endPoint y: 71, distance: 20.8
click at [227, 71] on div at bounding box center [258, 69] width 95 height 16
click at [243, 71] on div at bounding box center [258, 69] width 95 height 16
click at [258, 69] on div at bounding box center [258, 69] width 95 height 16
click at [262, 69] on div at bounding box center [258, 69] width 95 height 16
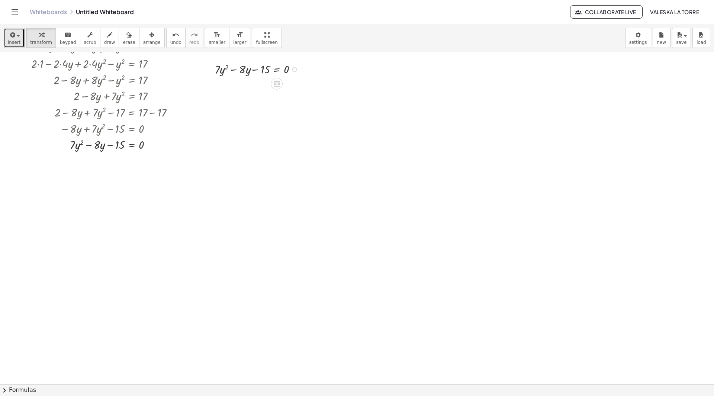
click at [262, 69] on div at bounding box center [258, 69] width 95 height 16
click at [242, 66] on div at bounding box center [258, 69] width 95 height 16
click at [241, 66] on div at bounding box center [258, 69] width 95 height 16
click at [230, 70] on div at bounding box center [258, 69] width 95 height 16
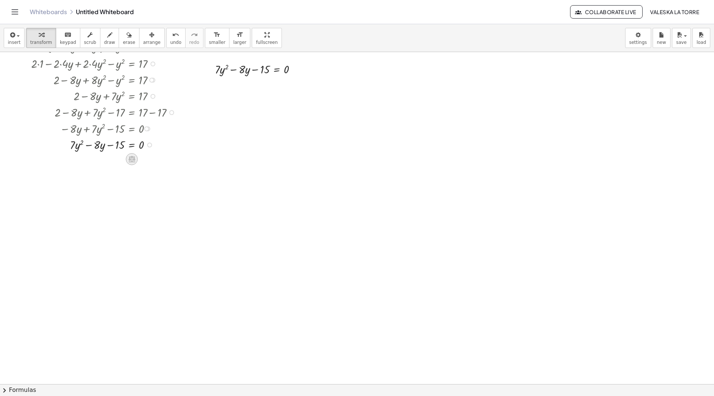
drag, startPoint x: 123, startPoint y: 156, endPoint x: 133, endPoint y: 157, distance: 10.2
click at [133, 157] on icon at bounding box center [131, 159] width 7 height 6
click at [1, 388] on span "chevron_right" at bounding box center [4, 390] width 9 height 9
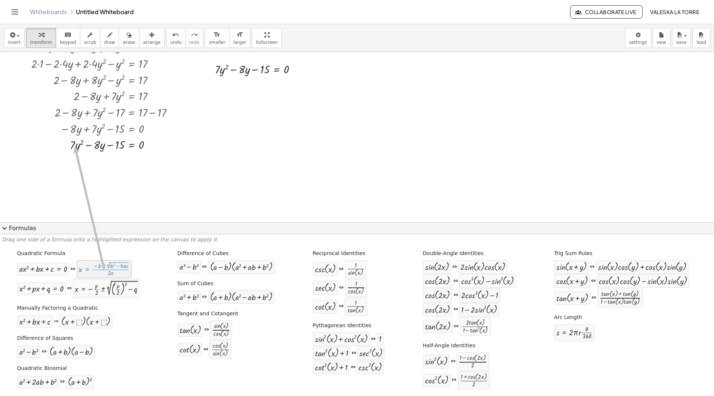
drag, startPoint x: 83, startPoint y: 271, endPoint x: 76, endPoint y: 147, distance: 124.9
click at [74, 147] on div at bounding box center [106, 144] width 156 height 16
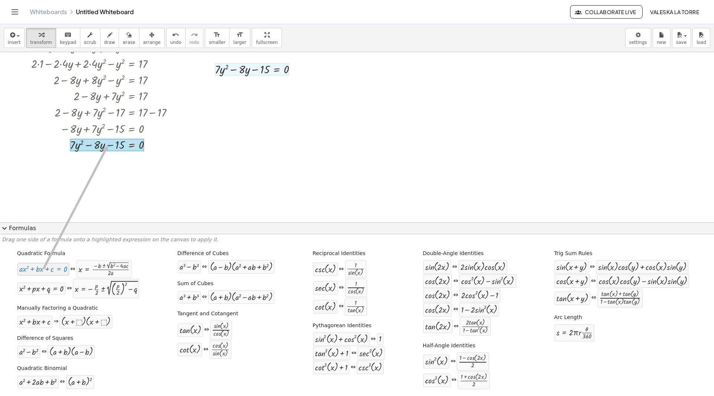
drag, startPoint x: 54, startPoint y: 269, endPoint x: 107, endPoint y: 145, distance: 134.0
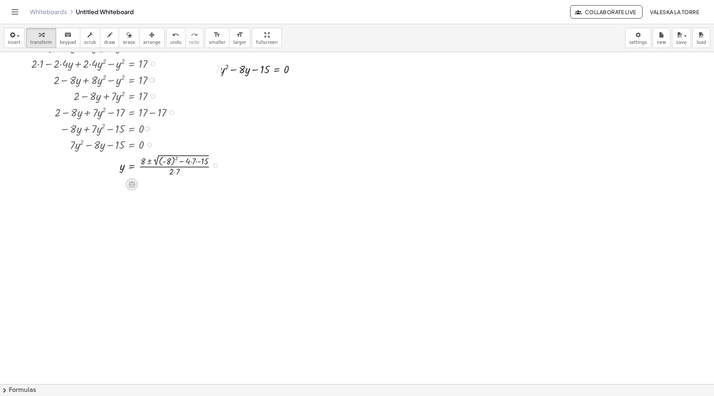
click at [132, 180] on icon at bounding box center [132, 184] width 8 height 8
click at [159, 186] on icon at bounding box center [161, 184] width 7 height 7
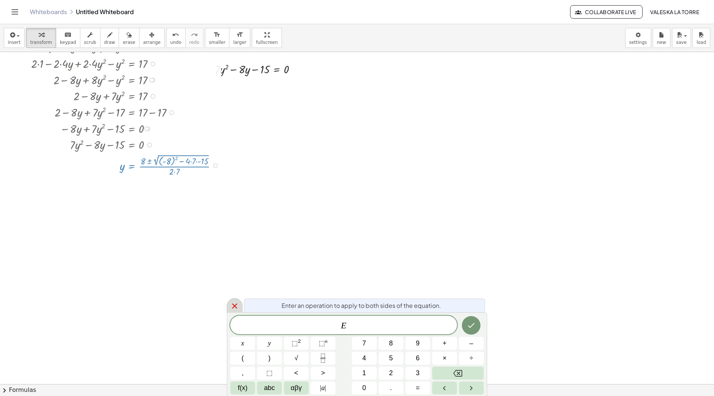
click at [228, 306] on div at bounding box center [235, 305] width 16 height 15
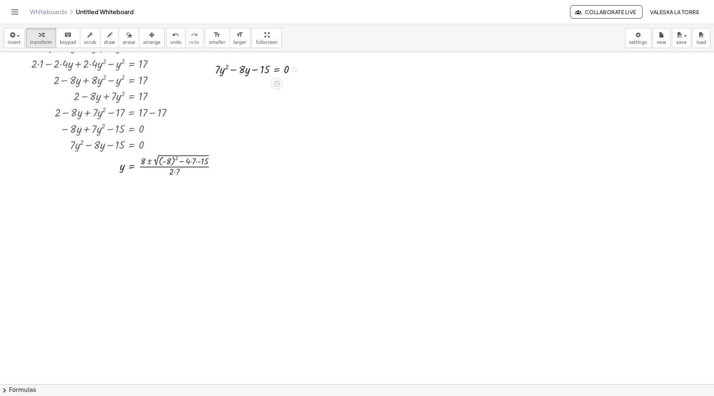
click at [256, 67] on div at bounding box center [258, 69] width 95 height 16
click at [144, 41] on span "arrange" at bounding box center [151, 42] width 17 height 5
click at [40, 41] on span "transform" at bounding box center [41, 42] width 22 height 5
click at [172, 162] on div at bounding box center [127, 165] width 199 height 25
click at [180, 186] on div at bounding box center [127, 189] width 199 height 24
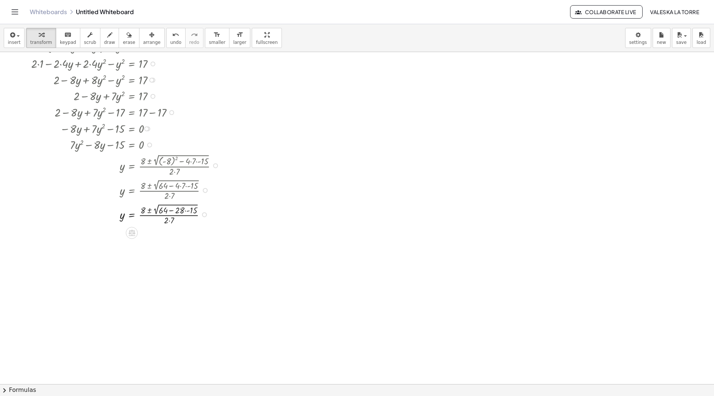
click at [187, 209] on div at bounding box center [127, 214] width 199 height 24
click at [166, 210] on div at bounding box center [127, 214] width 199 height 24
click at [174, 212] on div at bounding box center [127, 214] width 199 height 24
click at [166, 234] on div at bounding box center [127, 238] width 199 height 24
click at [172, 236] on div at bounding box center [127, 238] width 199 height 24
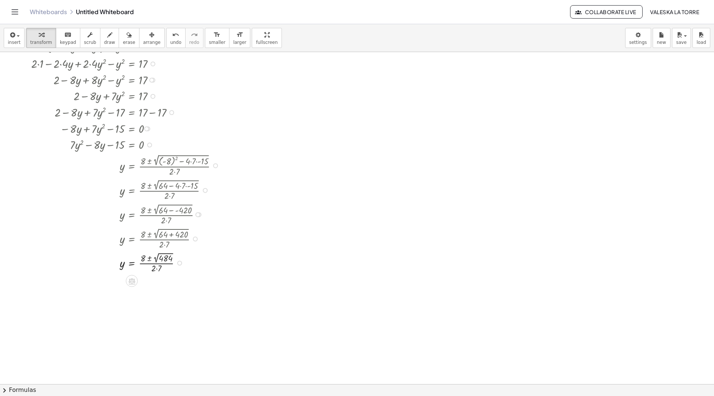
click at [157, 244] on div at bounding box center [135, 238] width 215 height 24
click at [155, 268] on div at bounding box center [127, 262] width 199 height 24
click at [157, 266] on div at bounding box center [127, 262] width 199 height 24
click at [159, 270] on div at bounding box center [127, 262] width 199 height 24
click at [162, 284] on div at bounding box center [127, 287] width 199 height 24
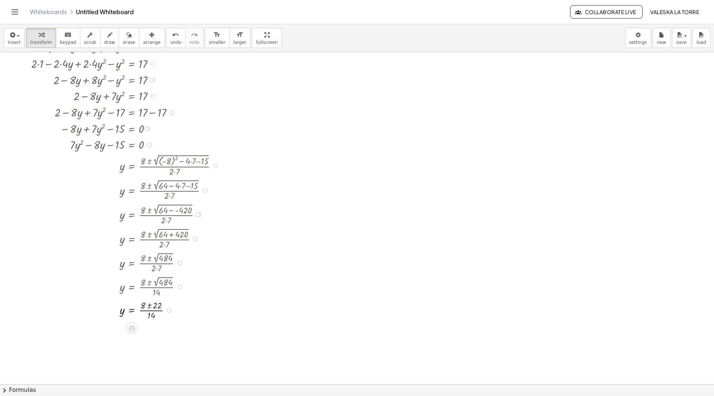
click at [149, 307] on div at bounding box center [127, 309] width 199 height 23
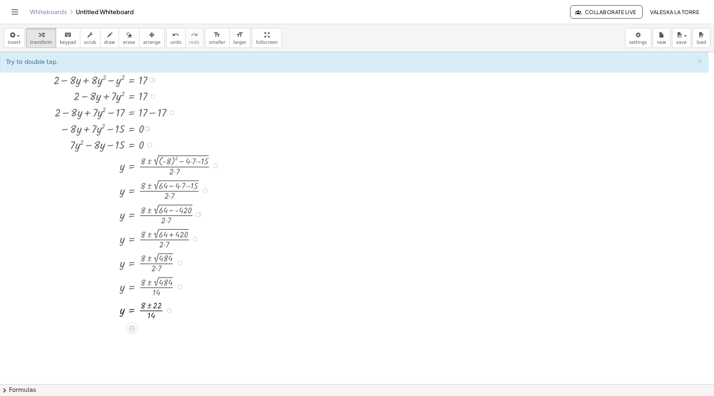
click at [148, 306] on div at bounding box center [127, 309] width 199 height 23
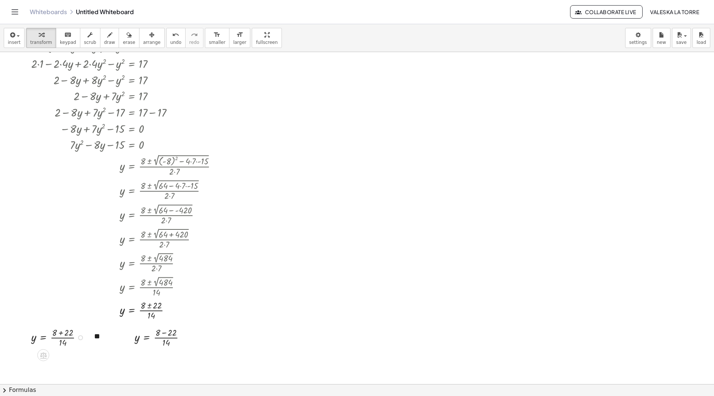
click at [62, 334] on div at bounding box center [60, 337] width 64 height 23
click at [163, 334] on div at bounding box center [163, 337] width 64 height 23
click at [61, 358] on div at bounding box center [60, 360] width 64 height 23
click at [57, 359] on div at bounding box center [60, 360] width 64 height 23
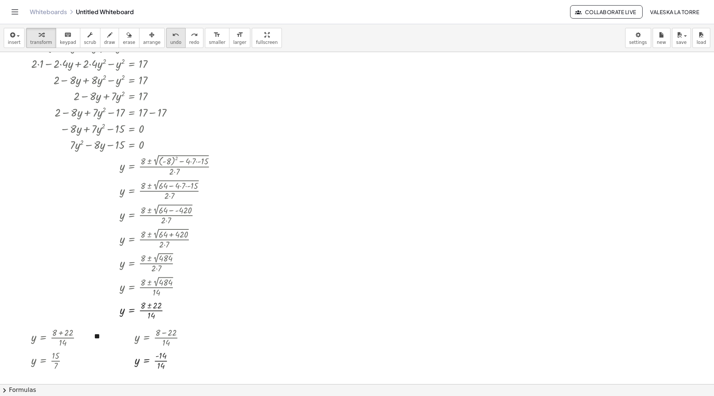
click at [172, 37] on icon "undo" at bounding box center [175, 35] width 7 height 9
click at [160, 359] on div at bounding box center [163, 360] width 64 height 23
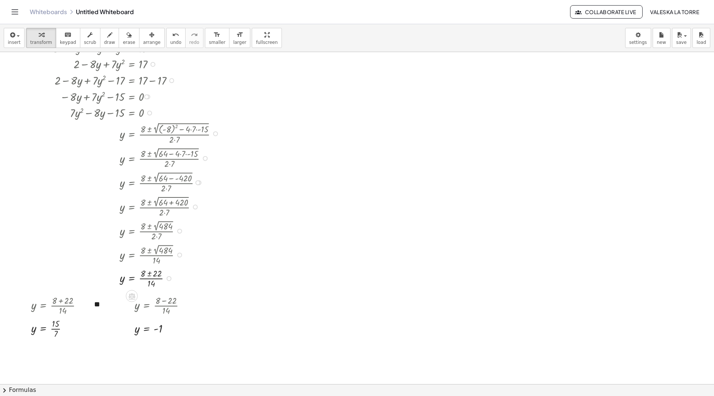
scroll to position [298, 0]
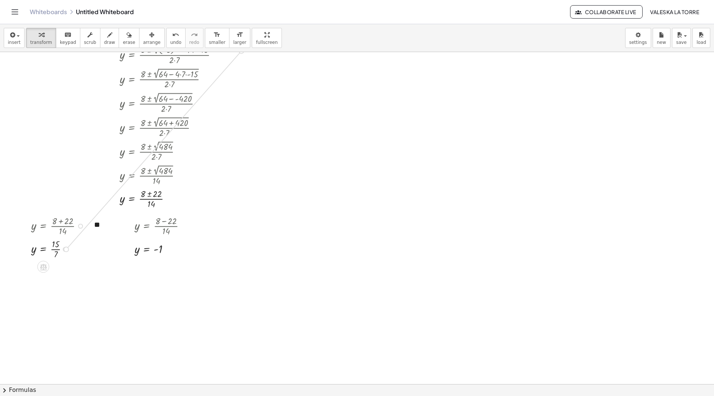
drag, startPoint x: 65, startPoint y: 251, endPoint x: 239, endPoint y: 55, distance: 262.5
click at [239, 55] on div "**********" at bounding box center [357, 86] width 714 height 665
drag, startPoint x: 166, startPoint y: 250, endPoint x: 242, endPoint y: 60, distance: 205.5
click at [242, 60] on div "**********" at bounding box center [357, 86] width 714 height 665
drag, startPoint x: 167, startPoint y: 228, endPoint x: 257, endPoint y: 66, distance: 185.5
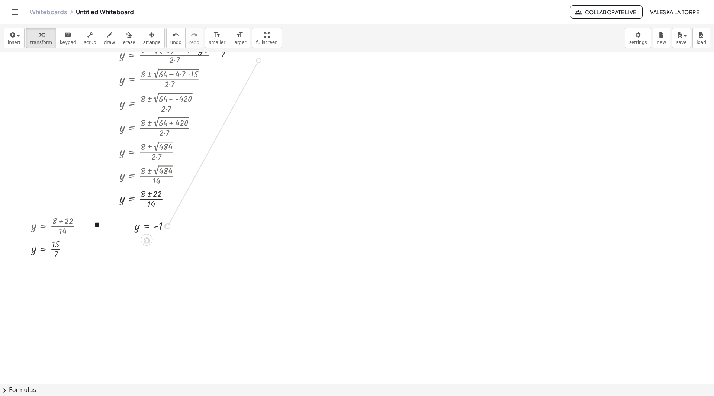
click at [257, 66] on div "**********" at bounding box center [357, 86] width 714 height 665
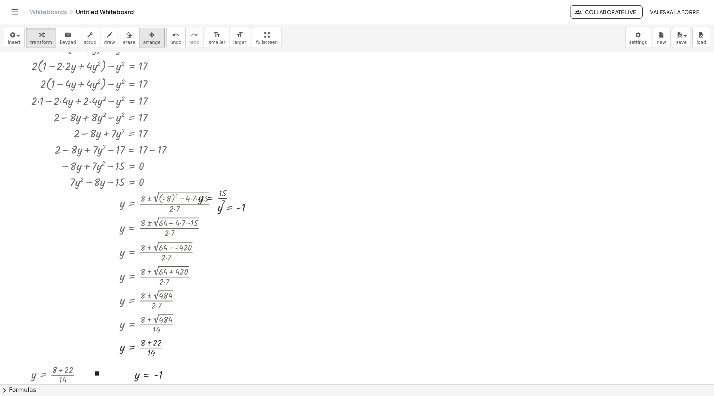
click at [144, 39] on button "arrange" at bounding box center [152, 38] width 26 height 20
drag, startPoint x: 227, startPoint y: 196, endPoint x: 285, endPoint y: 63, distance: 145.3
click at [285, 80] on div at bounding box center [264, 93] width 52 height 27
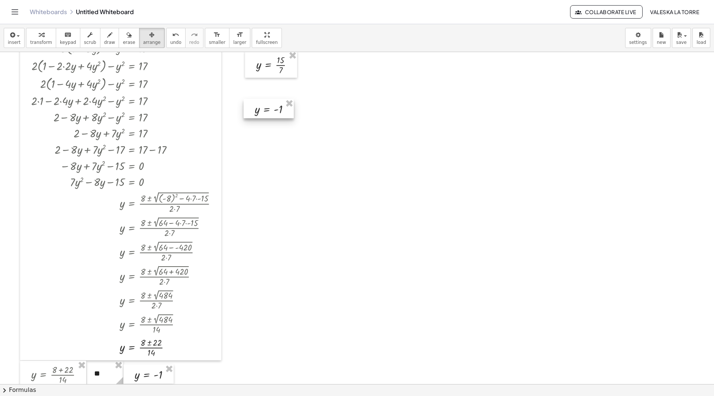
drag, startPoint x: 244, startPoint y: 202, endPoint x: 282, endPoint y: 99, distance: 110.3
click at [282, 99] on div at bounding box center [269, 108] width 50 height 19
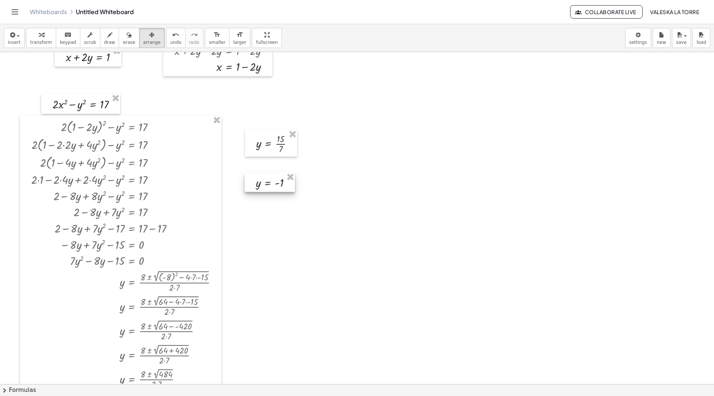
scroll to position [0, 0]
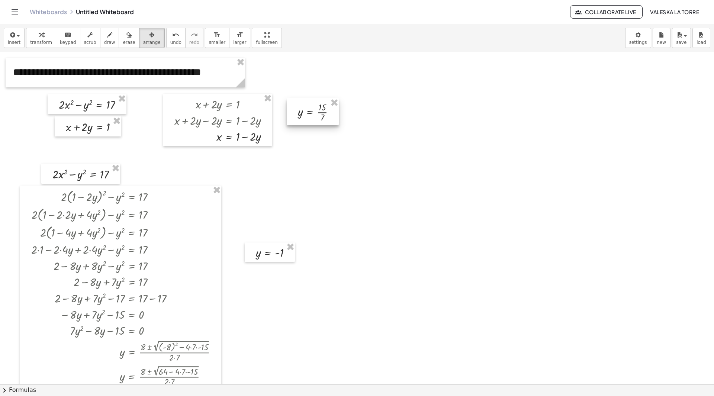
drag, startPoint x: 271, startPoint y: 211, endPoint x: 314, endPoint y: 106, distance: 113.7
click at [314, 106] on div at bounding box center [313, 111] width 52 height 27
drag, startPoint x: 277, startPoint y: 252, endPoint x: 326, endPoint y: 141, distance: 121.6
click at [326, 141] on div at bounding box center [319, 140] width 50 height 19
click at [317, 172] on div at bounding box center [357, 384] width 714 height 665
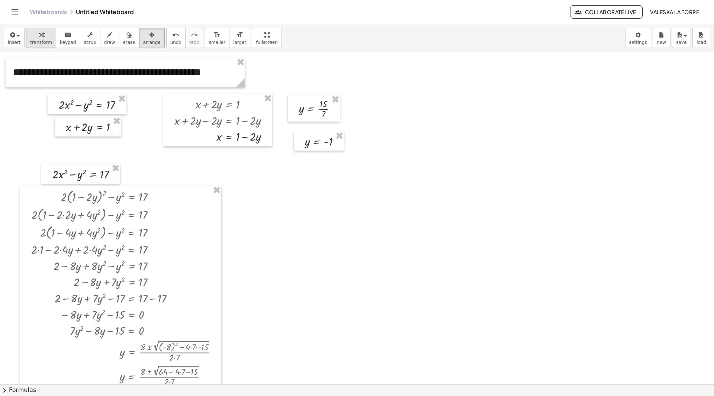
click at [39, 38] on icon "button" at bounding box center [41, 35] width 5 height 9
drag, startPoint x: 264, startPoint y: 139, endPoint x: 254, endPoint y: 186, distance: 48.2
click at [254, 186] on div "**********" at bounding box center [357, 384] width 714 height 665
drag, startPoint x: 265, startPoint y: 155, endPoint x: 234, endPoint y: 202, distance: 56.4
click at [234, 202] on div "**********" at bounding box center [357, 384] width 714 height 665
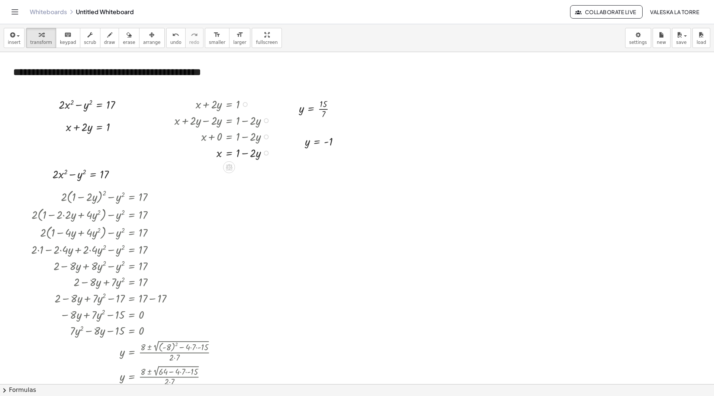
drag, startPoint x: 265, startPoint y: 154, endPoint x: 236, endPoint y: 194, distance: 49.7
click at [236, 194] on div "**********" at bounding box center [357, 384] width 714 height 665
click at [256, 186] on div at bounding box center [357, 384] width 714 height 665
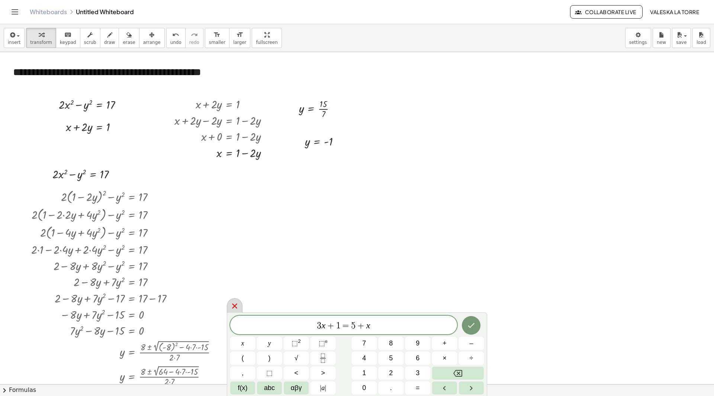
click at [233, 308] on icon at bounding box center [234, 306] width 5 height 5
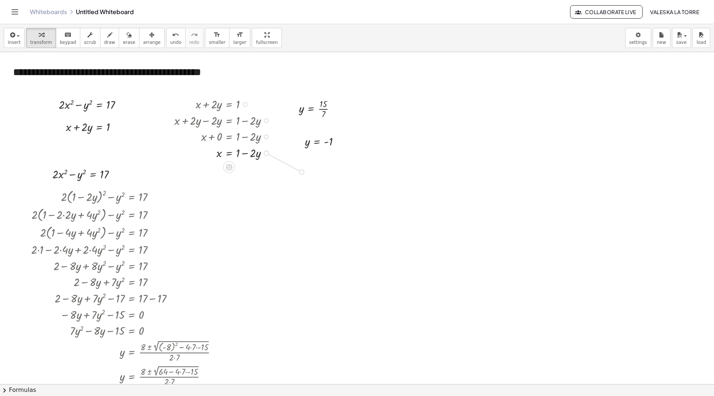
drag, startPoint x: 267, startPoint y: 153, endPoint x: 303, endPoint y: 172, distance: 40.8
click at [303, 172] on div "**********" at bounding box center [357, 384] width 714 height 665
drag, startPoint x: 305, startPoint y: 145, endPoint x: 284, endPoint y: 173, distance: 35.0
click at [286, 190] on div at bounding box center [275, 186] width 71 height 16
click at [275, 203] on div at bounding box center [275, 202] width 71 height 16
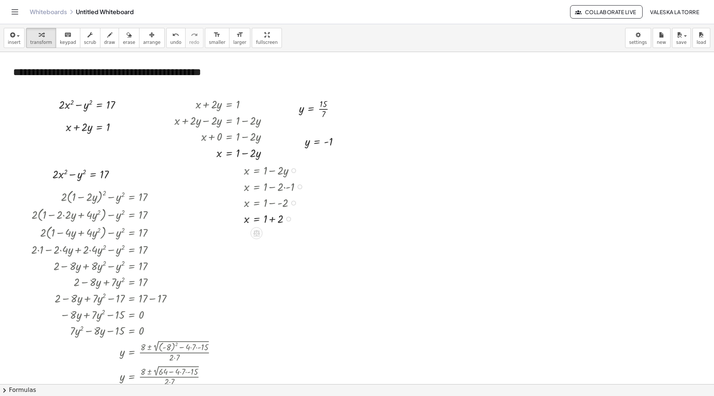
click at [273, 204] on div at bounding box center [278, 202] width 76 height 16
click at [273, 218] on div at bounding box center [275, 219] width 71 height 16
drag, startPoint x: 264, startPoint y: 155, endPoint x: 256, endPoint y: 156, distance: 7.6
click at [256, 156] on div at bounding box center [224, 152] width 107 height 16
drag, startPoint x: 259, startPoint y: 154, endPoint x: 251, endPoint y: 154, distance: 8.2
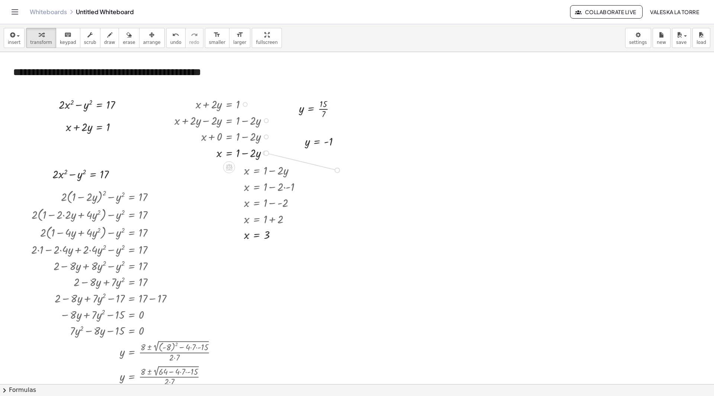
drag, startPoint x: 265, startPoint y: 154, endPoint x: 335, endPoint y: 171, distance: 72.6
click at [335, 171] on div "**********" at bounding box center [357, 384] width 714 height 665
click at [143, 41] on span "arrange" at bounding box center [151, 42] width 17 height 5
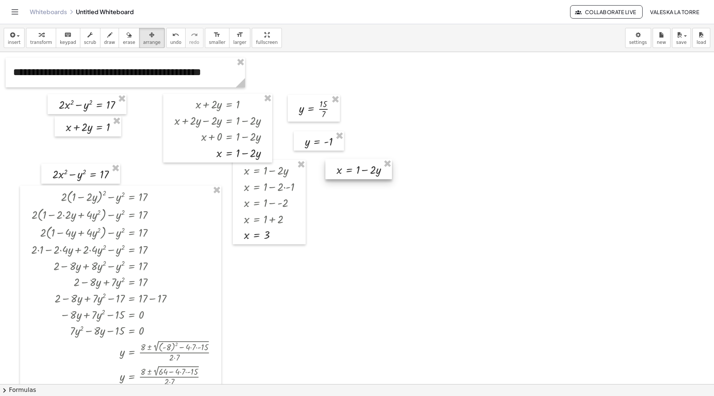
drag, startPoint x: 321, startPoint y: 169, endPoint x: 358, endPoint y: 166, distance: 36.2
click at [358, 166] on div at bounding box center [359, 169] width 67 height 20
click at [39, 36] on icon "button" at bounding box center [41, 35] width 5 height 9
drag, startPoint x: 322, startPoint y: 104, endPoint x: 374, endPoint y: 169, distance: 83.7
click at [374, 169] on div "**********" at bounding box center [357, 384] width 714 height 665
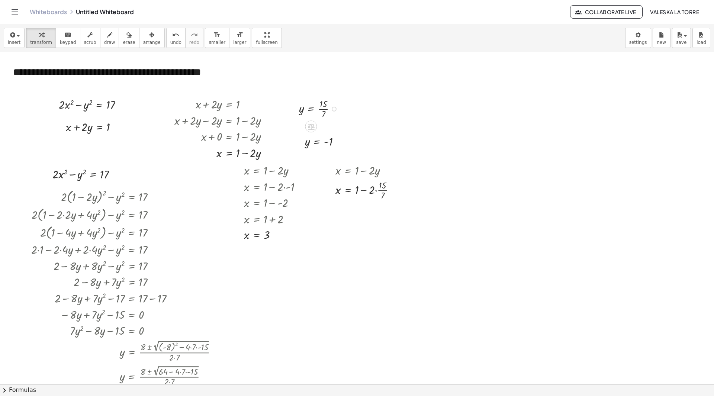
click at [378, 191] on div at bounding box center [368, 189] width 73 height 23
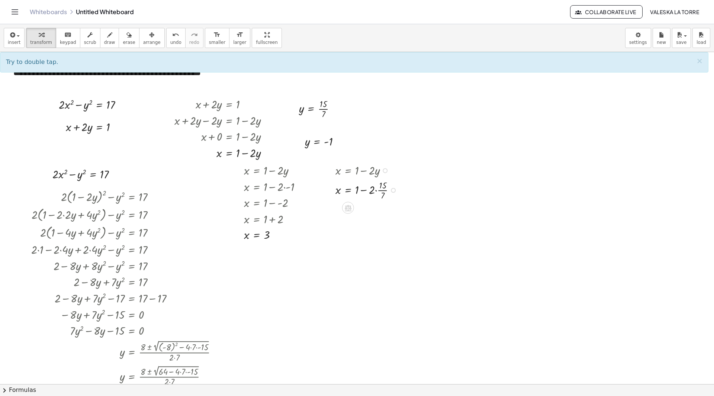
click at [376, 189] on div at bounding box center [368, 189] width 73 height 23
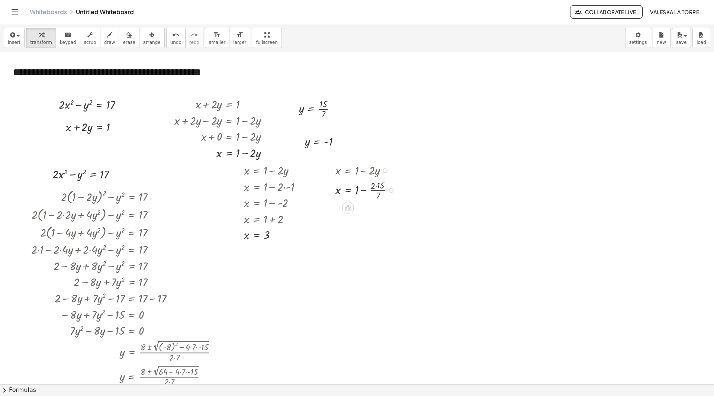
click at [376, 189] on div at bounding box center [367, 189] width 71 height 23
click at [376, 209] on div at bounding box center [368, 212] width 73 height 23
click at [363, 236] on div at bounding box center [368, 235] width 73 height 23
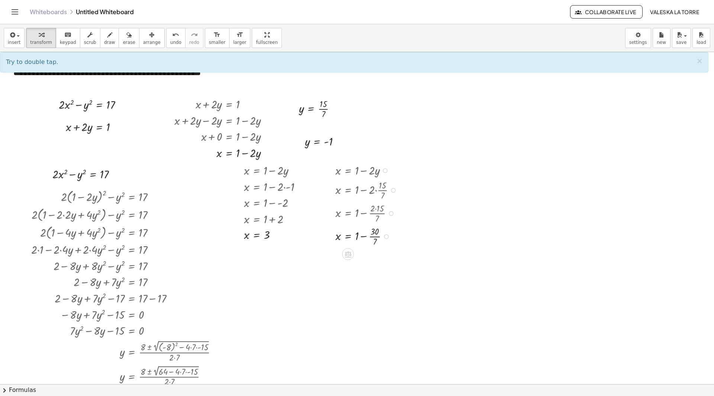
click at [364, 236] on div at bounding box center [368, 235] width 73 height 23
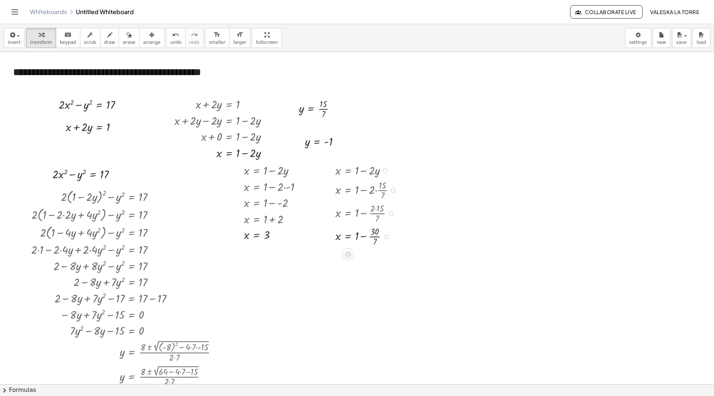
click at [364, 237] on div at bounding box center [368, 235] width 73 height 23
click at [371, 259] on div at bounding box center [369, 258] width 74 height 23
click at [371, 259] on div at bounding box center [368, 258] width 73 height 23
click at [369, 277] on div at bounding box center [369, 282] width 74 height 23
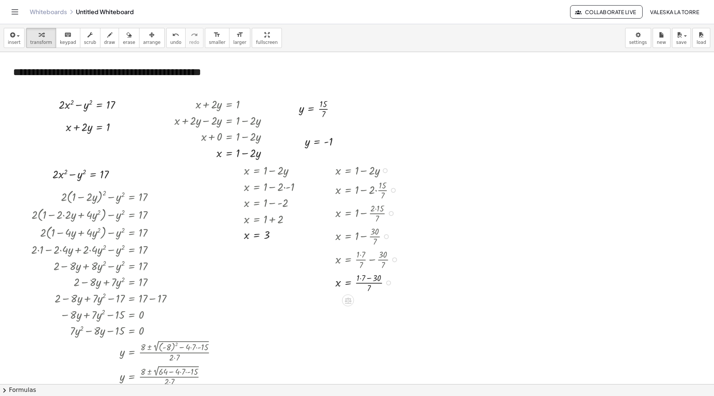
click at [368, 280] on div at bounding box center [369, 282] width 74 height 23
click at [359, 278] on div at bounding box center [369, 282] width 74 height 23
click at [348, 171] on div "x = + 1 − · 2 · y x = + 1 − · 2 · · 15 · 7 x = + 1 − · 2 · 15 · 7 x = + 1 − · 3…" at bounding box center [348, 171] width 0 height 0
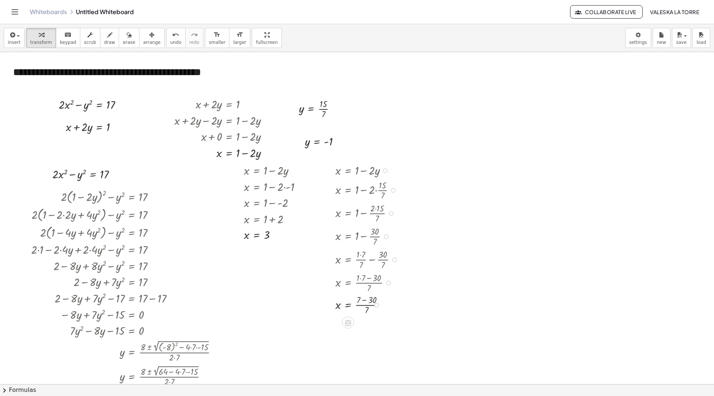
click at [363, 278] on div at bounding box center [371, 282] width 79 height 23
drag, startPoint x: 272, startPoint y: 237, endPoint x: 254, endPoint y: 244, distance: 18.9
click at [254, 244] on div "x = + 1 − · 2 · y x = + 1 − · 2 · - 1 x = + 1 − - 2 x = + 1 + 2 3 x = 3" at bounding box center [269, 202] width 73 height 84
drag, startPoint x: 276, startPoint y: 235, endPoint x: 345, endPoint y: 143, distance: 115.2
click at [345, 143] on div "**********" at bounding box center [357, 384] width 714 height 665
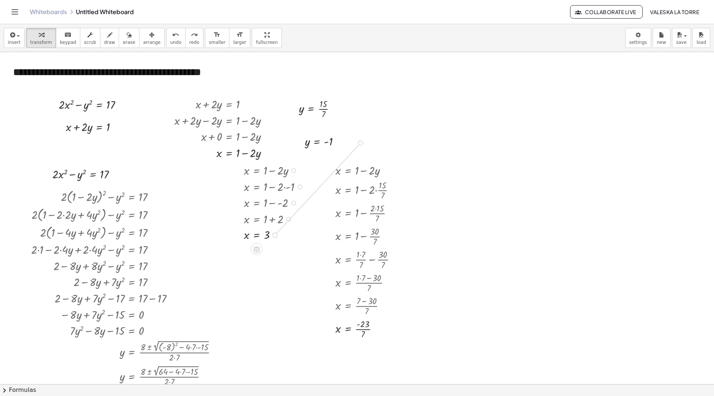
drag, startPoint x: 277, startPoint y: 236, endPoint x: 361, endPoint y: 146, distance: 123.5
click at [361, 146] on div "**********" at bounding box center [357, 384] width 714 height 665
drag, startPoint x: 377, startPoint y: 330, endPoint x: 346, endPoint y: 110, distance: 221.7
click at [346, 110] on div "**********" at bounding box center [357, 384] width 714 height 665
drag, startPoint x: 376, startPoint y: 214, endPoint x: 369, endPoint y: 192, distance: 23.8
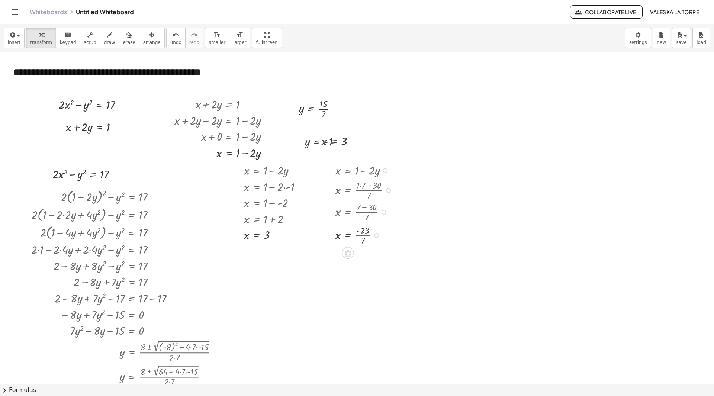
click at [348, 171] on div "x = + 1 − · 2 · y x = + 1 − · 2 · · 15 · 7 x = + 1 − · 2 · 15 · 7 x = + 1 − · 3…" at bounding box center [348, 171] width 0 height 0
drag, startPoint x: 378, startPoint y: 237, endPoint x: 415, endPoint y: 228, distance: 38.3
click at [415, 228] on div "**********" at bounding box center [357, 384] width 714 height 665
drag, startPoint x: 377, startPoint y: 238, endPoint x: 458, endPoint y: 196, distance: 91.0
click at [458, 196] on div "**********" at bounding box center [357, 384] width 714 height 665
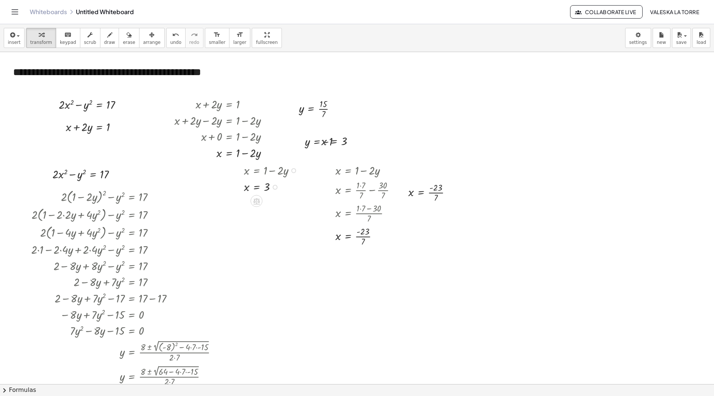
drag, startPoint x: 275, startPoint y: 234, endPoint x: 285, endPoint y: 187, distance: 48.5
click at [257, 187] on div "x = 3" at bounding box center [257, 187] width 0 height 0
drag, startPoint x: 277, startPoint y: 187, endPoint x: 277, endPoint y: 206, distance: 19.3
click at [257, 204] on div "x = 3" at bounding box center [257, 204] width 0 height 0
click at [143, 40] on span "arrange" at bounding box center [151, 42] width 17 height 5
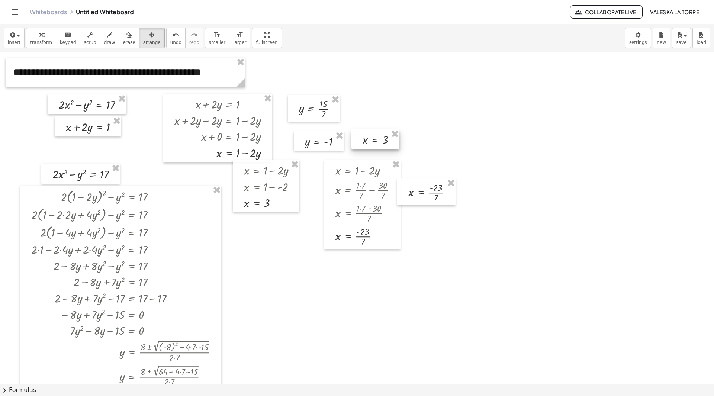
drag, startPoint x: 341, startPoint y: 143, endPoint x: 382, endPoint y: 142, distance: 41.3
click at [382, 142] on div at bounding box center [376, 138] width 48 height 19
drag, startPoint x: 432, startPoint y: 188, endPoint x: 387, endPoint y: 103, distance: 95.7
click at [387, 103] on div at bounding box center [381, 106] width 58 height 27
click at [453, 148] on div at bounding box center [357, 384] width 714 height 665
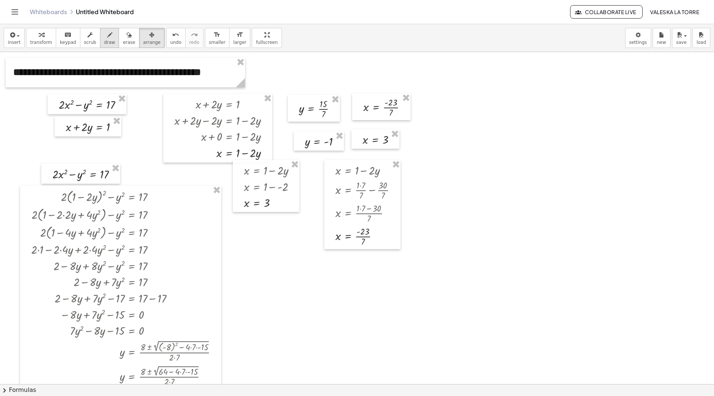
click at [100, 40] on button "draw" at bounding box center [109, 38] width 19 height 20
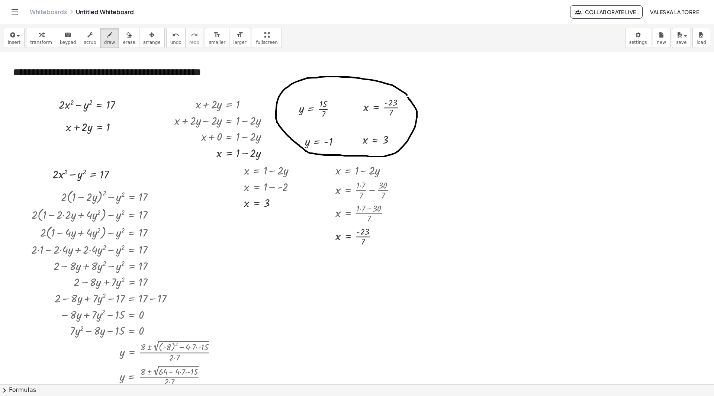
drag, startPoint x: 407, startPoint y: 95, endPoint x: 381, endPoint y: 92, distance: 25.9
click at [405, 94] on div at bounding box center [357, 384] width 714 height 665
click at [350, 109] on div at bounding box center [357, 384] width 714 height 665
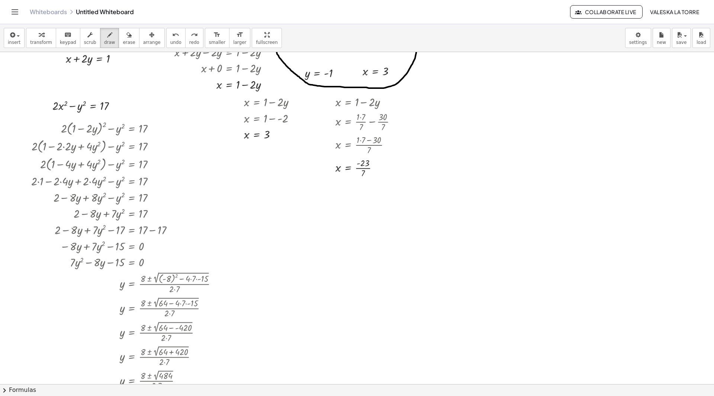
scroll to position [149, 0]
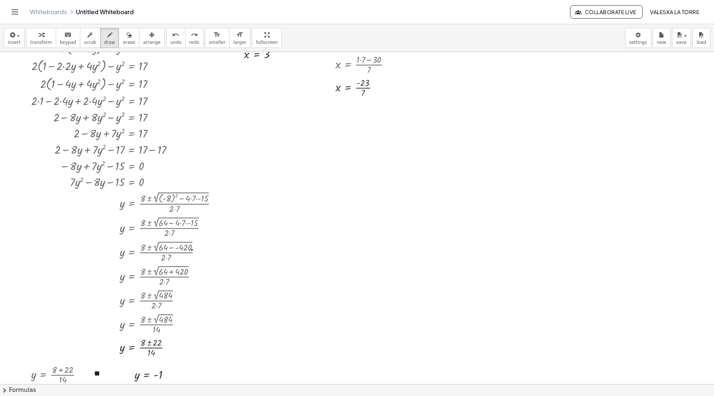
click at [192, 250] on div at bounding box center [357, 235] width 714 height 665
click at [166, 39] on button "undo undo" at bounding box center [175, 38] width 19 height 20
click at [46, 37] on div "button" at bounding box center [41, 34] width 22 height 9
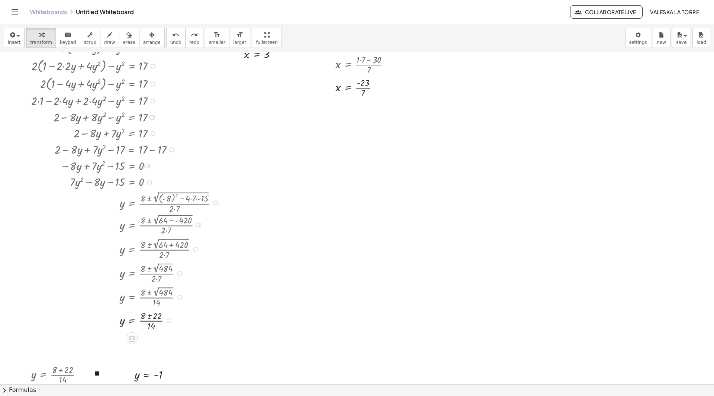
drag, startPoint x: 199, startPoint y: 251, endPoint x: 201, endPoint y: 222, distance: 29.1
click at [132, 225] on div "y = · ( + 8 ± 2 √ ( + 64 − - 420 ) ) · 2 · 7" at bounding box center [132, 225] width 0 height 0
drag, startPoint x: 181, startPoint y: 300, endPoint x: 186, endPoint y: 276, distance: 24.1
click at [132, 277] on div "y = · ( + 8 ± 2 √ 484 ) · 14" at bounding box center [132, 277] width 0 height 0
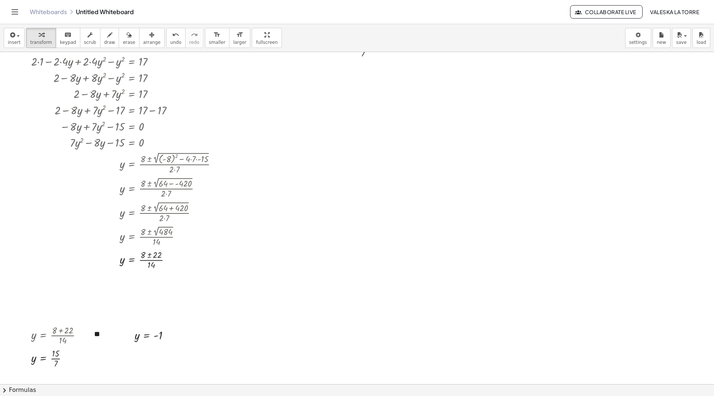
scroll to position [223, 0]
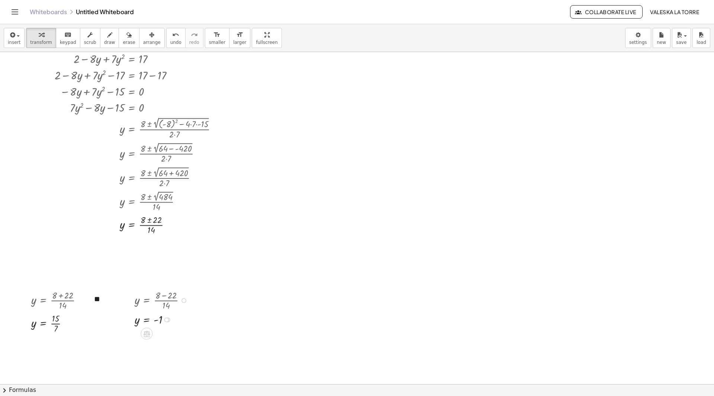
drag, startPoint x: 166, startPoint y: 301, endPoint x: 166, endPoint y: 323, distance: 22.0
click at [147, 320] on div "y = - 1" at bounding box center [147, 320] width 0 height 0
click at [145, 32] on div "button" at bounding box center [151, 34] width 17 height 9
drag, startPoint x: 34, startPoint y: 261, endPoint x: 200, endPoint y: 354, distance: 190.6
click at [200, 354] on div at bounding box center [357, 161] width 714 height 665
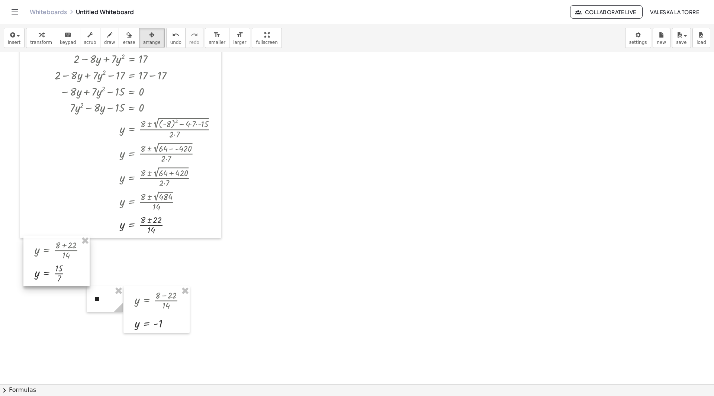
drag, startPoint x: 81, startPoint y: 315, endPoint x: 84, endPoint y: 265, distance: 50.3
click at [84, 265] on div at bounding box center [56, 261] width 66 height 50
drag, startPoint x: 112, startPoint y: 279, endPoint x: 113, endPoint y: 257, distance: 21.2
click at [113, 258] on div at bounding box center [108, 254] width 36 height 26
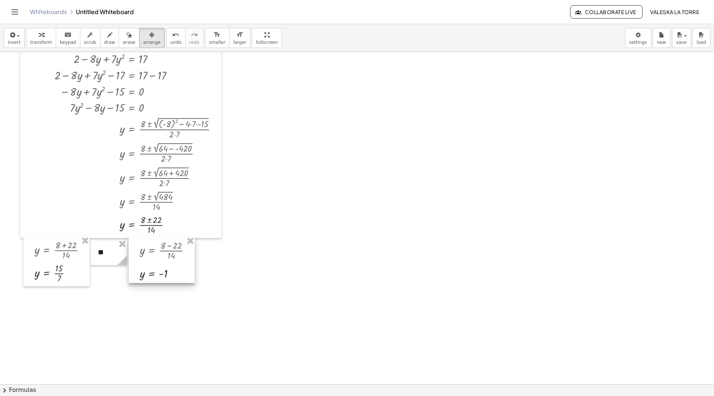
drag, startPoint x: 158, startPoint y: 314, endPoint x: 163, endPoint y: 265, distance: 49.8
click at [163, 265] on div at bounding box center [162, 260] width 66 height 47
click at [43, 34] on div "button" at bounding box center [41, 34] width 22 height 9
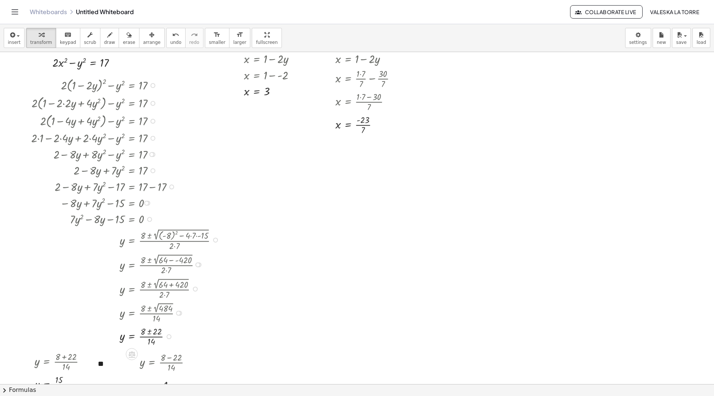
drag, startPoint x: 174, startPoint y: 188, endPoint x: 170, endPoint y: 171, distance: 17.3
click at [132, 86] on div "+ · 2 · ( + 1 − · 2 · y ) 2 − y 2 = 17 + · 2 · ( + 1 − · 2 · 2 · y + · 4 · y 2 …" at bounding box center [132, 86] width 0 height 0
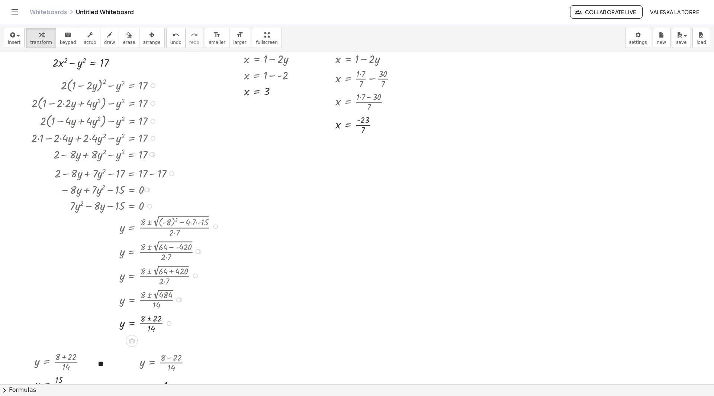
drag, startPoint x: 170, startPoint y: 187, endPoint x: 167, endPoint y: 172, distance: 14.8
click at [132, 174] on div "+ 2 − · 8 · y + · 7 · y 2 − 17 = + 17 − 17" at bounding box center [132, 174] width 0 height 0
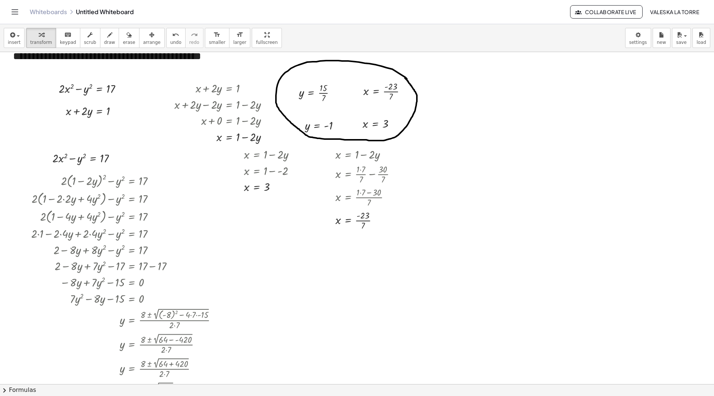
scroll to position [0, 0]
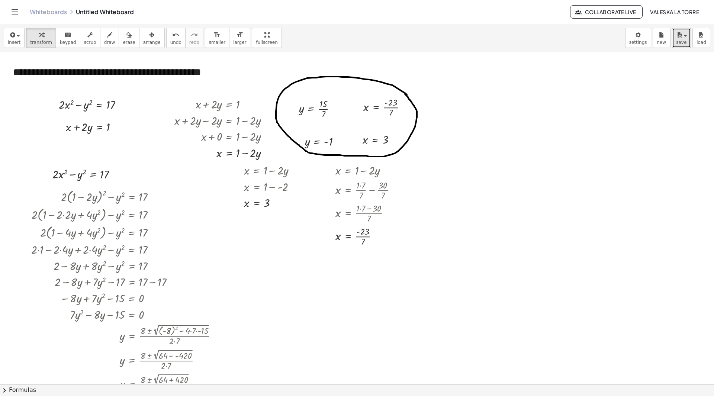
click at [678, 37] on icon "button" at bounding box center [679, 35] width 7 height 9
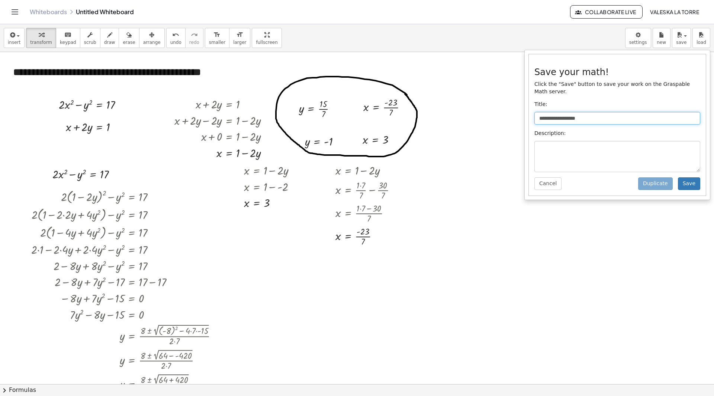
click at [585, 112] on input "**********" at bounding box center [618, 118] width 166 height 13
drag, startPoint x: 586, startPoint y: 110, endPoint x: 521, endPoint y: 108, distance: 65.1
click at [521, 108] on div "**********" at bounding box center [357, 210] width 714 height 372
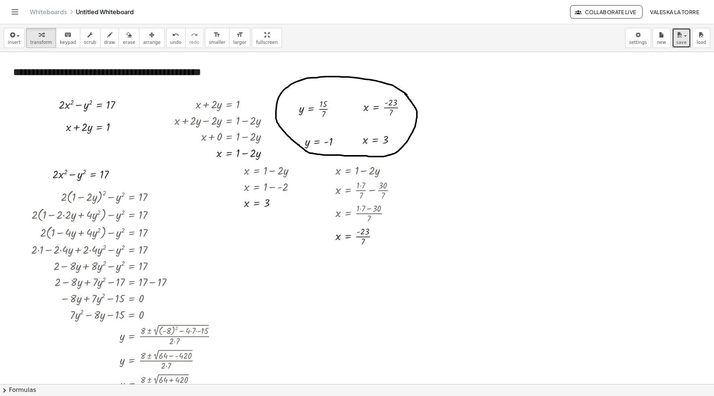
click at [688, 44] on button "save" at bounding box center [681, 38] width 19 height 20
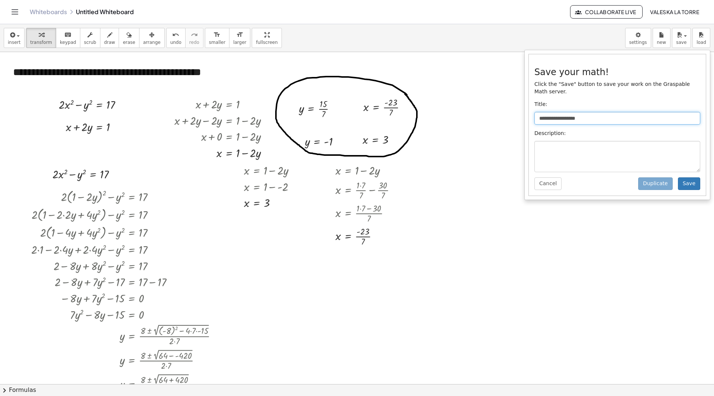
click at [608, 112] on input "**********" at bounding box center [618, 118] width 166 height 13
type input "*"
click at [570, 112] on input "**********" at bounding box center [618, 118] width 166 height 13
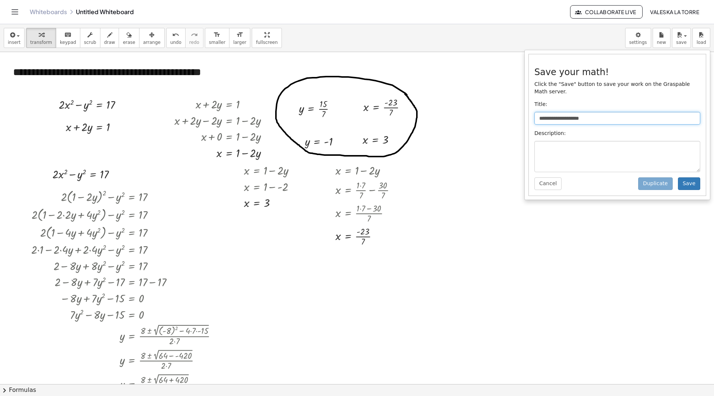
type input "**********"
click at [563, 153] on textarea at bounding box center [618, 156] width 166 height 31
click at [692, 177] on button "Save" at bounding box center [689, 183] width 22 height 13
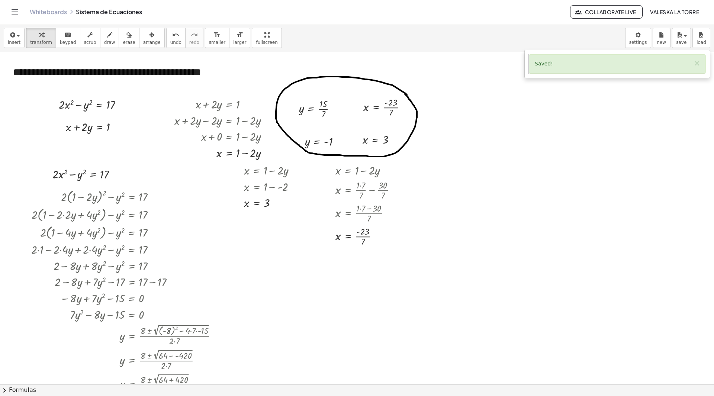
click at [612, 11] on span "Collaborate Live" at bounding box center [607, 12] width 60 height 7
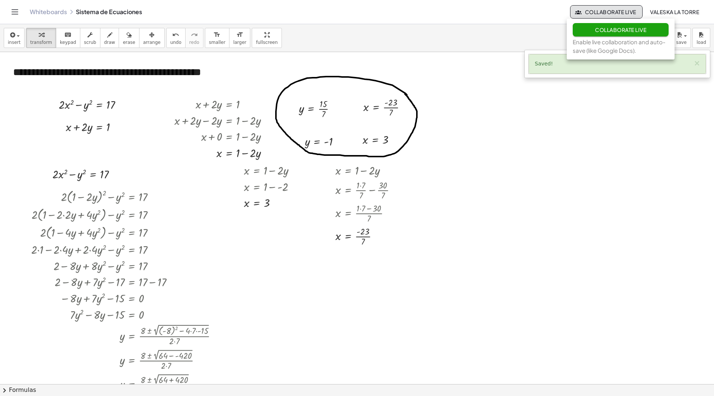
click at [20, 13] on button "Toggle navigation" at bounding box center [15, 12] width 12 height 12
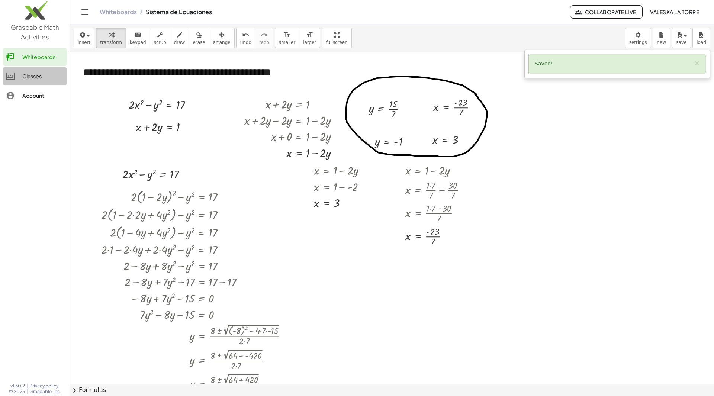
click at [22, 80] on div at bounding box center [14, 76] width 16 height 9
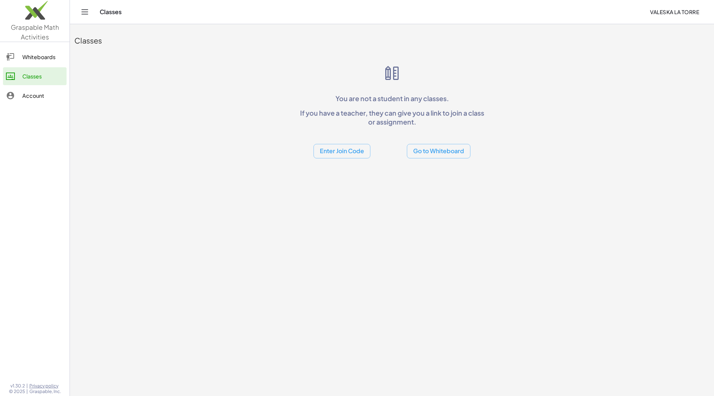
click at [32, 56] on div "Whiteboards" at bounding box center [42, 56] width 41 height 9
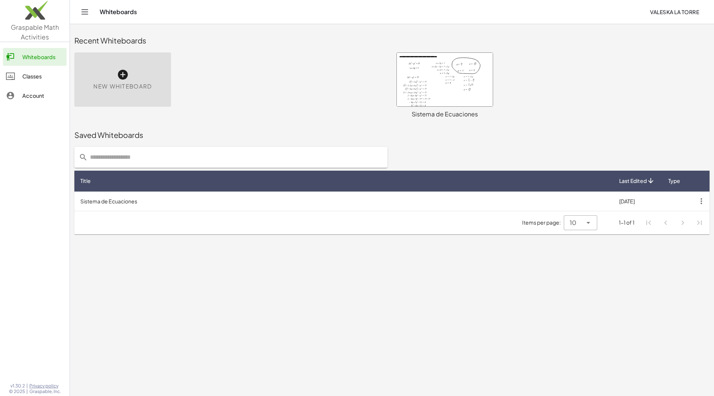
click at [122, 79] on icon at bounding box center [123, 75] width 12 height 12
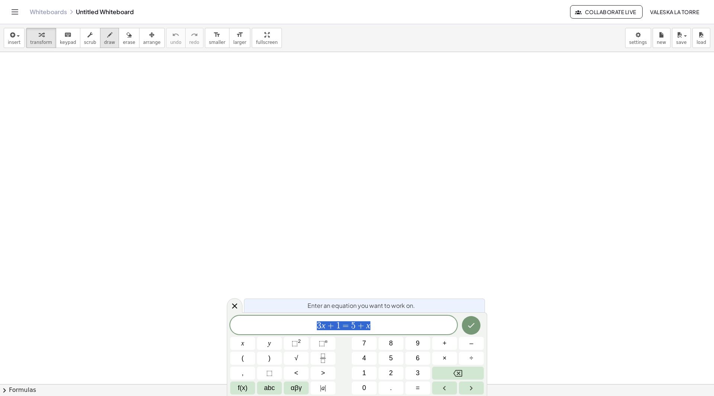
click at [104, 41] on span "draw" at bounding box center [109, 42] width 11 height 5
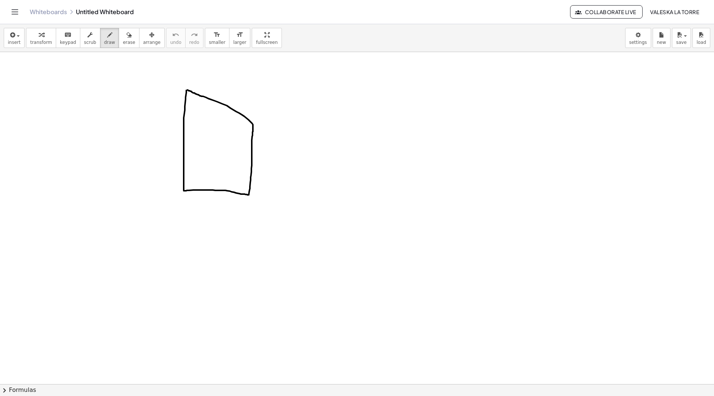
click at [187, 90] on div at bounding box center [357, 384] width 714 height 665
drag, startPoint x: 133, startPoint y: 127, endPoint x: 162, endPoint y: 119, distance: 30.0
click at [140, 150] on div at bounding box center [357, 384] width 714 height 665
drag, startPoint x: 162, startPoint y: 119, endPoint x: 192, endPoint y: 111, distance: 31.4
click at [147, 143] on div at bounding box center [357, 384] width 714 height 665
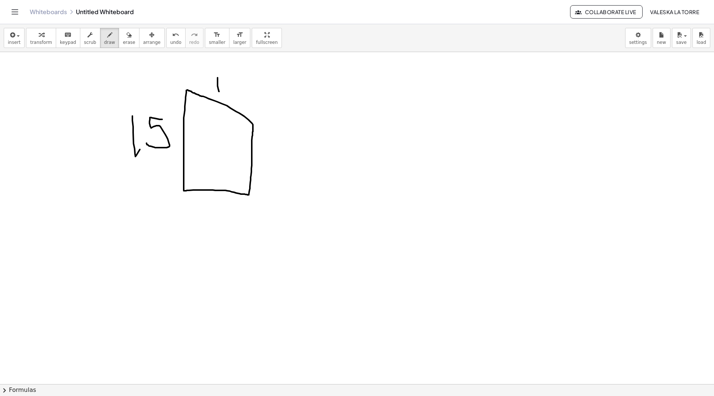
drag, startPoint x: 218, startPoint y: 78, endPoint x: 219, endPoint y: 92, distance: 13.8
click at [219, 92] on div at bounding box center [357, 384] width 714 height 665
drag, startPoint x: 229, startPoint y: 77, endPoint x: 230, endPoint y: 98, distance: 21.2
click at [230, 98] on div at bounding box center [357, 384] width 714 height 665
drag, startPoint x: 271, startPoint y: 148, endPoint x: 278, endPoint y: 166, distance: 19.4
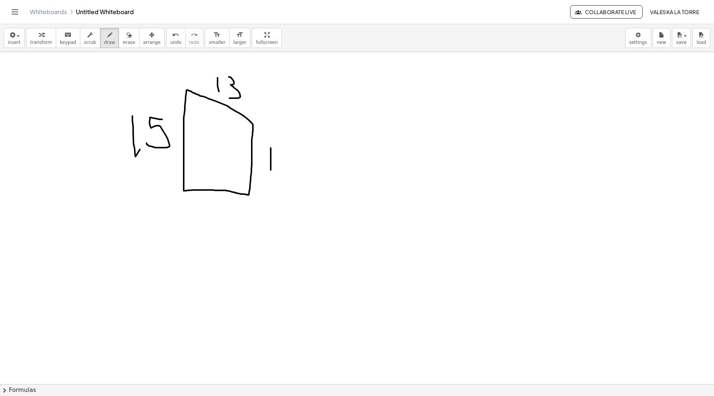
click at [271, 172] on div at bounding box center [357, 384] width 714 height 665
drag, startPoint x: 290, startPoint y: 150, endPoint x: 276, endPoint y: 153, distance: 14.1
click at [281, 144] on div at bounding box center [357, 384] width 714 height 665
drag, startPoint x: 249, startPoint y: 125, endPoint x: 230, endPoint y: 123, distance: 19.4
click at [230, 124] on div at bounding box center [357, 384] width 714 height 665
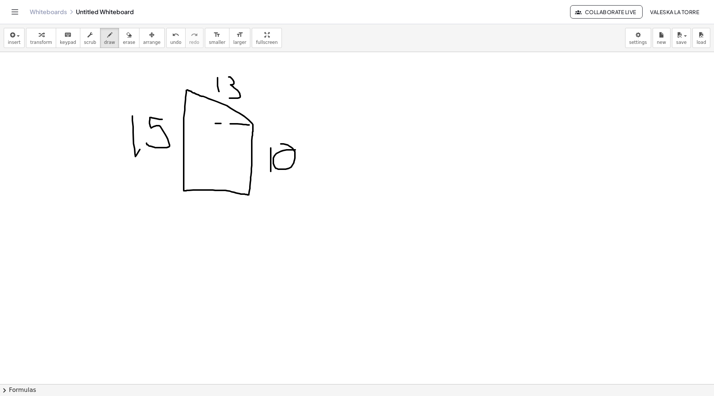
drag, startPoint x: 220, startPoint y: 124, endPoint x: 213, endPoint y: 124, distance: 6.7
click at [213, 124] on div at bounding box center [357, 384] width 714 height 665
drag, startPoint x: 202, startPoint y: 124, endPoint x: 190, endPoint y: 124, distance: 11.2
click at [190, 124] on div at bounding box center [357, 384] width 714 height 665
drag, startPoint x: 210, startPoint y: 202, endPoint x: 211, endPoint y: 212, distance: 10.5
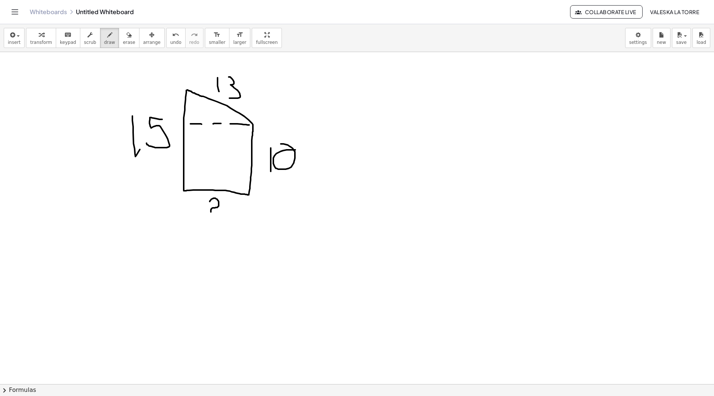
click at [211, 212] on div at bounding box center [357, 384] width 714 height 665
click at [214, 220] on div at bounding box center [357, 384] width 714 height 665
drag, startPoint x: 209, startPoint y: 131, endPoint x: 210, endPoint y: 142, distance: 10.4
click at [210, 142] on div at bounding box center [357, 384] width 714 height 665
click at [216, 136] on div at bounding box center [357, 384] width 714 height 665
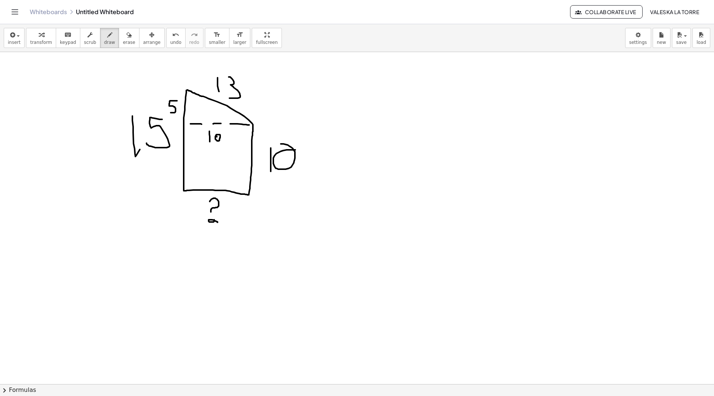
drag, startPoint x: 177, startPoint y: 101, endPoint x: 168, endPoint y: 113, distance: 15.1
click at [168, 113] on div at bounding box center [357, 384] width 714 height 665
drag, startPoint x: 190, startPoint y: 158, endPoint x: 191, endPoint y: 169, distance: 11.3
click at [191, 169] on div at bounding box center [357, 384] width 714 height 665
click at [196, 159] on div at bounding box center [357, 384] width 714 height 665
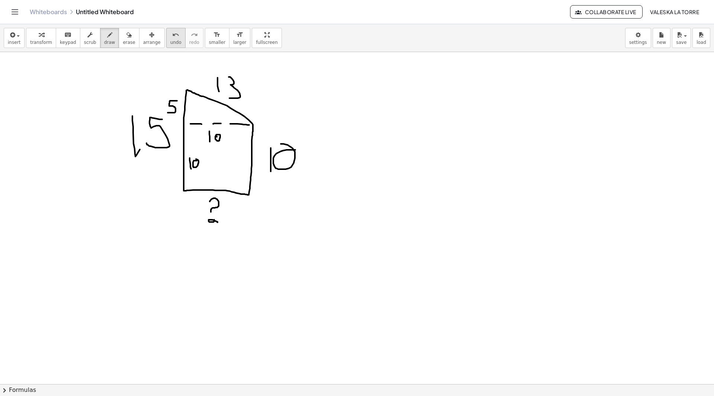
click at [172, 37] on icon "undo" at bounding box center [175, 35] width 7 height 9
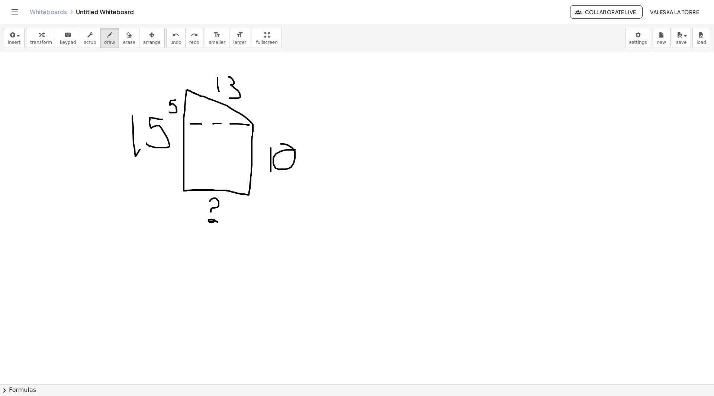
drag, startPoint x: 176, startPoint y: 100, endPoint x: 167, endPoint y: 111, distance: 13.5
click at [167, 111] on div at bounding box center [357, 384] width 714 height 665
drag, startPoint x: 214, startPoint y: 129, endPoint x: 215, endPoint y: 138, distance: 8.2
click at [215, 138] on div at bounding box center [357, 384] width 714 height 665
click at [215, 142] on div at bounding box center [357, 384] width 714 height 665
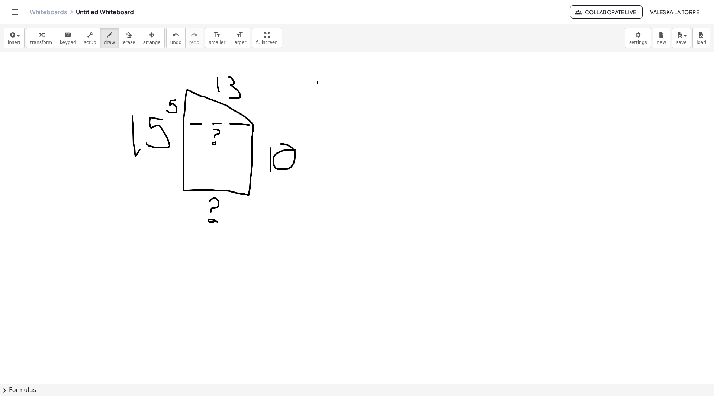
drag, startPoint x: 318, startPoint y: 81, endPoint x: 320, endPoint y: 88, distance: 7.0
click at [318, 95] on div at bounding box center [357, 384] width 714 height 665
drag, startPoint x: 320, startPoint y: 87, endPoint x: 331, endPoint y: 81, distance: 11.6
click at [326, 97] on div at bounding box center [357, 384] width 714 height 665
drag, startPoint x: 330, startPoint y: 80, endPoint x: 333, endPoint y: 87, distance: 7.2
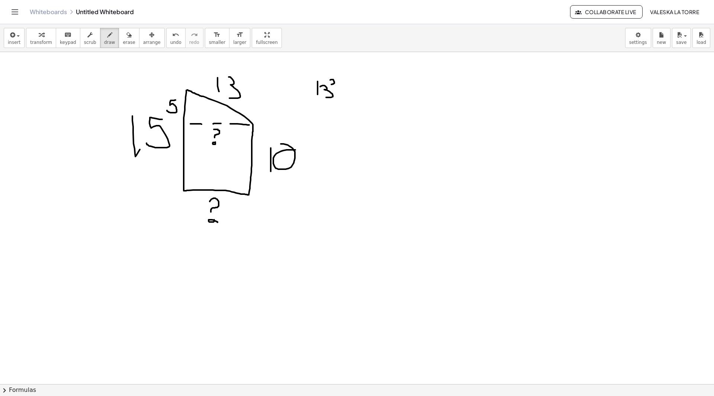
click at [333, 87] on div at bounding box center [357, 384] width 714 height 665
drag, startPoint x: 340, startPoint y: 88, endPoint x: 347, endPoint y: 88, distance: 7.4
click at [347, 88] on div at bounding box center [357, 384] width 714 height 665
drag, startPoint x: 343, startPoint y: 92, endPoint x: 350, endPoint y: 93, distance: 7.1
click at [350, 93] on div at bounding box center [357, 384] width 714 height 665
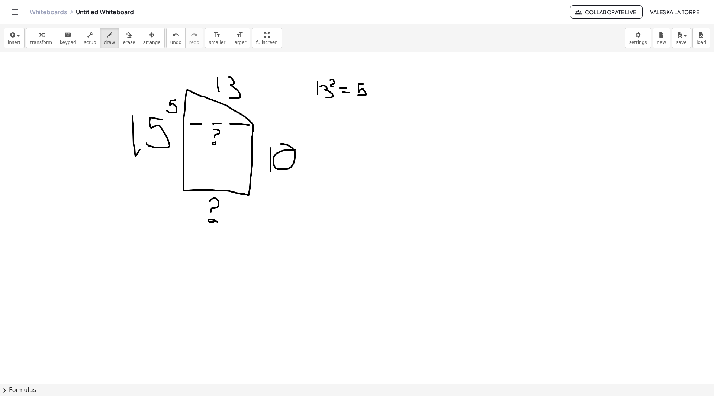
drag, startPoint x: 363, startPoint y: 84, endPoint x: 358, endPoint y: 95, distance: 12.3
click at [358, 95] on div at bounding box center [357, 384] width 714 height 665
drag, startPoint x: 365, startPoint y: 81, endPoint x: 373, endPoint y: 87, distance: 10.0
click at [373, 87] on div at bounding box center [357, 384] width 714 height 665
drag, startPoint x: 376, startPoint y: 89, endPoint x: 388, endPoint y: 91, distance: 12.4
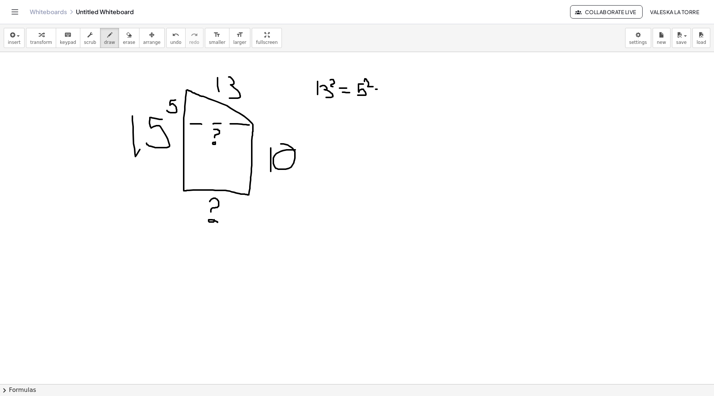
click at [388, 91] on div at bounding box center [357, 384] width 714 height 665
drag, startPoint x: 384, startPoint y: 84, endPoint x: 394, endPoint y: 87, distance: 10.4
click at [384, 94] on div at bounding box center [357, 384] width 714 height 665
drag, startPoint x: 398, startPoint y: 86, endPoint x: 395, endPoint y: 95, distance: 9.7
click at [395, 95] on div at bounding box center [357, 384] width 714 height 665
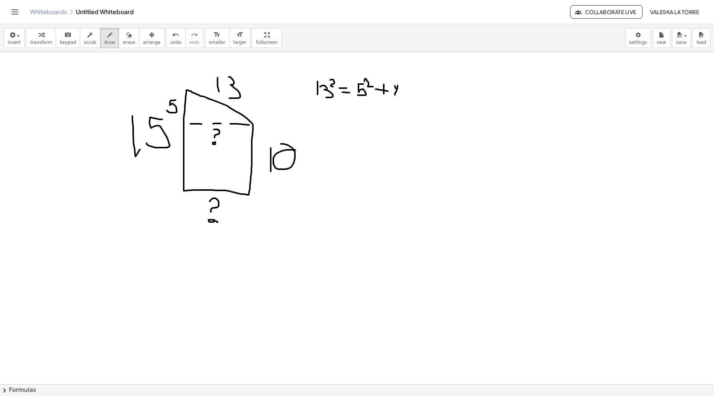
drag, startPoint x: 395, startPoint y: 86, endPoint x: 400, endPoint y: 87, distance: 5.4
click at [400, 93] on div at bounding box center [357, 384] width 714 height 665
drag, startPoint x: 400, startPoint y: 81, endPoint x: 403, endPoint y: 87, distance: 6.7
click at [403, 87] on div at bounding box center [357, 384] width 714 height 665
click at [12, 37] on icon "button" at bounding box center [12, 35] width 7 height 9
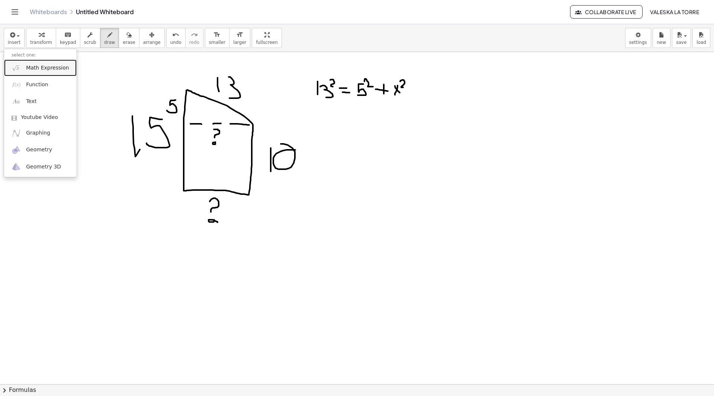
click at [40, 68] on span "Math Expression" at bounding box center [47, 67] width 43 height 7
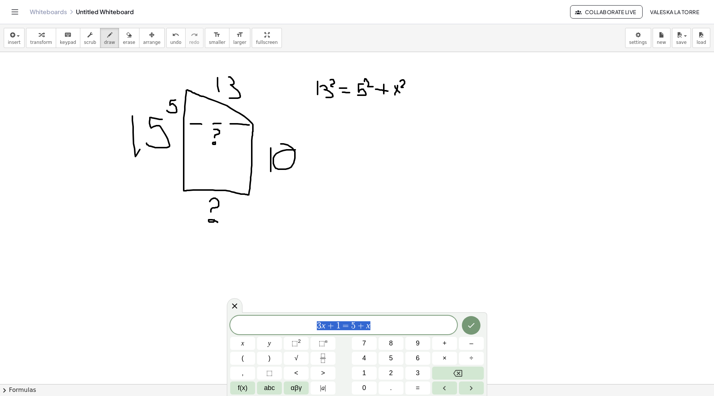
drag, startPoint x: 380, startPoint y: 327, endPoint x: 296, endPoint y: 326, distance: 84.1
click at [296, 326] on span "3 x + 1 = 5 + x" at bounding box center [343, 326] width 227 height 10
click at [294, 340] on span "⬚" at bounding box center [295, 343] width 6 height 7
click at [247, 340] on button "x" at bounding box center [242, 343] width 25 height 13
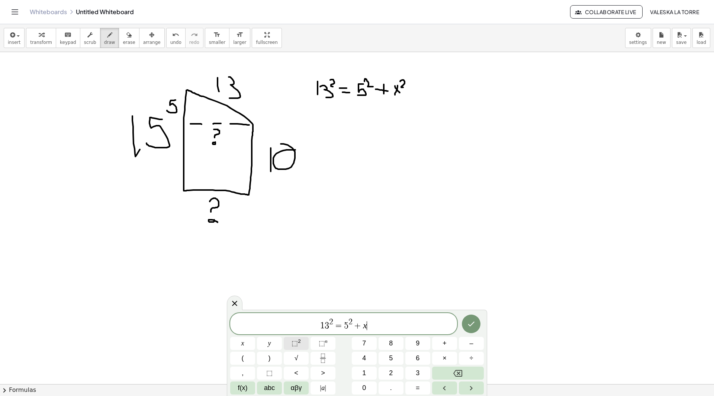
click at [297, 340] on span "⬚" at bounding box center [295, 343] width 6 height 7
click at [470, 322] on icon "Done" at bounding box center [471, 324] width 9 height 9
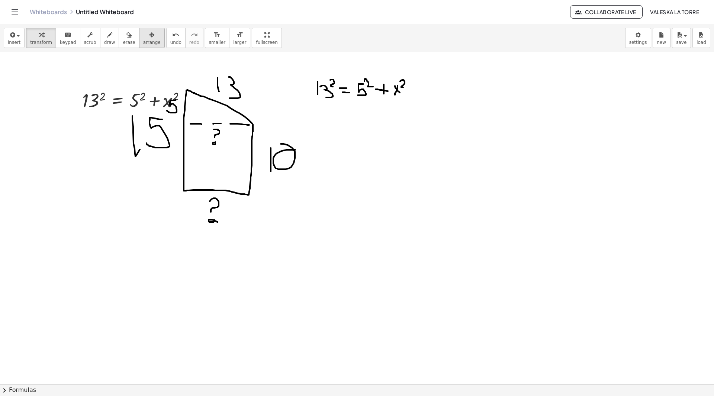
click at [145, 43] on span "arrange" at bounding box center [151, 42] width 17 height 5
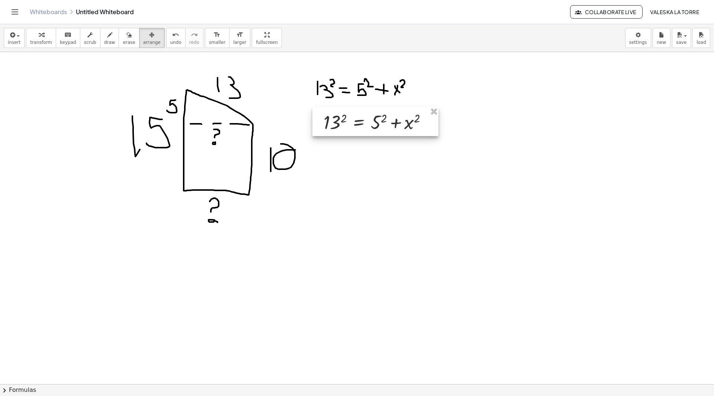
drag, startPoint x: 125, startPoint y: 97, endPoint x: 368, endPoint y: 118, distance: 243.9
click at [368, 118] on div at bounding box center [376, 121] width 126 height 29
drag, startPoint x: 45, startPoint y: 37, endPoint x: 47, endPoint y: 41, distance: 4.0
click at [44, 38] on div "button" at bounding box center [41, 34] width 22 height 9
click at [339, 121] on div at bounding box center [379, 121] width 117 height 25
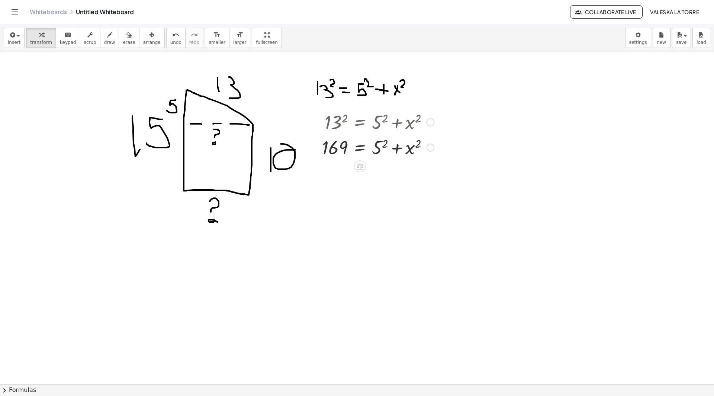
click at [386, 144] on div at bounding box center [378, 146] width 120 height 25
drag, startPoint x: 388, startPoint y: 150, endPoint x: 322, endPoint y: 150, distance: 66.6
click at [322, 150] on div "13 2 = + 5 2 + x 2 169 = + 5 2 + x 2 + 25 = + + x 2 169 25" at bounding box center [377, 134] width 133 height 54
click at [314, 174] on div at bounding box center [369, 172] width 213 height 25
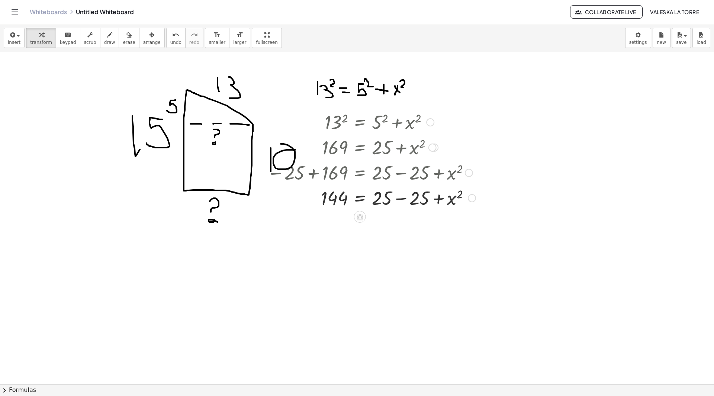
click at [401, 197] on div at bounding box center [371, 197] width 216 height 25
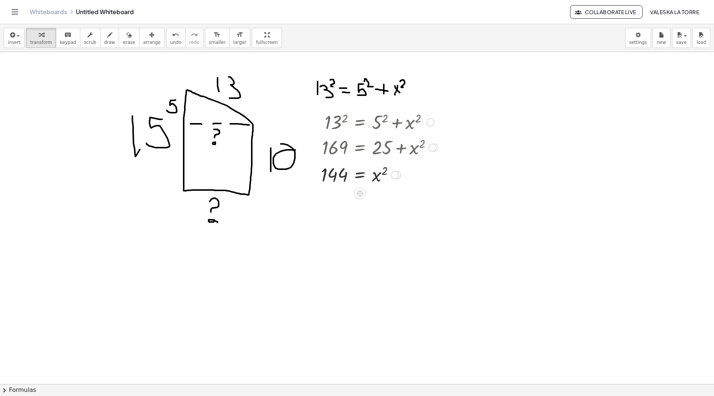
drag, startPoint x: 398, startPoint y: 198, endPoint x: 399, endPoint y: 173, distance: 25.0
click at [360, 175] on div "= x 2 144" at bounding box center [360, 175] width 0 height 0
click at [385, 171] on div at bounding box center [379, 172] width 125 height 25
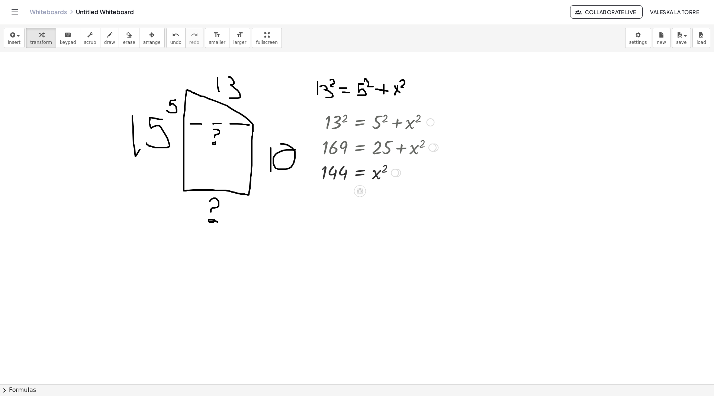
click at [385, 171] on div at bounding box center [379, 172] width 125 height 25
click at [394, 173] on div at bounding box center [395, 173] width 8 height 8
click at [394, 173] on div "Transform line Copy line as LaTeX Copy derivation as LaTeX Expand new lines: On" at bounding box center [395, 173] width 8 height 8
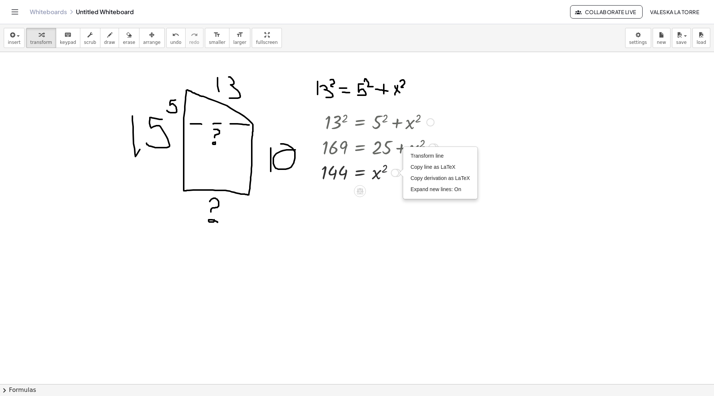
click at [385, 171] on div at bounding box center [379, 172] width 125 height 25
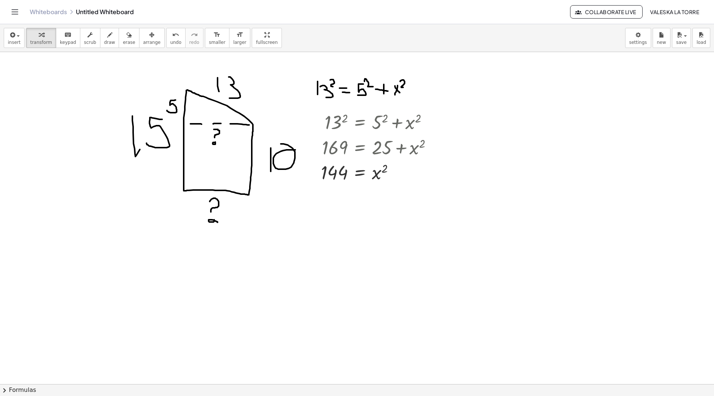
click at [14, 391] on button "chevron_right Formulas" at bounding box center [357, 390] width 714 height 12
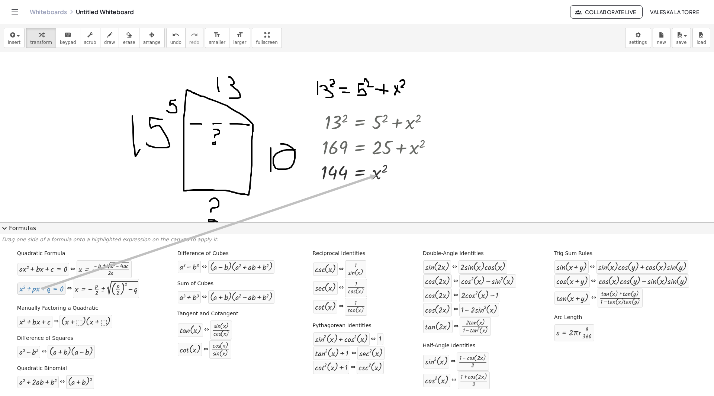
drag, startPoint x: 26, startPoint y: 292, endPoint x: 375, endPoint y: 175, distance: 368.0
click at [375, 174] on div at bounding box center [379, 172] width 125 height 25
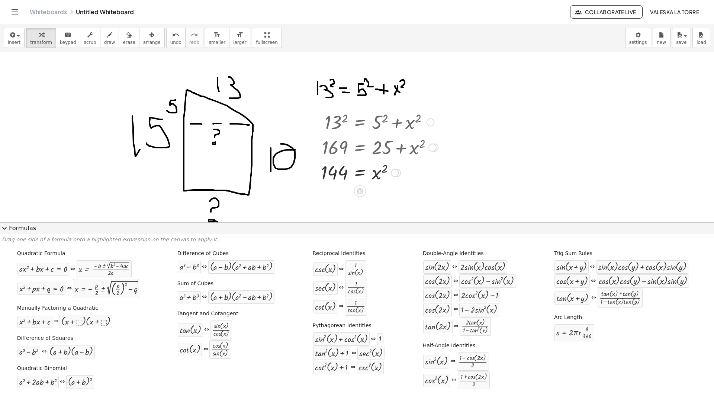
click at [375, 174] on div at bounding box center [379, 172] width 125 height 25
click at [6, 230] on span "expand_more" at bounding box center [4, 228] width 9 height 9
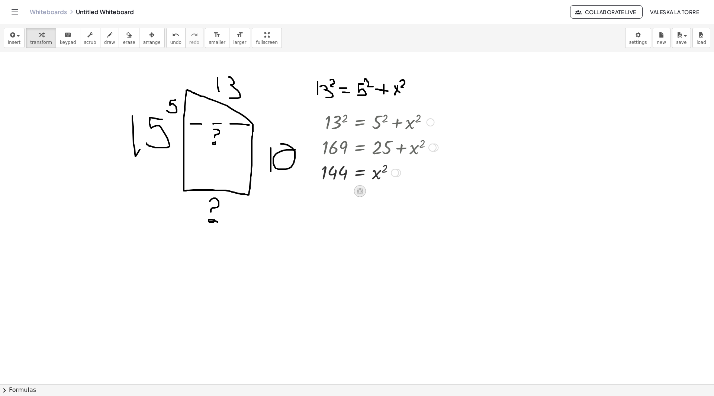
click at [362, 190] on icon at bounding box center [360, 191] width 7 height 6
click at [393, 192] on div at bounding box center [390, 191] width 12 height 12
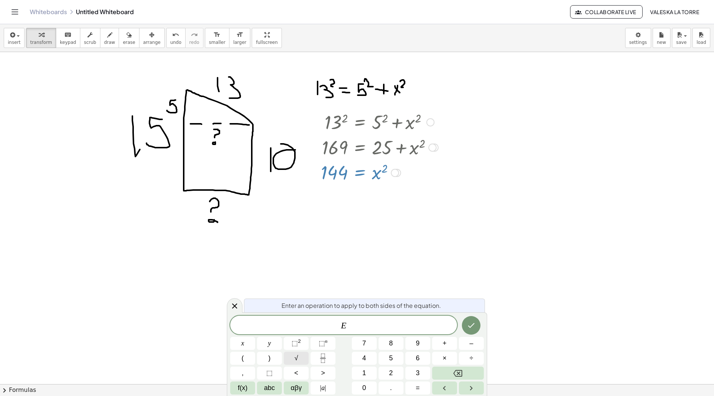
click at [291, 355] on button "√" at bounding box center [296, 358] width 25 height 13
drag, startPoint x: 339, startPoint y: 324, endPoint x: 330, endPoint y: 325, distance: 8.2
click at [330, 325] on span "E √" at bounding box center [343, 326] width 227 height 12
click at [364, 326] on span "E √ ​" at bounding box center [343, 326] width 227 height 12
click at [343, 324] on var "E" at bounding box center [344, 326] width 6 height 10
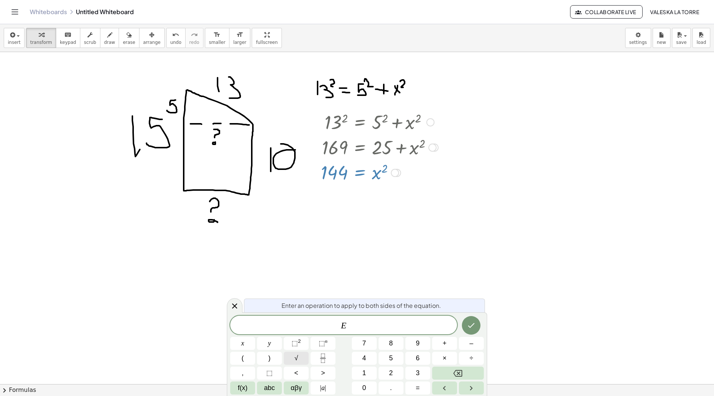
click at [296, 357] on span "√" at bounding box center [297, 358] width 4 height 10
click at [475, 323] on icon "Done" at bounding box center [471, 325] width 9 height 9
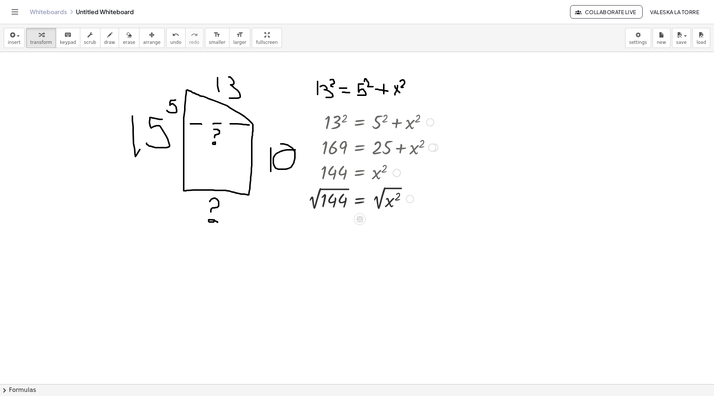
click at [330, 193] on div at bounding box center [373, 199] width 138 height 28
click at [388, 201] on div at bounding box center [373, 199] width 138 height 28
click at [385, 232] on div at bounding box center [373, 226] width 138 height 28
click at [383, 258] on div at bounding box center [373, 253] width 138 height 27
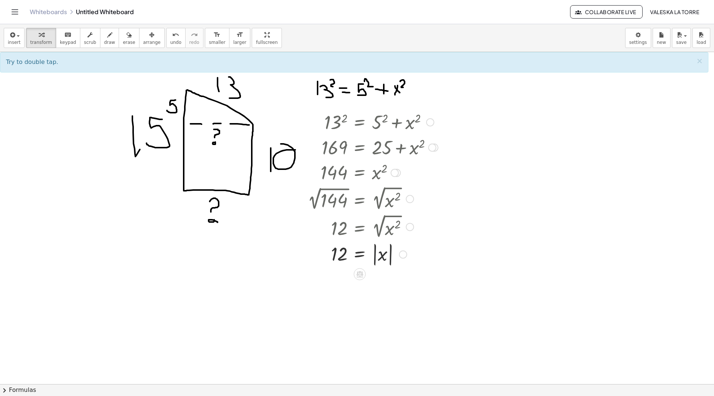
click at [383, 257] on div at bounding box center [373, 253] width 138 height 27
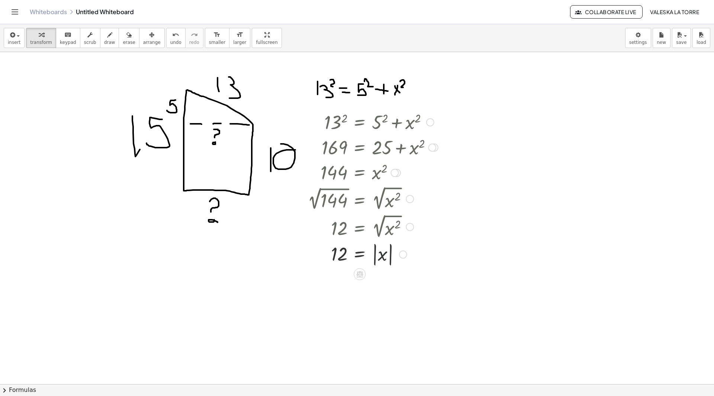
click at [383, 257] on div at bounding box center [373, 253] width 138 height 27
click at [337, 287] on div at bounding box center [339, 284] width 71 height 25
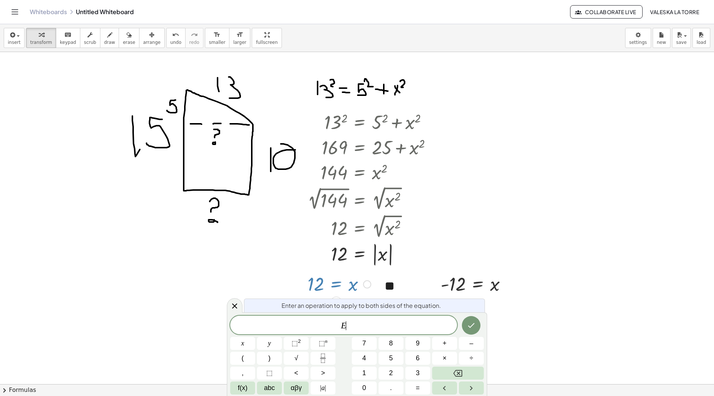
click at [337, 287] on div at bounding box center [339, 284] width 71 height 25
click at [471, 327] on icon "Done" at bounding box center [471, 325] width 7 height 5
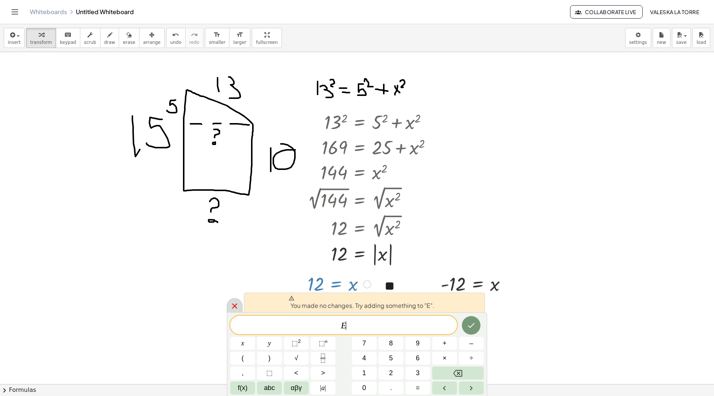
click at [235, 302] on icon at bounding box center [234, 306] width 9 height 9
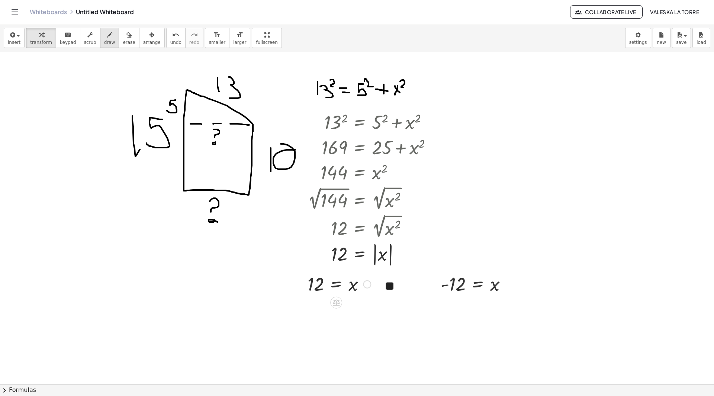
click at [106, 39] on button "draw" at bounding box center [109, 38] width 19 height 20
drag, startPoint x: 367, startPoint y: 279, endPoint x: 357, endPoint y: 282, distance: 10.0
click at [361, 284] on div at bounding box center [357, 384] width 714 height 665
drag, startPoint x: 195, startPoint y: 231, endPoint x: 196, endPoint y: 249, distance: 17.9
click at [196, 249] on div at bounding box center [357, 384] width 714 height 665
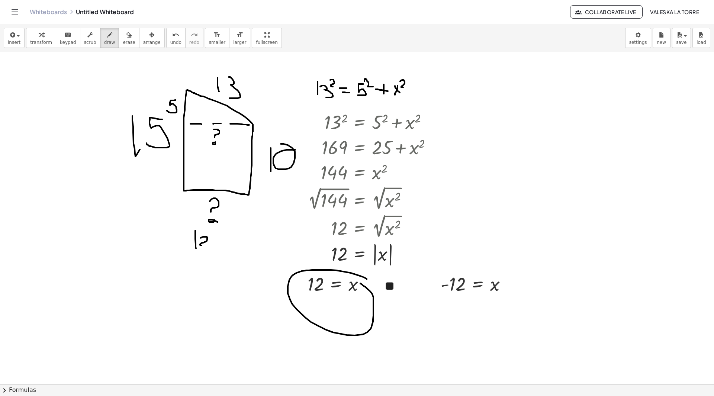
drag, startPoint x: 201, startPoint y: 238, endPoint x: 209, endPoint y: 246, distance: 11.6
click at [208, 246] on div at bounding box center [357, 384] width 714 height 665
drag, startPoint x: 212, startPoint y: 242, endPoint x: 225, endPoint y: 244, distance: 13.3
click at [225, 244] on div at bounding box center [357, 384] width 714 height 665
drag, startPoint x: 236, startPoint y: 239, endPoint x: 277, endPoint y: 205, distance: 53.5
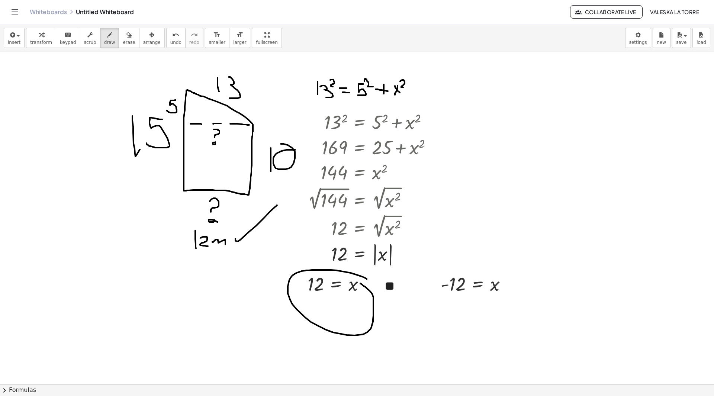
click at [277, 205] on div at bounding box center [357, 384] width 714 height 665
click at [679, 38] on icon "button" at bounding box center [679, 35] width 7 height 9
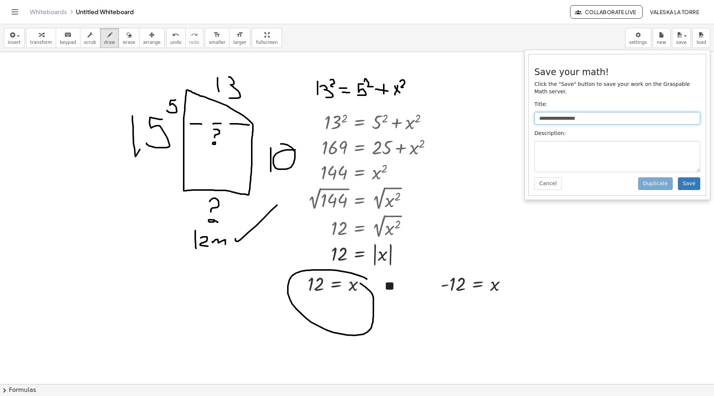
click at [598, 112] on input "**********" at bounding box center [618, 118] width 166 height 13
drag, startPoint x: 594, startPoint y: 109, endPoint x: 523, endPoint y: 116, distance: 71.0
click at [523, 116] on div "**********" at bounding box center [357, 210] width 714 height 372
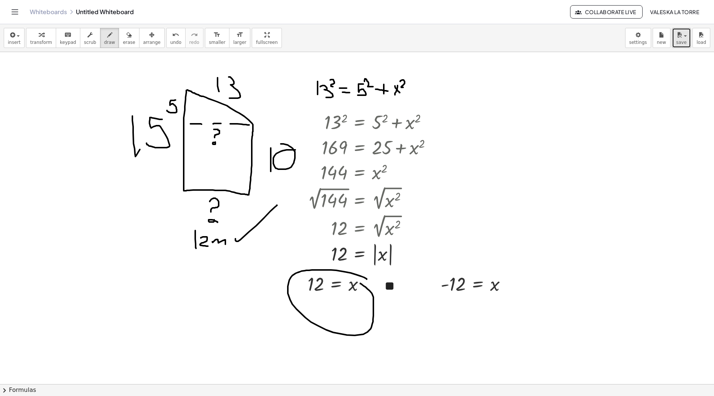
click at [682, 36] on icon "button" at bounding box center [679, 35] width 7 height 9
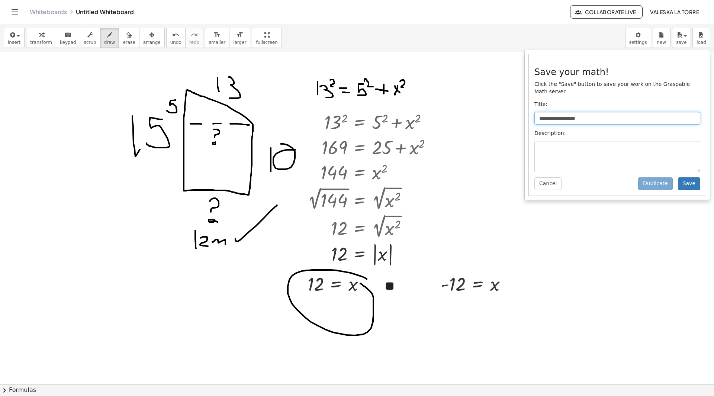
click at [598, 112] on input "**********" at bounding box center [618, 118] width 166 height 13
type input "*"
type input "*********"
click at [685, 177] on button "Save" at bounding box center [689, 183] width 22 height 13
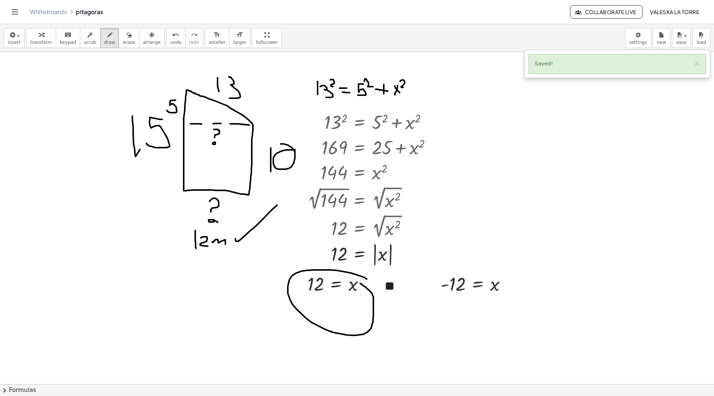
click at [686, 13] on span "Valeska La Torre" at bounding box center [674, 12] width 49 height 7
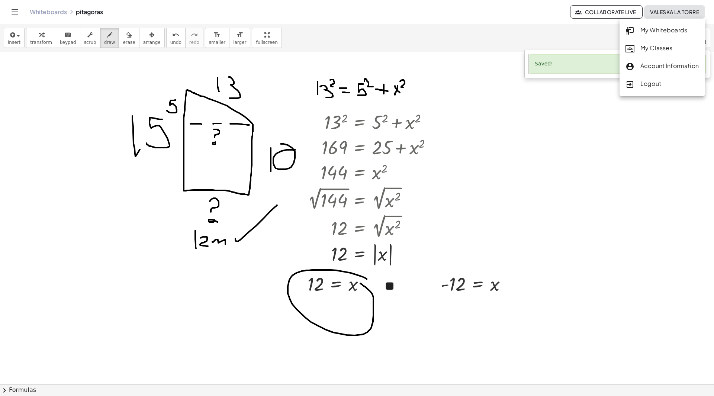
click at [657, 62] on div "Account Information" at bounding box center [662, 66] width 73 height 10
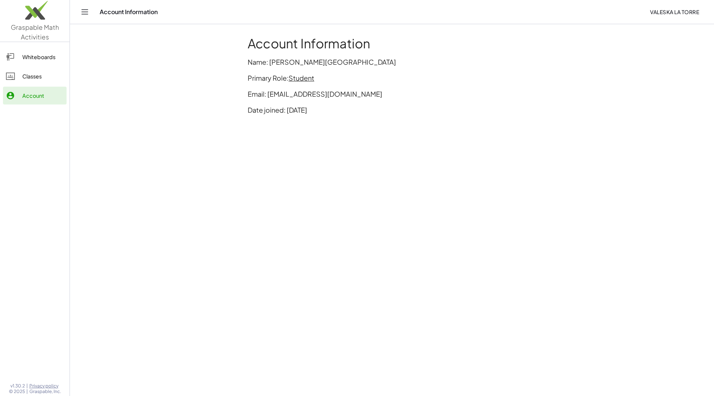
click at [297, 65] on p "Name: Valeska La Torre" at bounding box center [392, 62] width 289 height 10
drag, startPoint x: 316, startPoint y: 64, endPoint x: 280, endPoint y: 64, distance: 35.7
click at [280, 64] on p "Name: Valeska La Torre" at bounding box center [392, 62] width 289 height 10
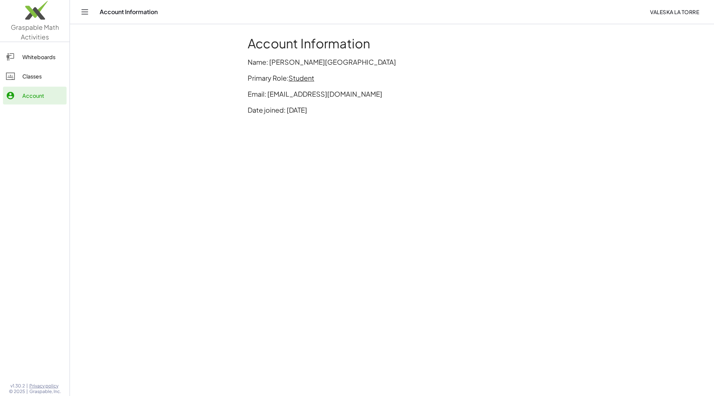
click at [303, 79] on span "Student" at bounding box center [302, 78] width 26 height 9
click at [314, 92] on div "Switch to being a Teacher" at bounding box center [333, 94] width 74 height 9
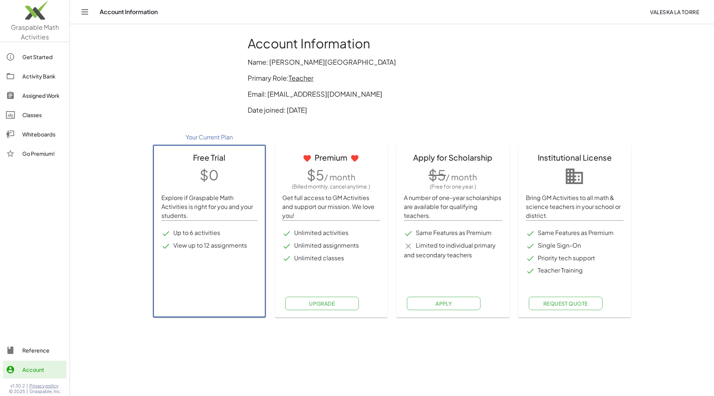
click at [300, 75] on span "Teacher" at bounding box center [301, 78] width 25 height 9
click at [302, 91] on div "Switch to being a Student" at bounding box center [333, 94] width 74 height 9
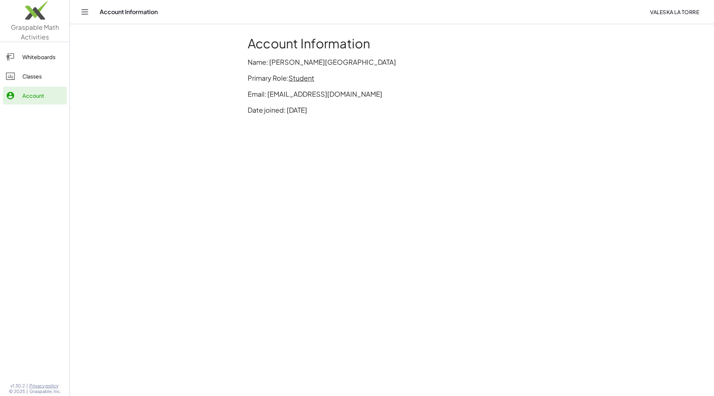
click at [34, 59] on div "Whiteboards" at bounding box center [42, 56] width 41 height 9
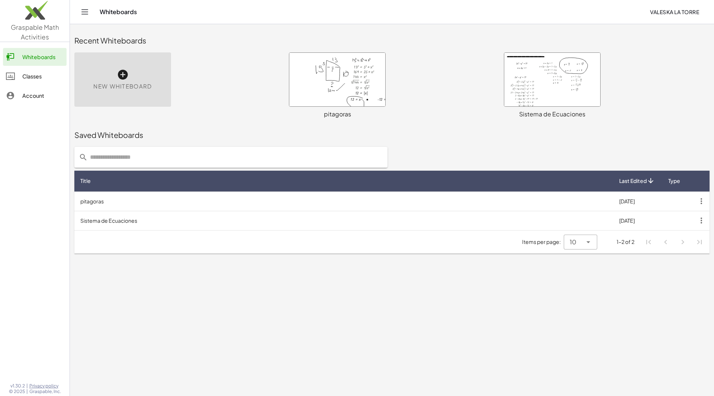
click at [549, 97] on div at bounding box center [553, 80] width 96 height 54
